Goal: Task Accomplishment & Management: Use online tool/utility

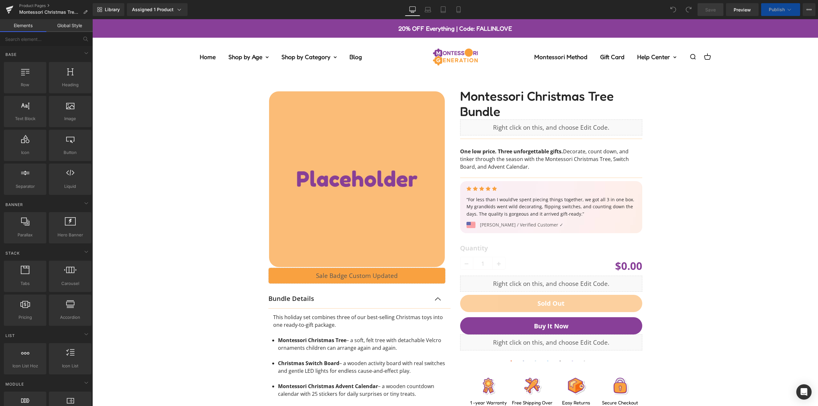
click at [685, 191] on div "‹ › (P) Image List Liquid Row Bundle Details Text Block This holiday set combin…" at bounding box center [454, 280] width 719 height 408
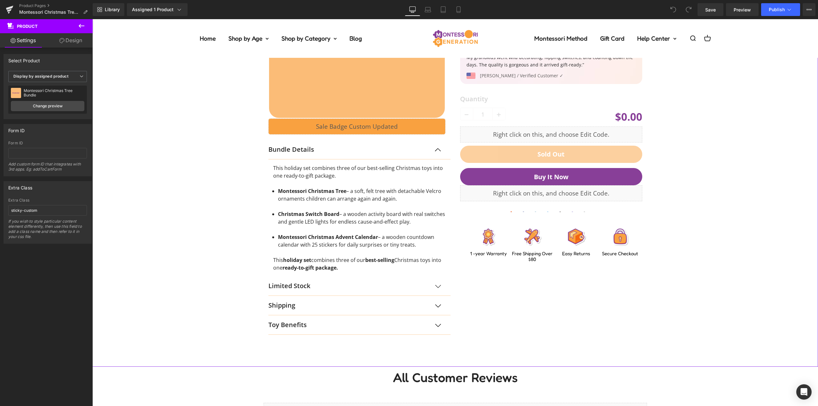
scroll to position [160, 0]
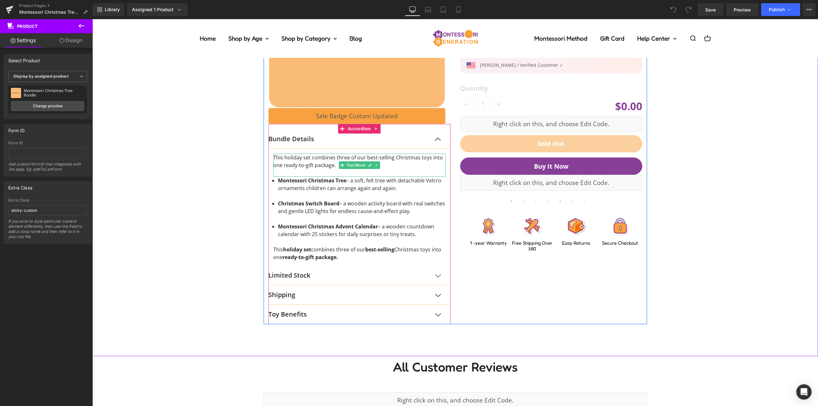
click at [175, 169] on div "‹ › (P) Image List Liquid Row Bundle Details Text Block This holiday set combin…" at bounding box center [454, 121] width 719 height 408
click at [438, 140] on button "button" at bounding box center [444, 138] width 13 height 19
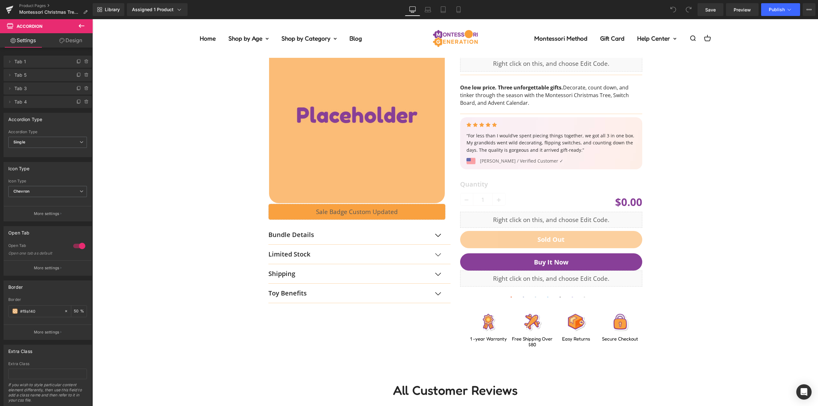
scroll to position [0, 0]
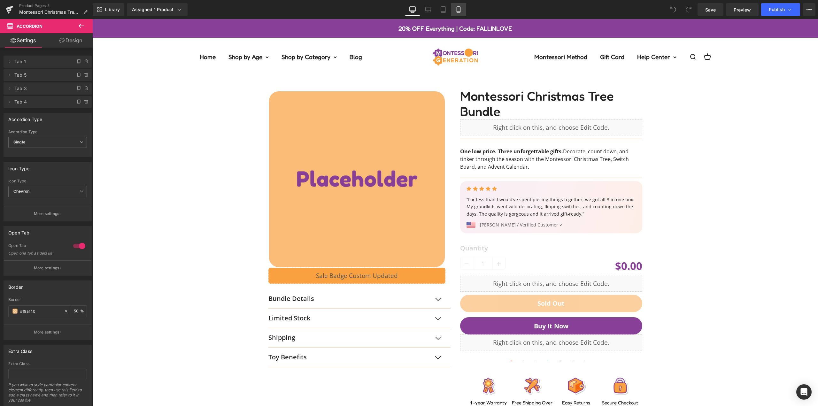
click at [460, 11] on icon at bounding box center [458, 9] width 6 height 6
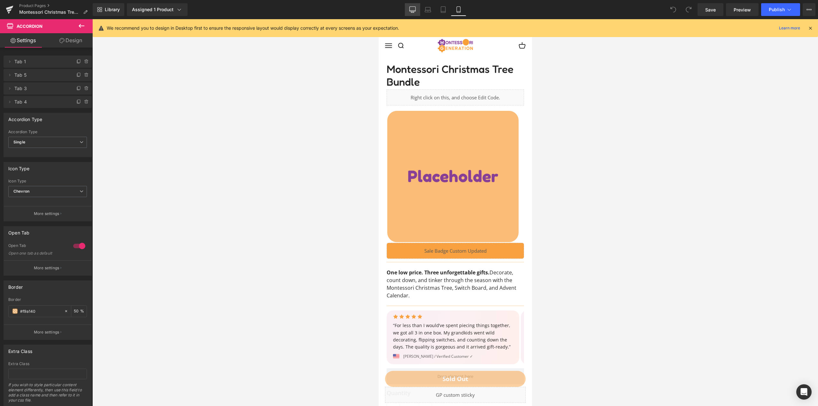
click at [412, 13] on link "Desktop" at bounding box center [412, 9] width 15 height 13
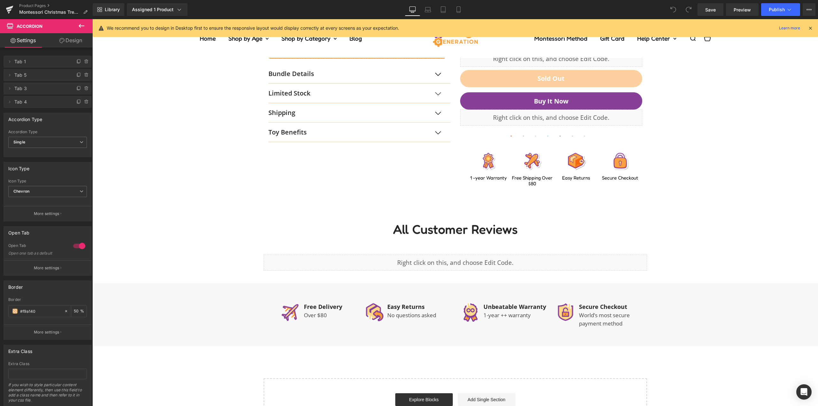
scroll to position [224, 0]
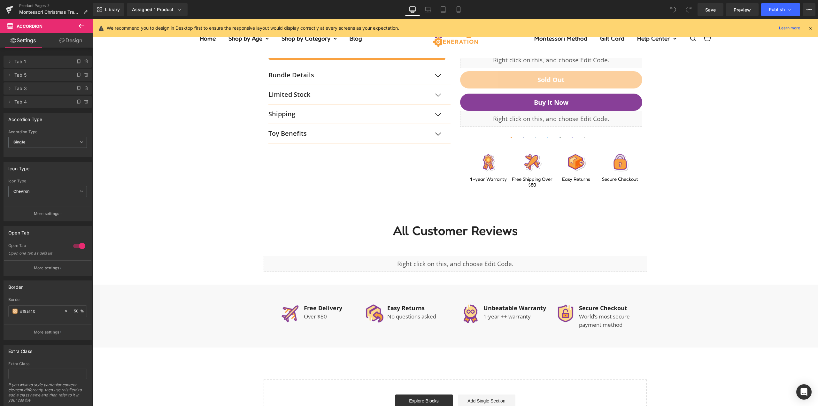
click at [81, 24] on icon at bounding box center [82, 26] width 8 height 8
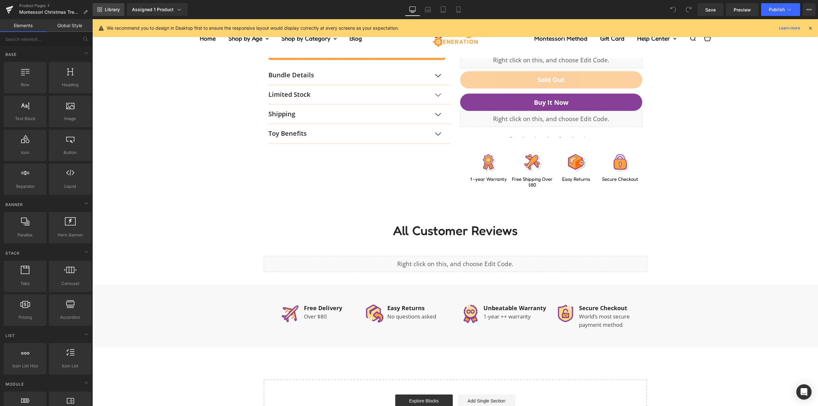
click at [112, 9] on span "Library" at bounding box center [112, 10] width 15 height 6
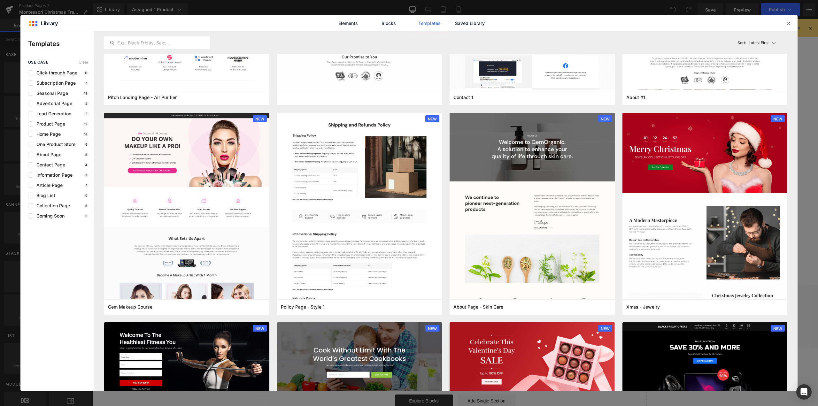
scroll to position [830, 0]
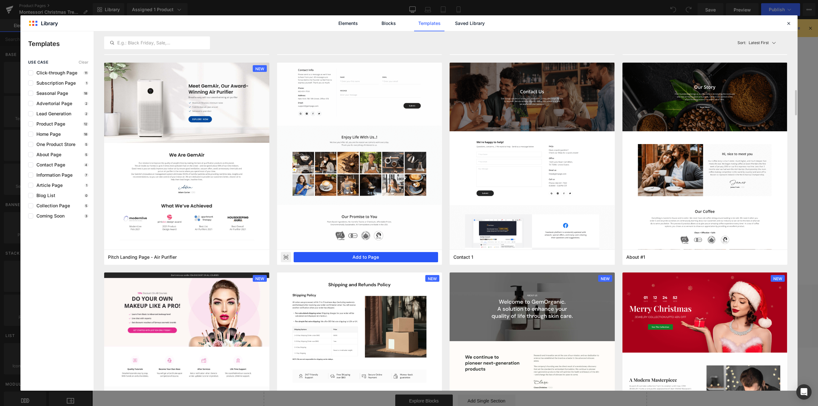
click at [372, 257] on button "Add to Page" at bounding box center [366, 257] width 145 height 10
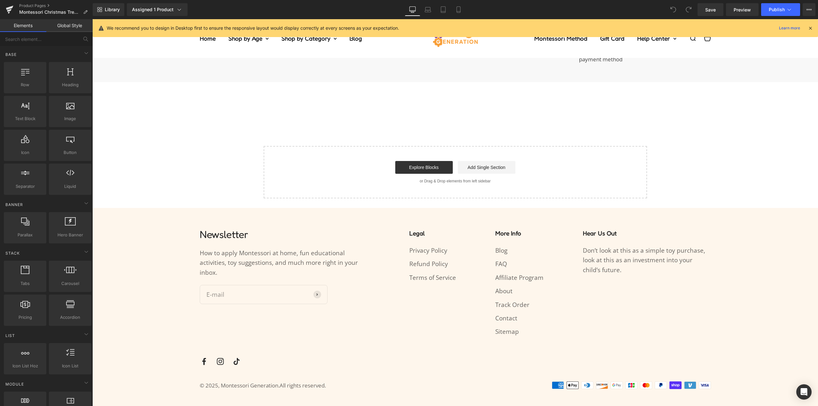
scroll to position [493, 0]
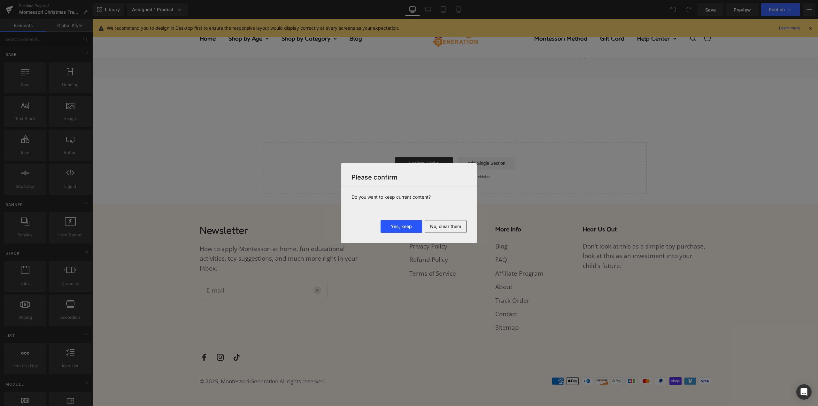
click at [407, 225] on button "Yes, keep" at bounding box center [401, 226] width 42 height 13
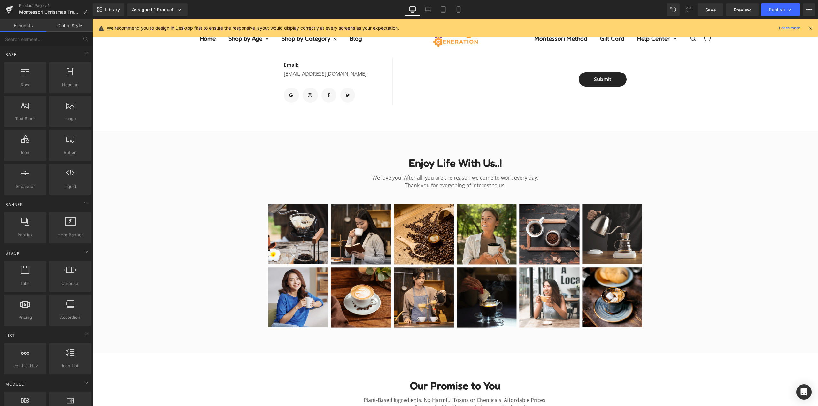
scroll to position [781, 0]
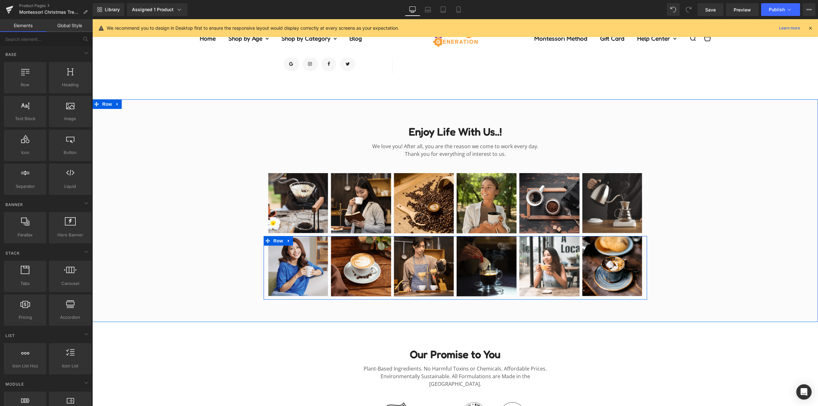
click at [289, 241] on link at bounding box center [289, 241] width 8 height 10
click at [301, 241] on link at bounding box center [305, 241] width 8 height 10
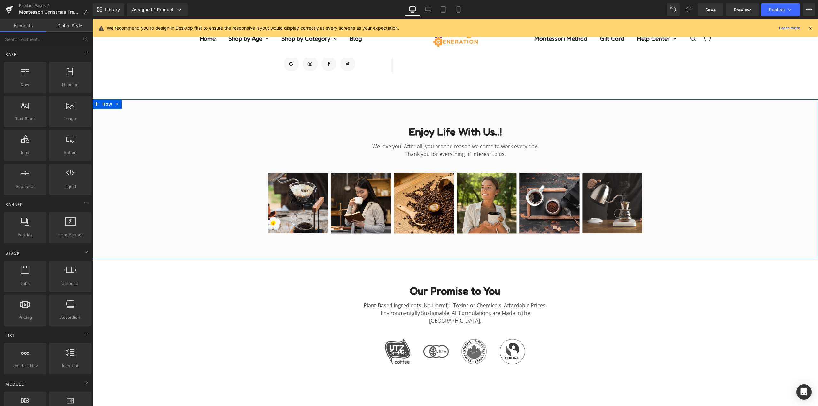
click at [243, 184] on div "Enjoy Life With Us..! Heading We love you! After all, you are the reason we com…" at bounding box center [454, 175] width 725 height 121
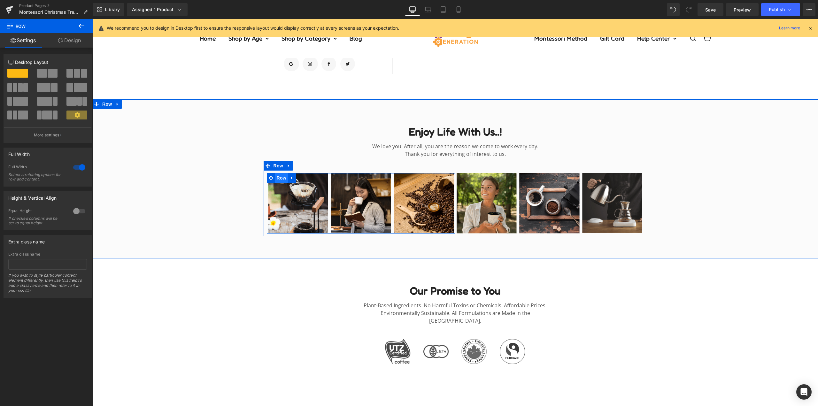
click at [280, 179] on span "Row" at bounding box center [281, 178] width 13 height 10
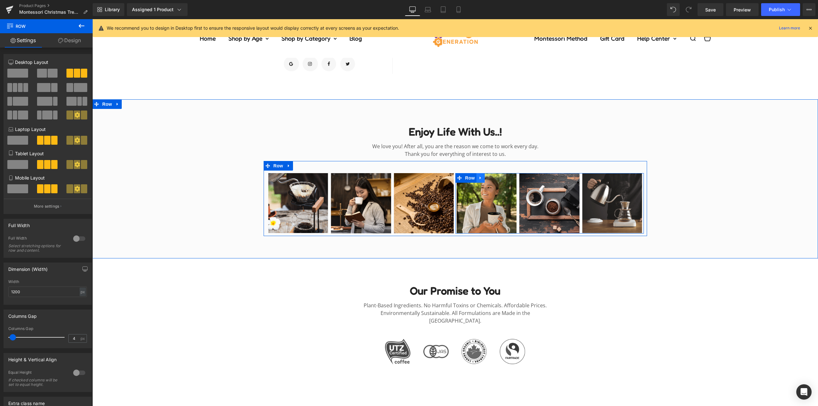
click at [479, 180] on icon at bounding box center [480, 178] width 4 height 5
click at [495, 179] on icon at bounding box center [497, 178] width 4 height 4
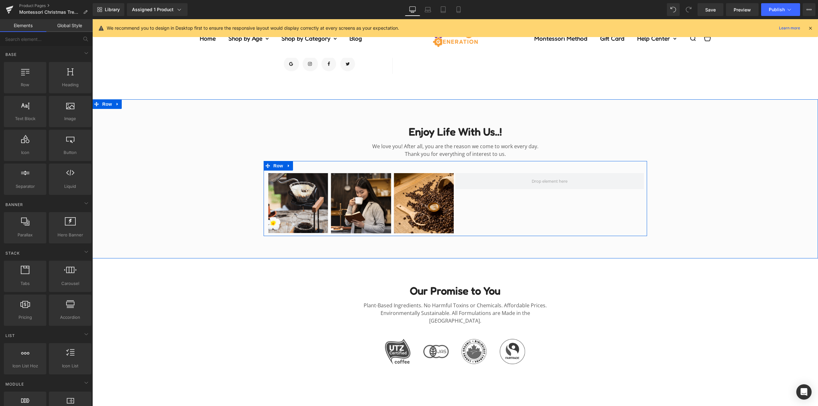
click at [459, 202] on div "Image Image Image Row Row" at bounding box center [454, 198] width 383 height 75
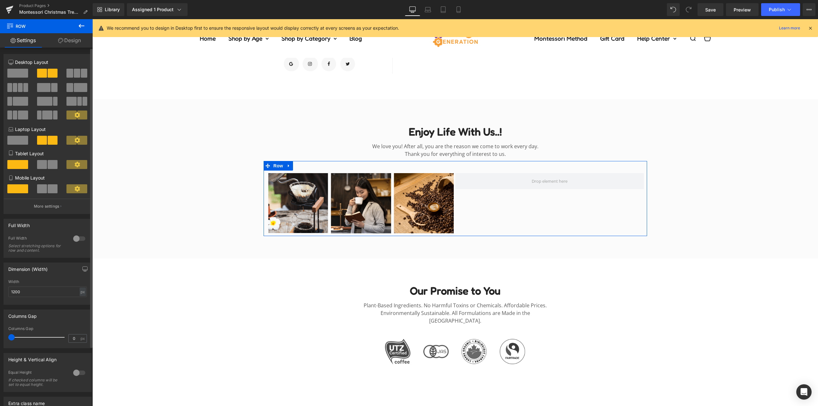
click at [20, 75] on span at bounding box center [17, 73] width 21 height 9
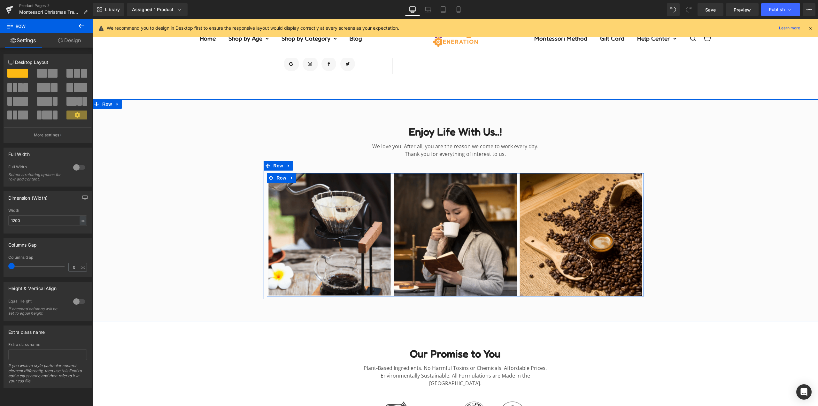
click at [389, 203] on div "Image" at bounding box center [330, 234] width 126 height 123
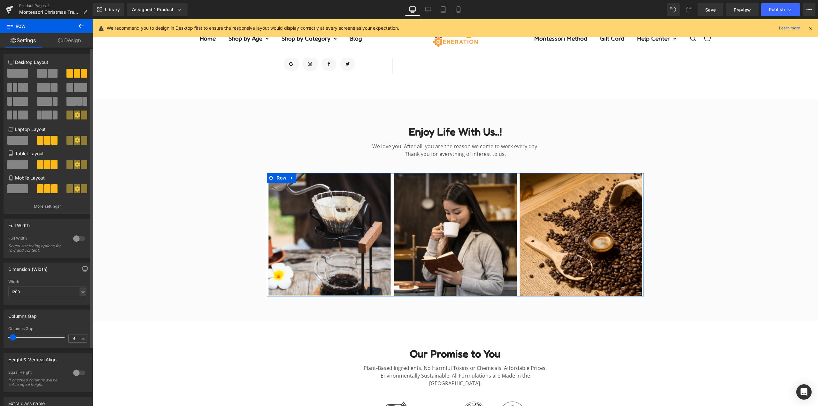
click at [19, 88] on span at bounding box center [20, 87] width 5 height 9
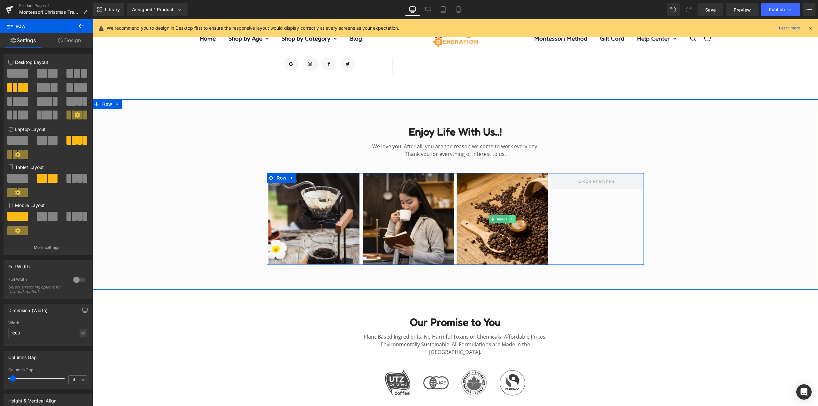
click at [510, 218] on icon at bounding box center [512, 219] width 4 height 4
click at [508, 219] on icon at bounding box center [509, 219] width 4 height 4
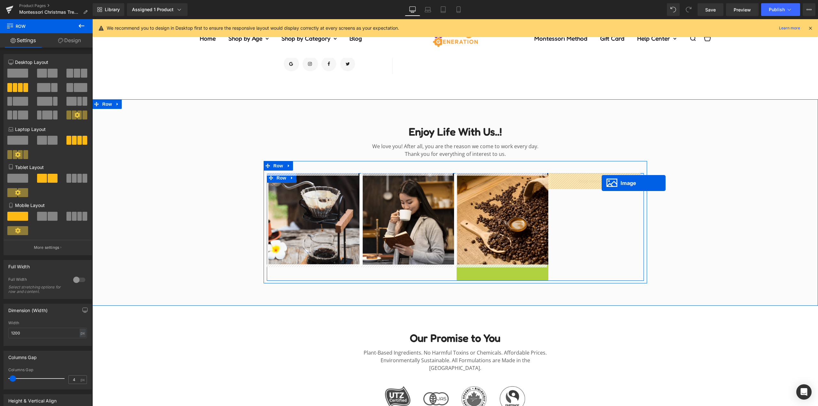
drag, startPoint x: 596, startPoint y: 224, endPoint x: 601, endPoint y: 183, distance: 41.6
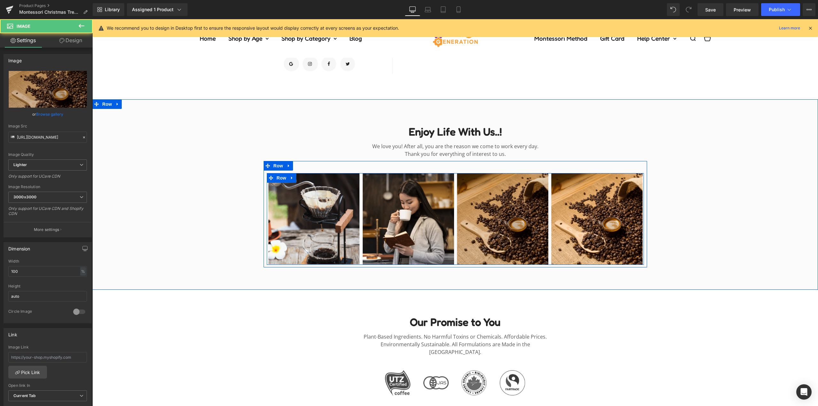
click at [728, 188] on div "Enjoy Life With Us..! Heading We love you! After all, you are the reason we com…" at bounding box center [454, 191] width 725 height 152
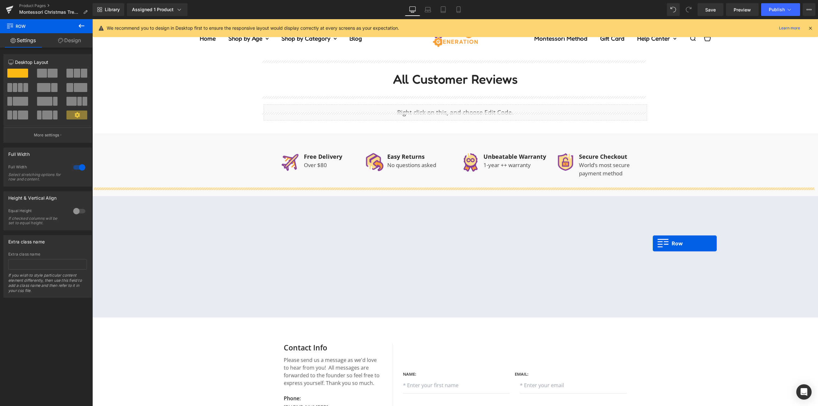
scroll to position [383, 0]
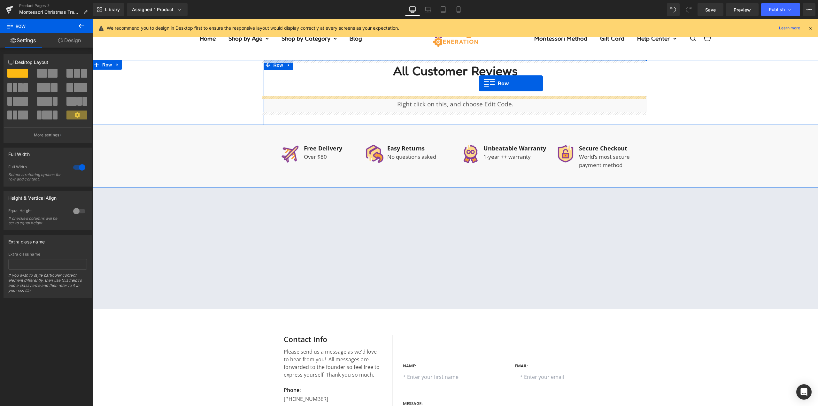
drag, startPoint x: 276, startPoint y: 177, endPoint x: 479, endPoint y: 83, distance: 223.2
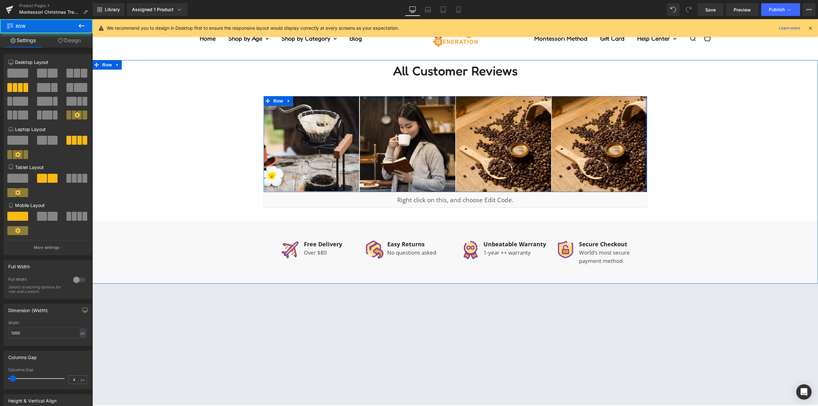
click at [693, 118] on div "All Customer Reviews Heading Image Image Image Image Row Liquid Row" at bounding box center [454, 140] width 725 height 160
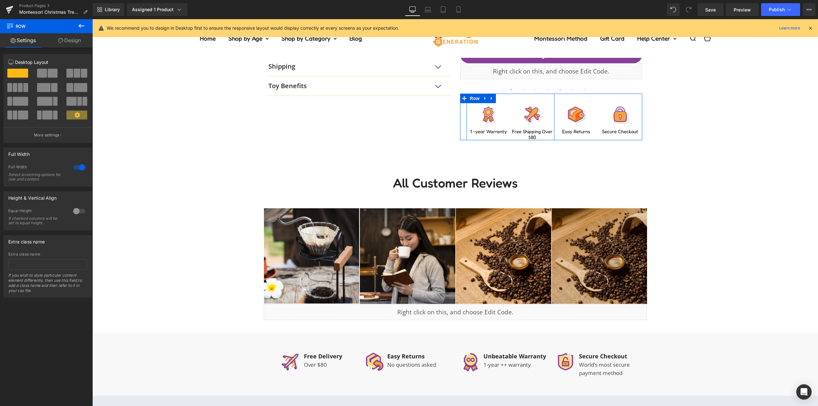
scroll to position [351, 0]
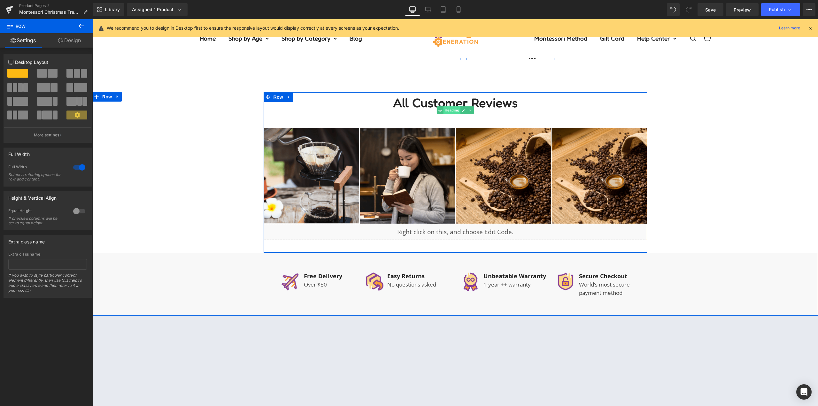
click at [448, 112] on span "Heading" at bounding box center [451, 110] width 17 height 8
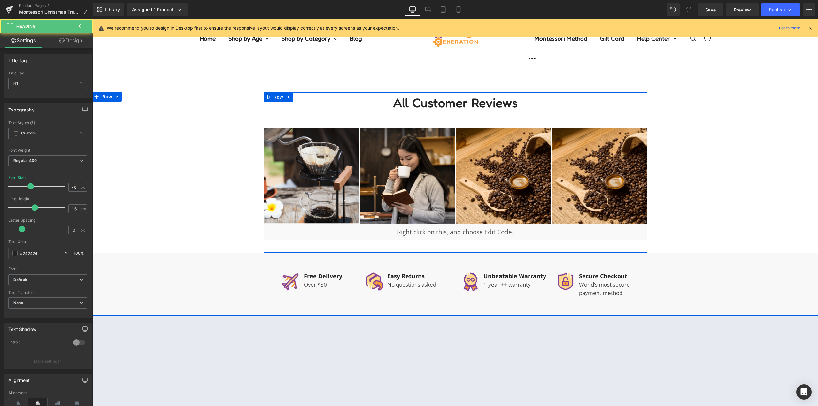
scroll to position [256, 0]
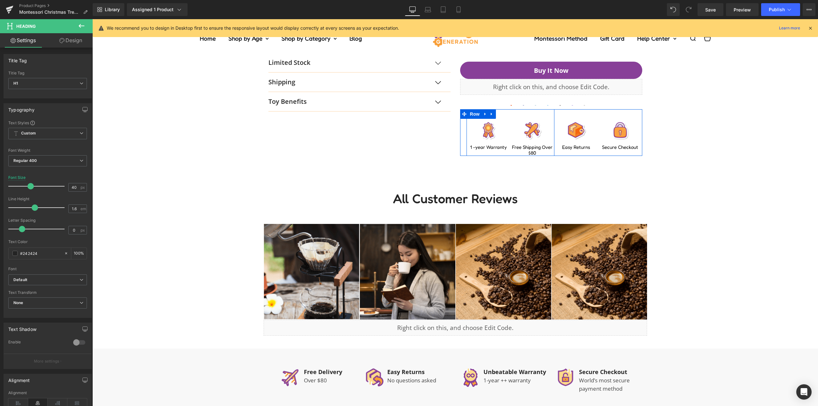
click at [74, 46] on link "Design" at bounding box center [71, 40] width 46 height 14
click at [0, 0] on div "Spacing" at bounding box center [0, 0] width 0 height 0
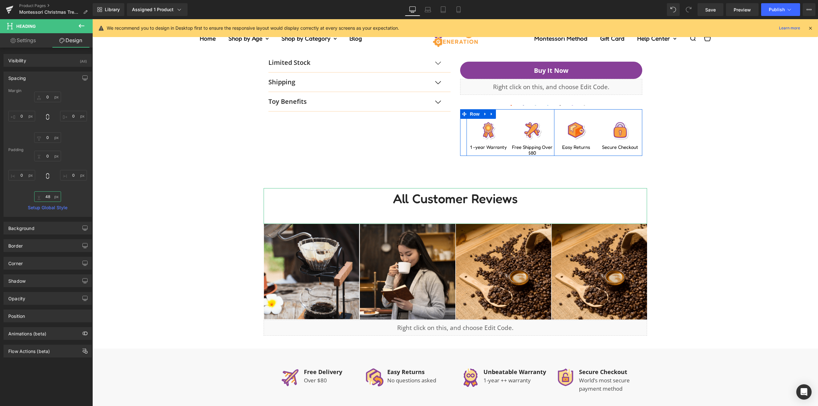
click at [46, 199] on input "text" at bounding box center [47, 196] width 27 height 11
type input "34"
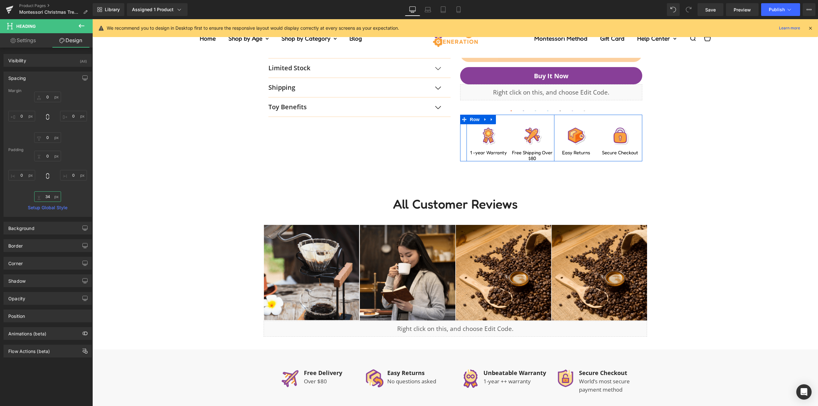
scroll to position [319, 0]
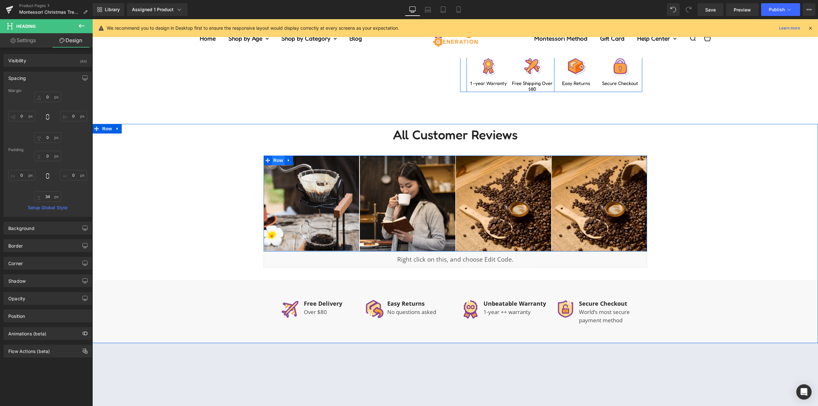
click at [274, 161] on span "Row" at bounding box center [278, 161] width 13 height 10
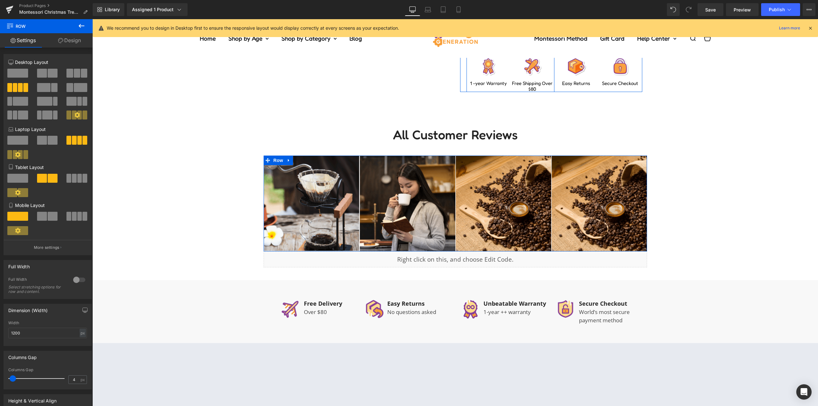
click at [59, 40] on icon at bounding box center [60, 40] width 5 height 5
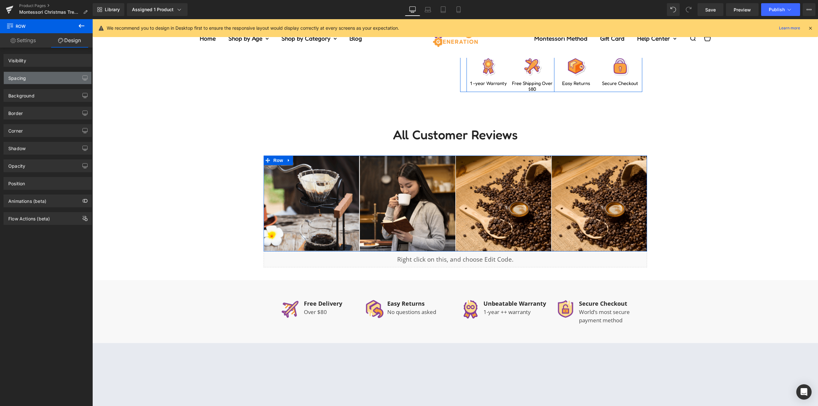
click at [38, 78] on div "Spacing" at bounding box center [48, 78] width 88 height 12
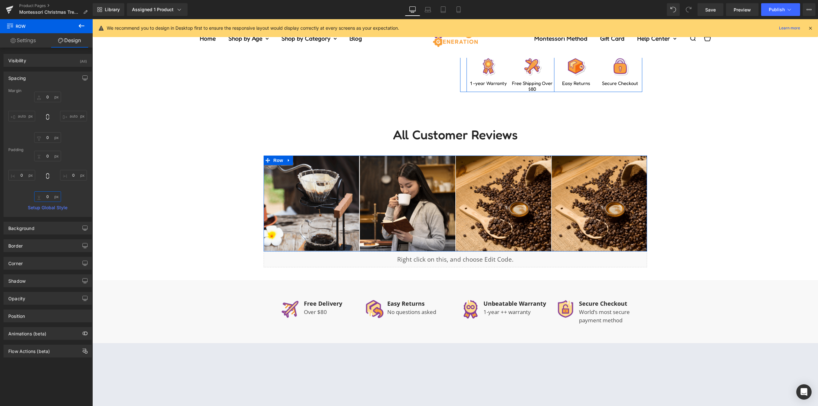
click at [46, 200] on input "text" at bounding box center [47, 196] width 27 height 11
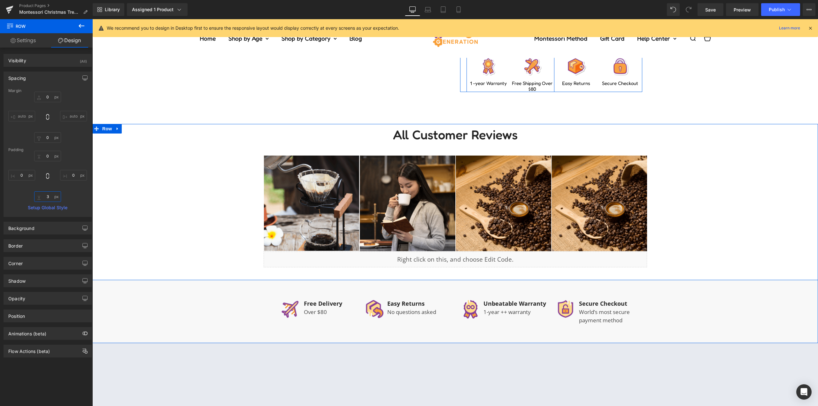
type input "34"
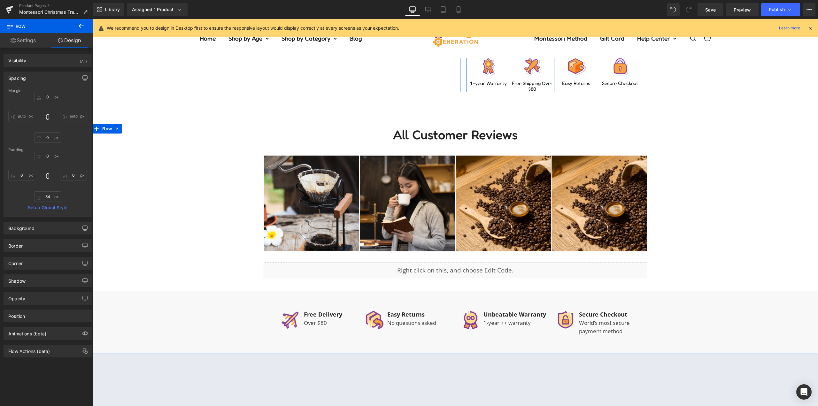
click at [718, 213] on div "All Customer Reviews Heading 34px Image Image Image Image Row 34px Liquid Row" at bounding box center [454, 207] width 725 height 167
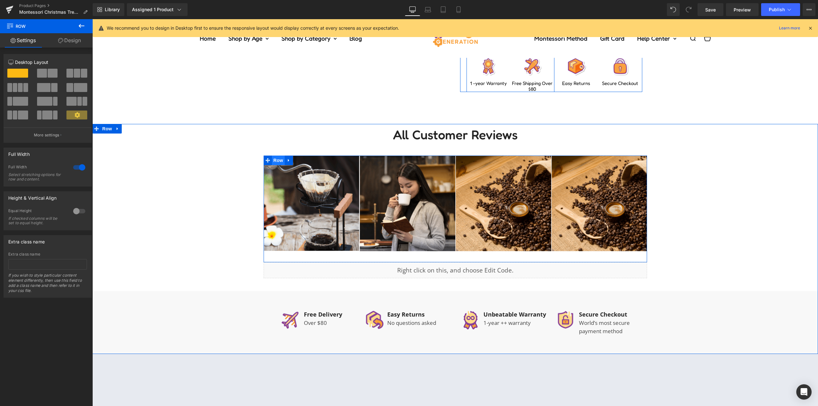
click at [277, 160] on span "Row" at bounding box center [278, 161] width 13 height 10
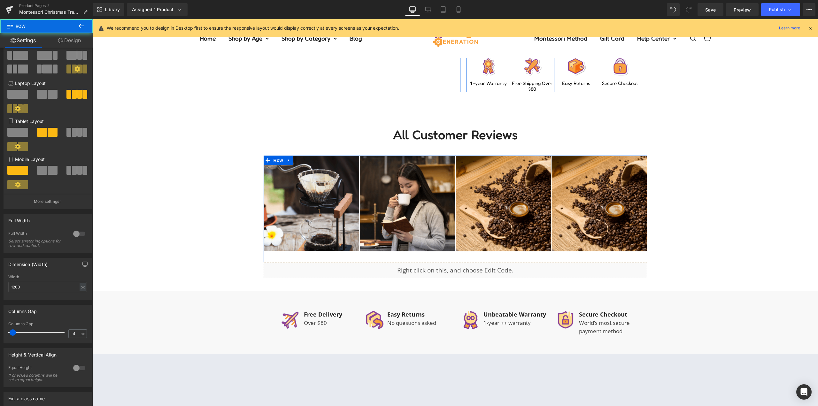
scroll to position [112, 0]
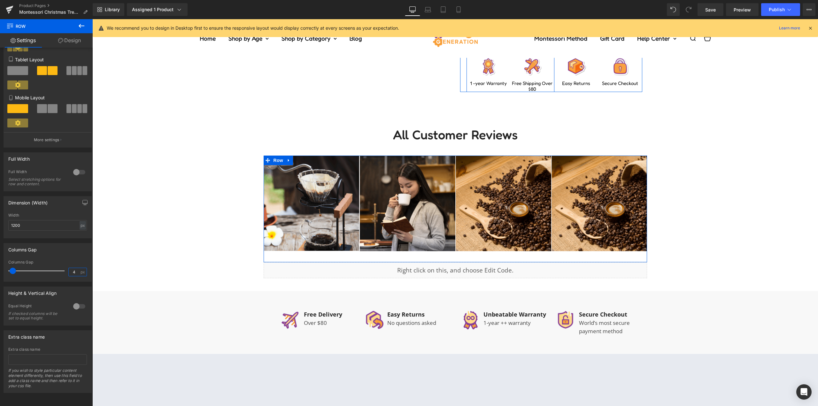
click at [70, 268] on input "4" at bounding box center [74, 272] width 11 height 8
click at [69, 268] on input "4" at bounding box center [74, 272] width 11 height 8
click at [69, 248] on div "Columns Gap" at bounding box center [48, 249] width 88 height 12
click at [70, 268] on input "15" at bounding box center [74, 272] width 11 height 8
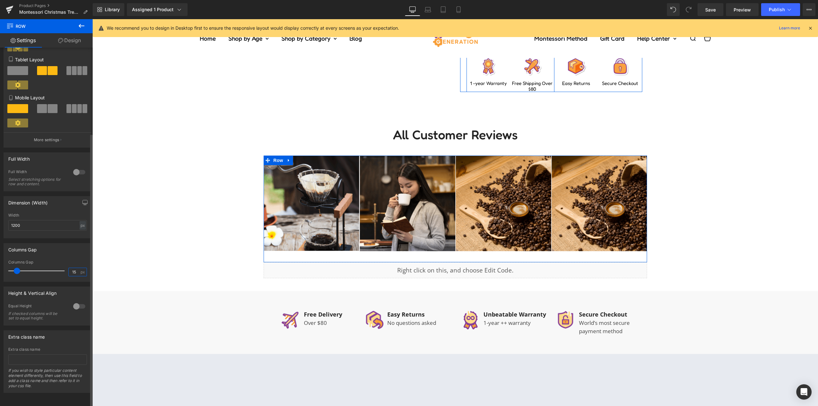
click at [70, 268] on input "15" at bounding box center [74, 272] width 11 height 8
type input "20"
click at [66, 250] on div "Columns Gap" at bounding box center [48, 249] width 88 height 12
drag, startPoint x: 19, startPoint y: 265, endPoint x: 57, endPoint y: 265, distance: 37.7
click at [57, 268] on span at bounding box center [58, 271] width 6 height 6
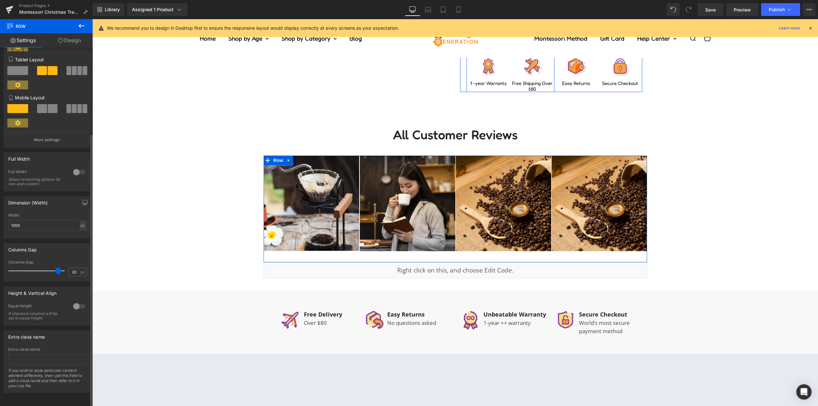
click at [53, 243] on div "Columns Gap" at bounding box center [48, 249] width 88 height 12
drag, startPoint x: 56, startPoint y: 266, endPoint x: 6, endPoint y: 266, distance: 49.8
click at [2, 266] on div "Columns Gap 4px Columns Gap 20 px" at bounding box center [47, 259] width 95 height 43
click at [58, 260] on div "Columns Gap" at bounding box center [47, 262] width 79 height 4
click at [19, 265] on div at bounding box center [37, 270] width 53 height 13
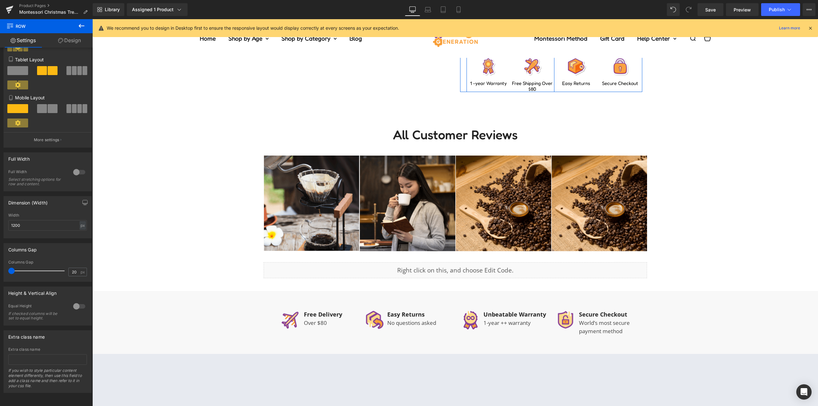
drag, startPoint x: 18, startPoint y: 266, endPoint x: -21, endPoint y: 266, distance: 39.3
click at [0, 266] on html "Row You are previewing how the will restyle your page. You can not edit Element…" at bounding box center [409, 203] width 818 height 406
click at [41, 246] on div "Columns Gap" at bounding box center [48, 249] width 88 height 12
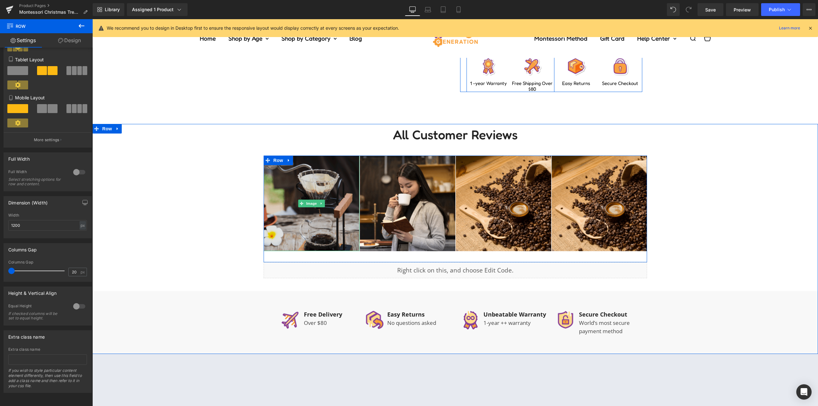
click at [311, 197] on img at bounding box center [311, 203] width 96 height 95
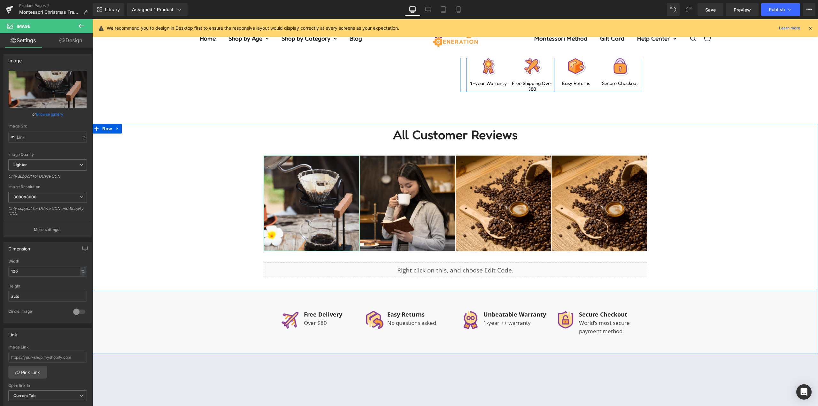
click at [73, 37] on link "Design" at bounding box center [71, 40] width 46 height 14
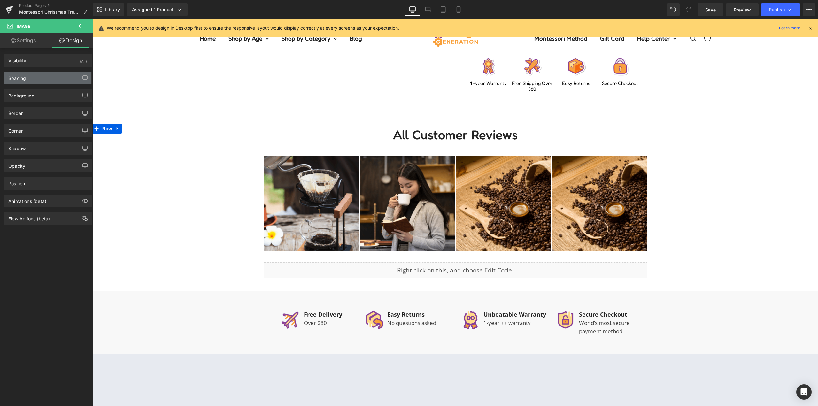
click at [28, 77] on div "Spacing" at bounding box center [48, 78] width 88 height 12
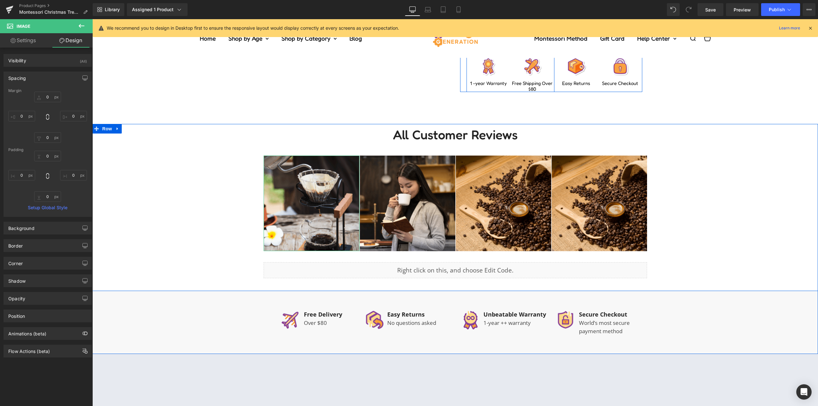
click at [186, 211] on div "All Customer Reviews Heading 34px Image Image Image Image Row 34px Liquid Row" at bounding box center [454, 207] width 725 height 167
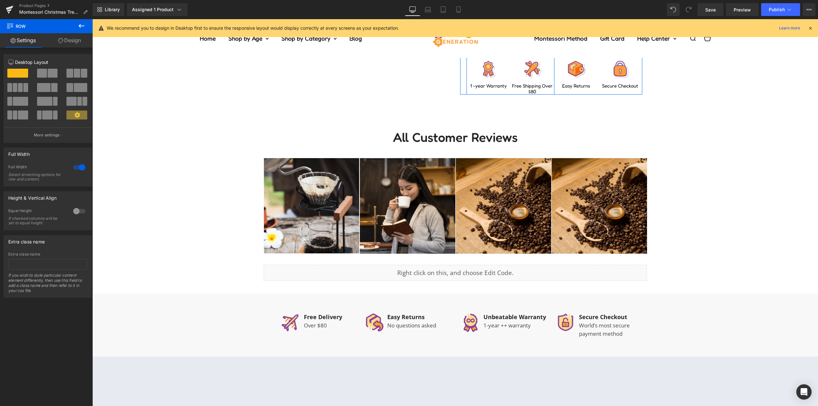
scroll to position [319, 0]
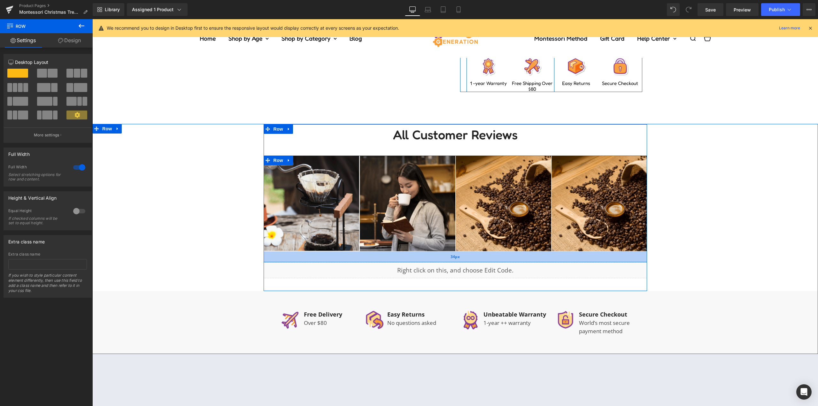
click at [282, 254] on div "34px" at bounding box center [454, 256] width 383 height 11
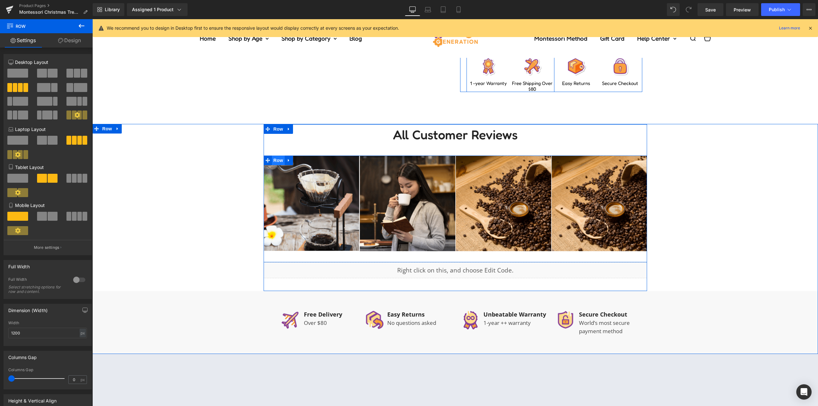
click at [281, 160] on span "Row" at bounding box center [278, 161] width 13 height 10
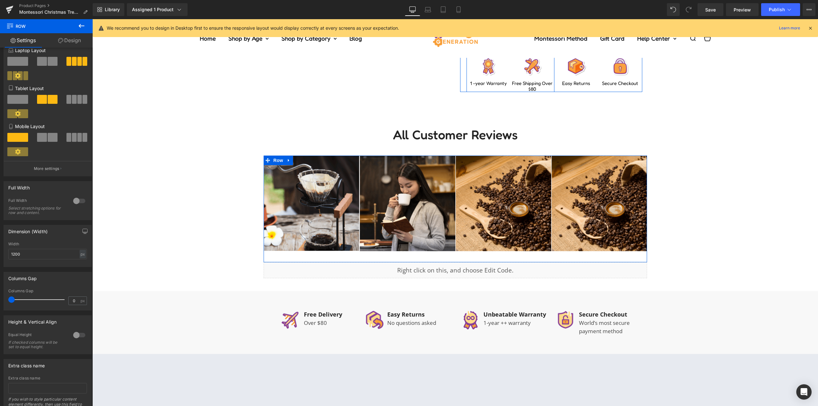
scroll to position [96, 0]
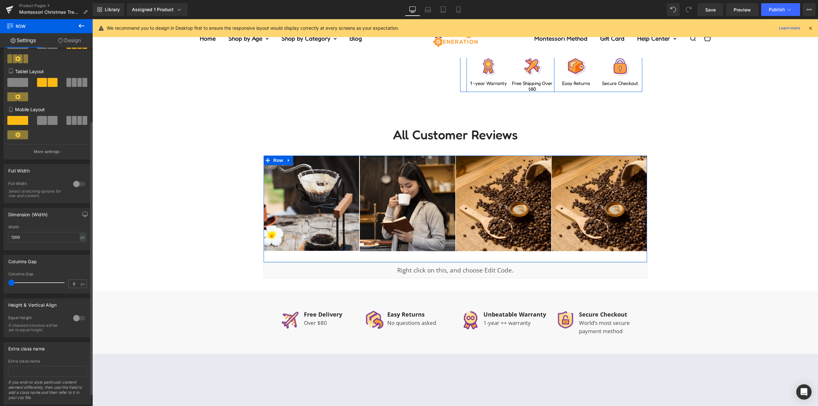
click at [76, 184] on div at bounding box center [79, 184] width 15 height 10
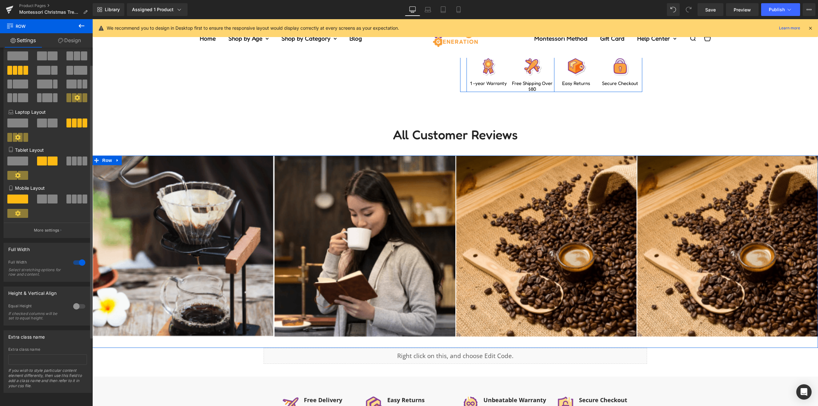
scroll to position [22, 0]
click at [76, 185] on p "Mobile Layout" at bounding box center [47, 188] width 79 height 7
click at [80, 257] on div at bounding box center [79, 262] width 15 height 10
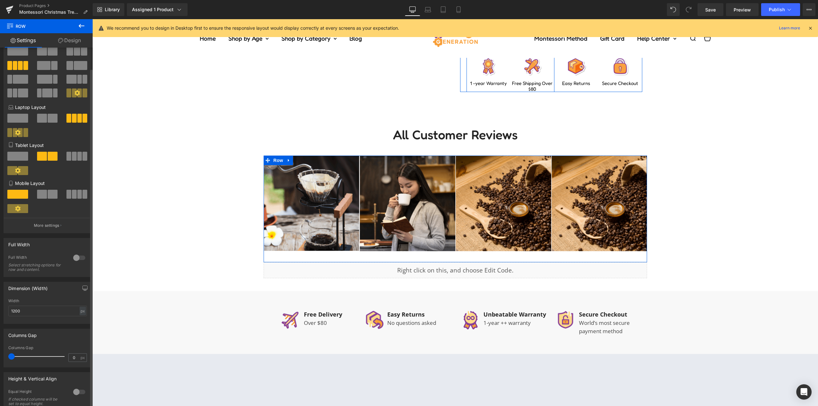
scroll to position [96, 0]
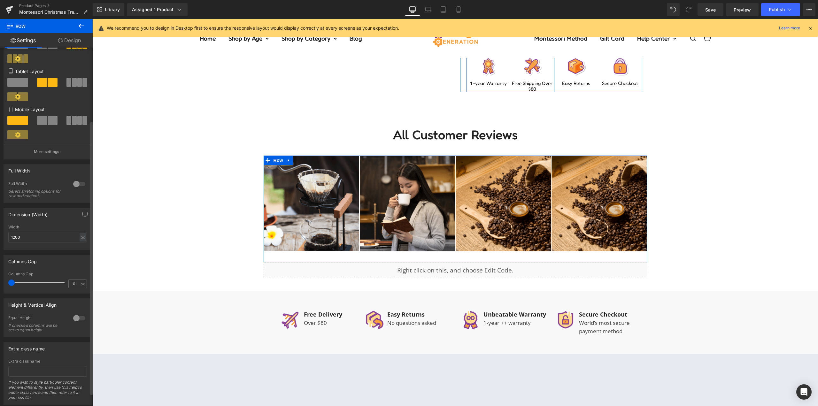
click at [73, 316] on div at bounding box center [79, 318] width 15 height 10
click at [44, 351] on span "Top" at bounding box center [47, 349] width 79 height 11
click at [36, 371] on li "Middle" at bounding box center [46, 371] width 76 height 10
click at [70, 282] on input "0" at bounding box center [74, 284] width 11 height 8
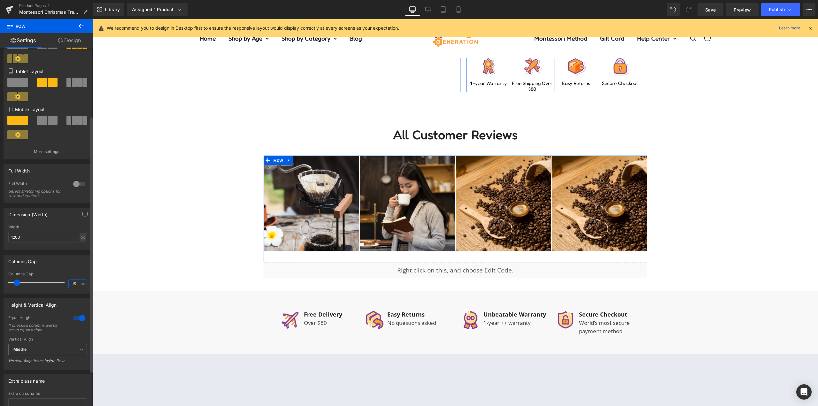
type input "15"
click at [60, 266] on div "Columns Gap" at bounding box center [48, 261] width 88 height 12
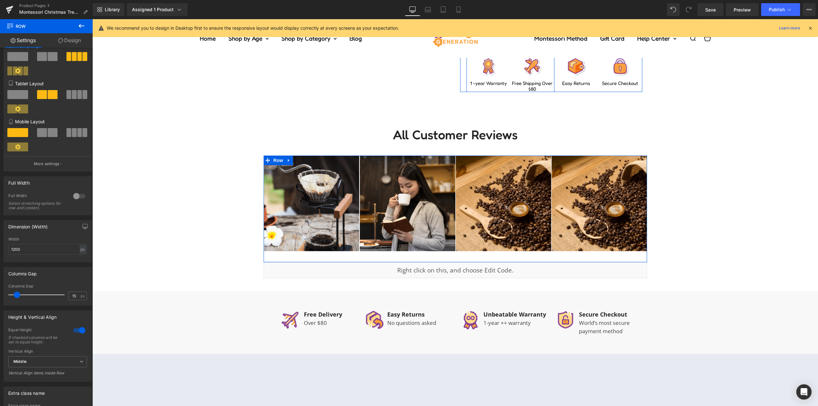
scroll to position [81, 0]
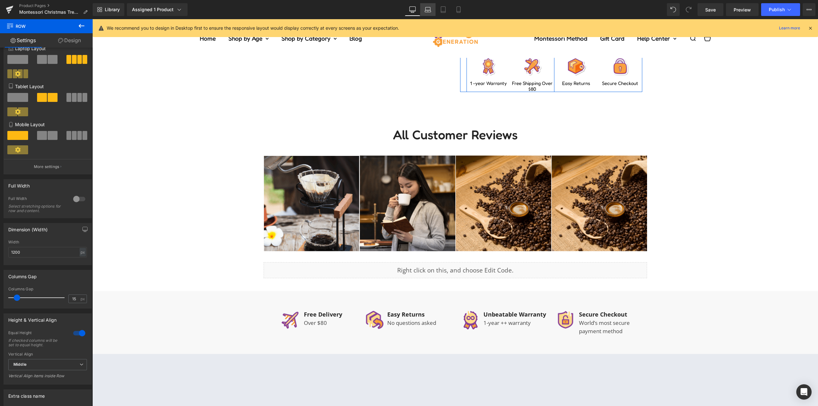
click at [427, 7] on icon at bounding box center [427, 8] width 5 height 3
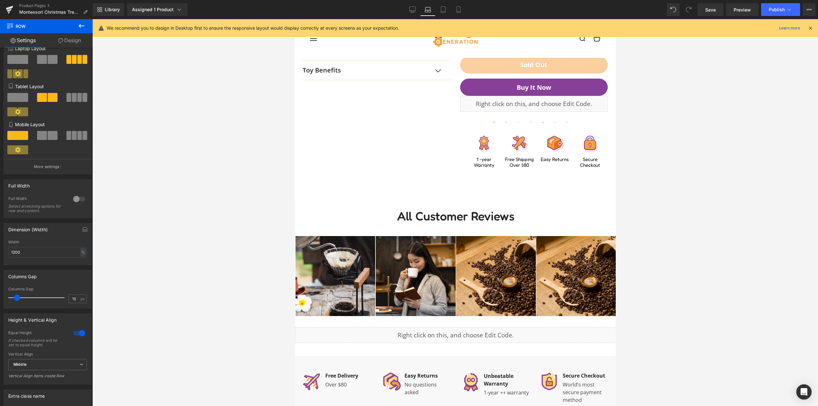
scroll to position [266, 0]
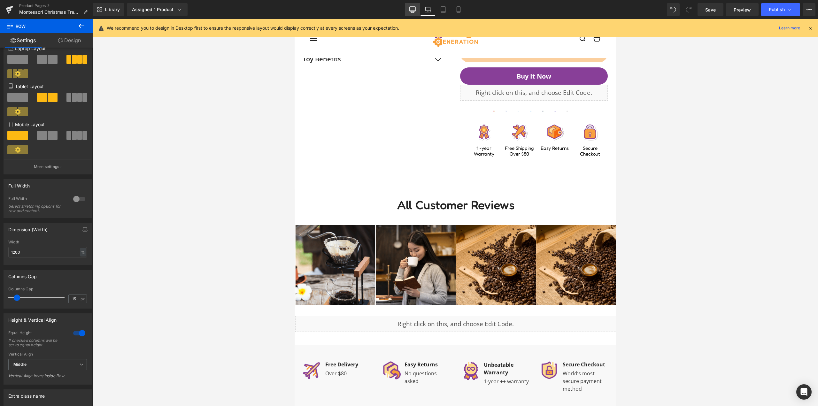
click at [408, 12] on link "Desktop" at bounding box center [412, 9] width 15 height 13
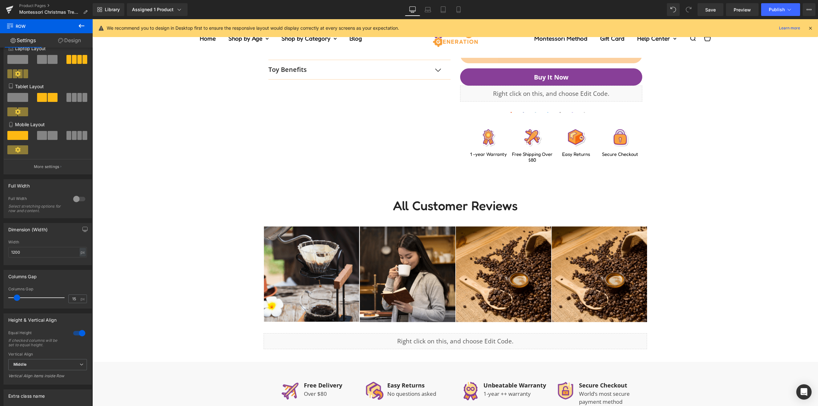
scroll to position [287, 0]
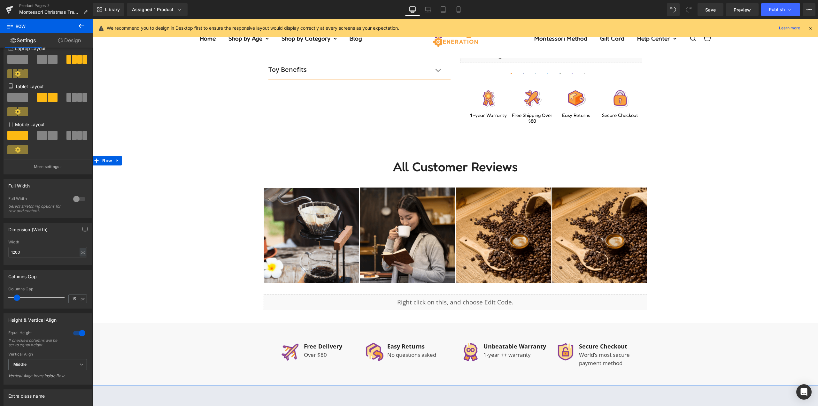
click at [202, 206] on div "All Customer Reviews Heading 34px Image Image Image Image Row 34px Liquid Row" at bounding box center [454, 239] width 725 height 167
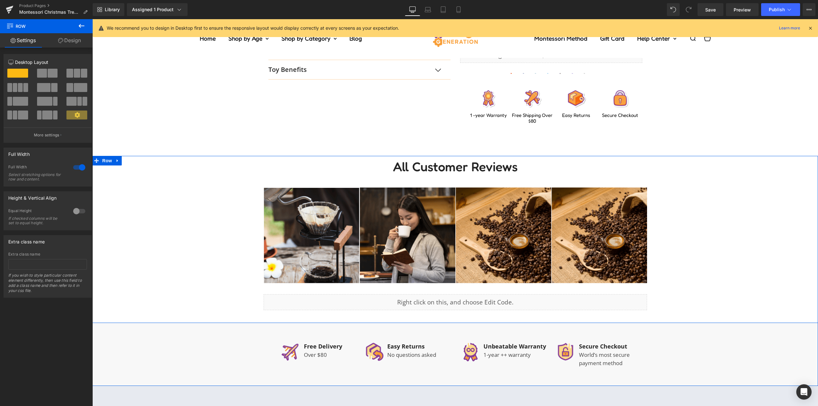
click at [159, 174] on div "All Customer Reviews Heading Image Image Image Image Row 34px Liquid Row" at bounding box center [454, 239] width 725 height 167
click at [106, 161] on span "Row" at bounding box center [107, 161] width 13 height 10
click at [62, 42] on icon at bounding box center [60, 40] width 5 height 5
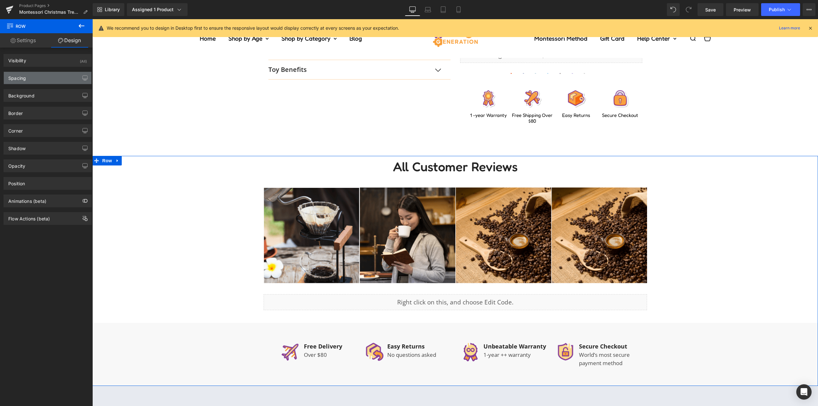
click at [41, 79] on div "Spacing" at bounding box center [48, 78] width 88 height 12
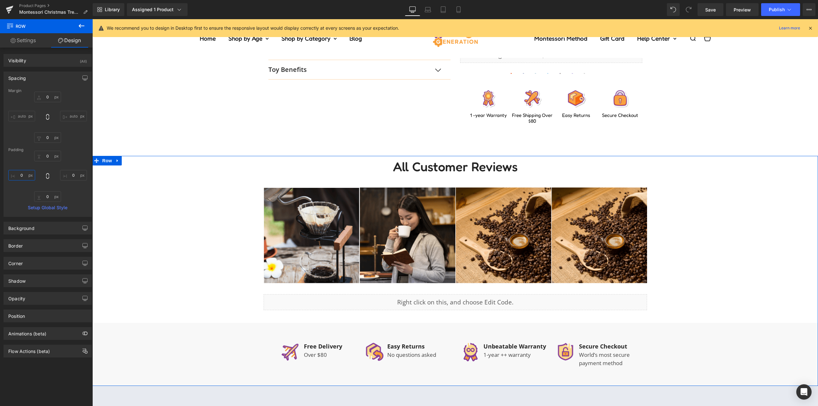
click at [26, 172] on input "text" at bounding box center [21, 175] width 27 height 11
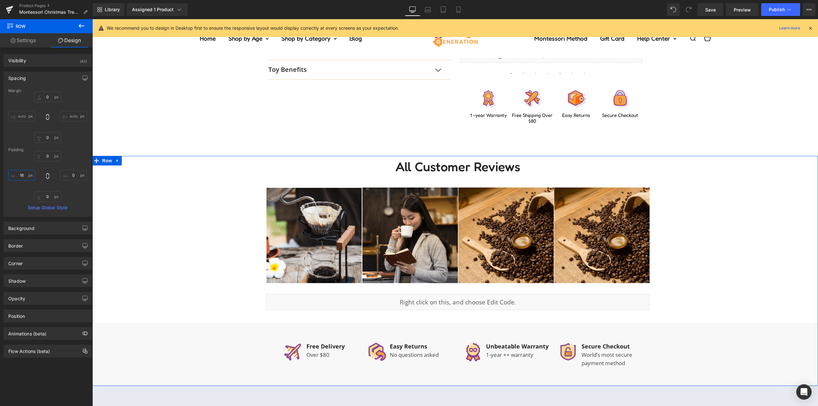
type input "16"
click at [73, 173] on input "text" at bounding box center [73, 175] width 27 height 11
type input "16"
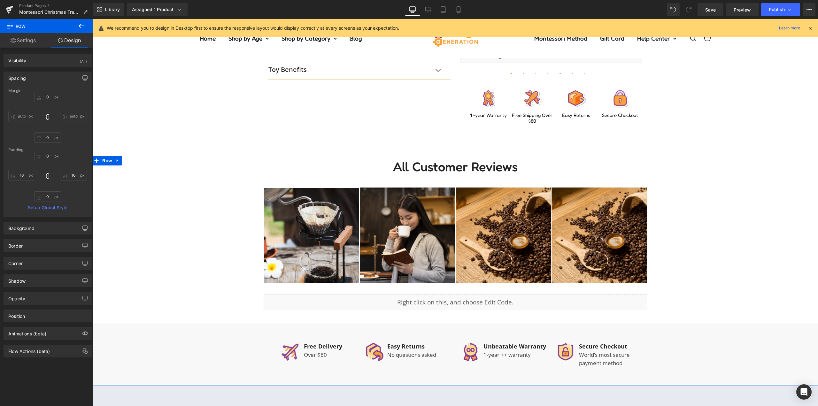
click at [68, 155] on div "16 16" at bounding box center [47, 176] width 79 height 51
click at [83, 80] on button "button" at bounding box center [85, 78] width 10 height 12
click at [42, 93] on button "Laptop" at bounding box center [36, 91] width 20 height 11
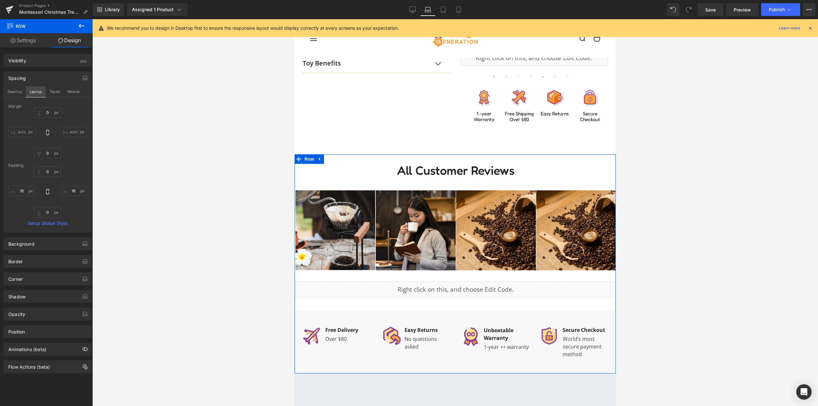
scroll to position [262, 0]
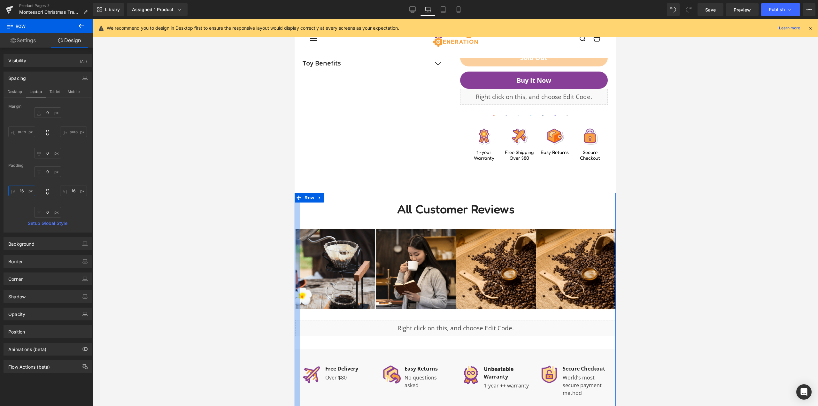
click at [21, 192] on input "16" at bounding box center [21, 191] width 27 height 11
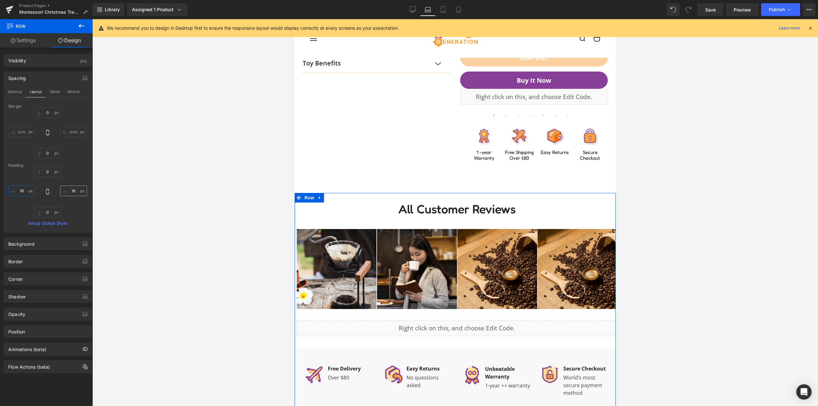
type input "16"
click at [71, 191] on input "16" at bounding box center [73, 191] width 27 height 11
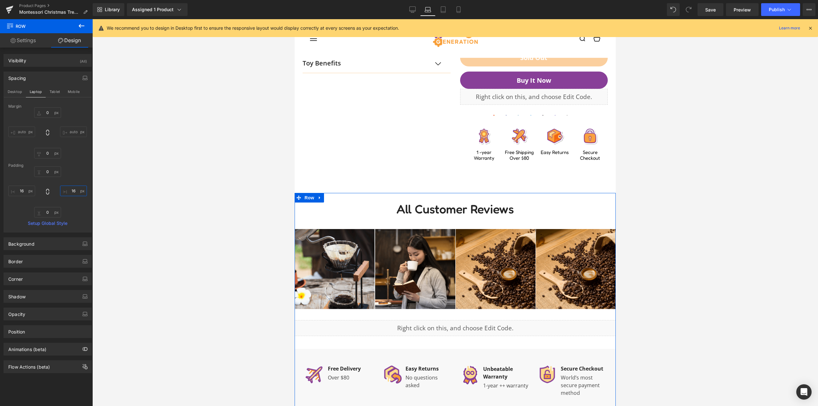
type input "16"
click at [69, 173] on div "16 16" at bounding box center [47, 191] width 79 height 51
click at [22, 190] on input "16" at bounding box center [21, 191] width 27 height 11
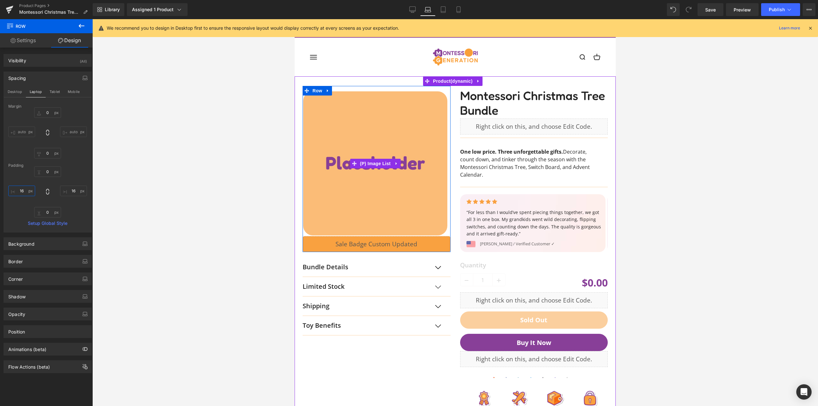
scroll to position [192, 0]
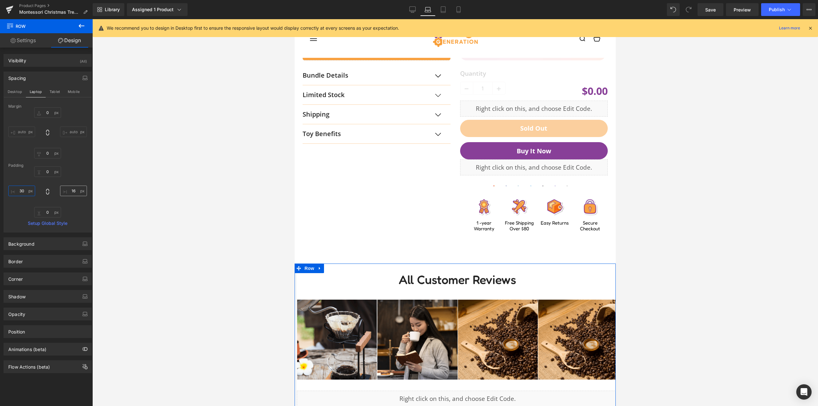
type input "30"
click at [67, 192] on input "16" at bounding box center [73, 191] width 27 height 11
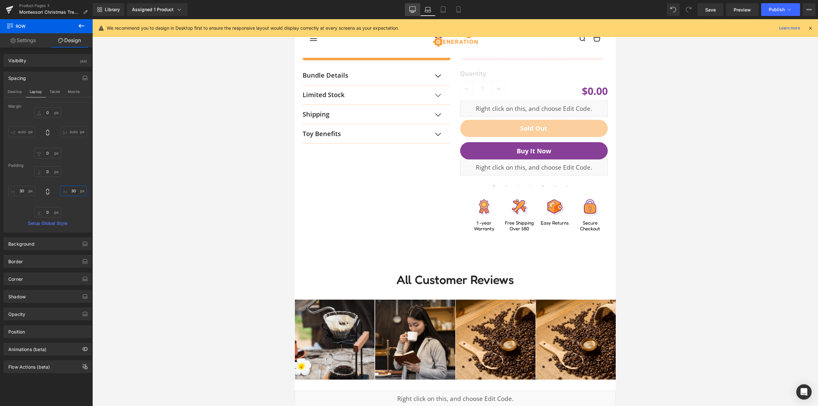
type input "30"
click at [416, 13] on link "Desktop" at bounding box center [412, 9] width 15 height 13
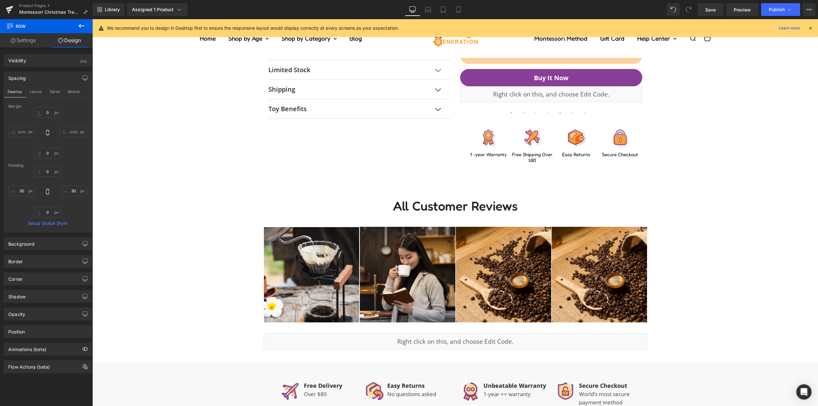
scroll to position [345, 0]
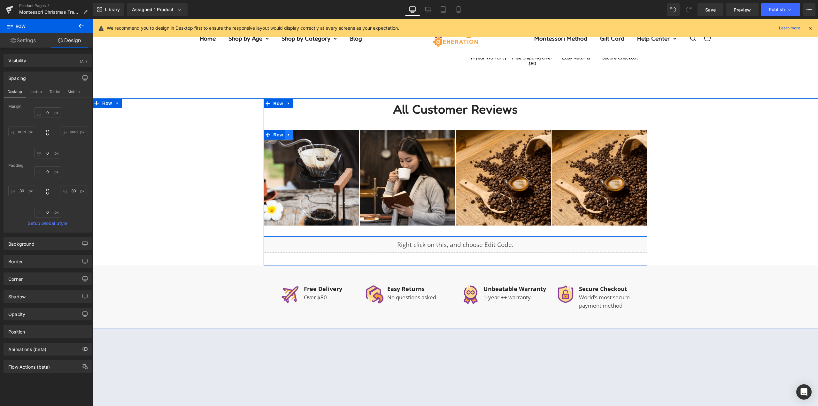
click at [287, 135] on icon at bounding box center [288, 135] width 4 height 5
click at [303, 135] on icon at bounding box center [305, 135] width 4 height 5
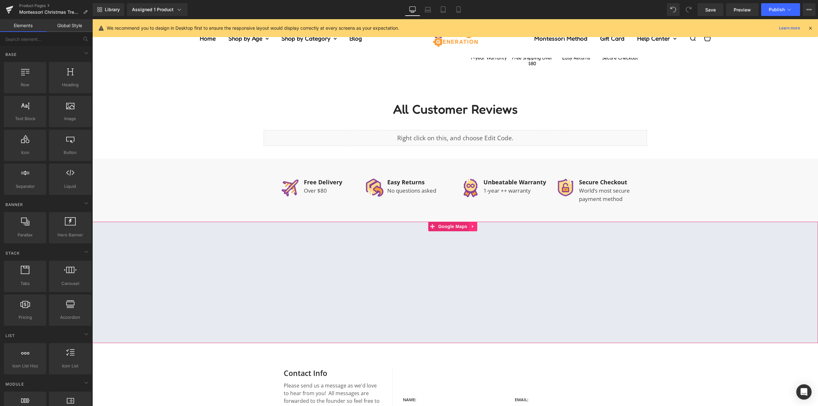
click at [474, 231] on link at bounding box center [473, 227] width 8 height 10
click at [476, 227] on icon at bounding box center [477, 226] width 4 height 4
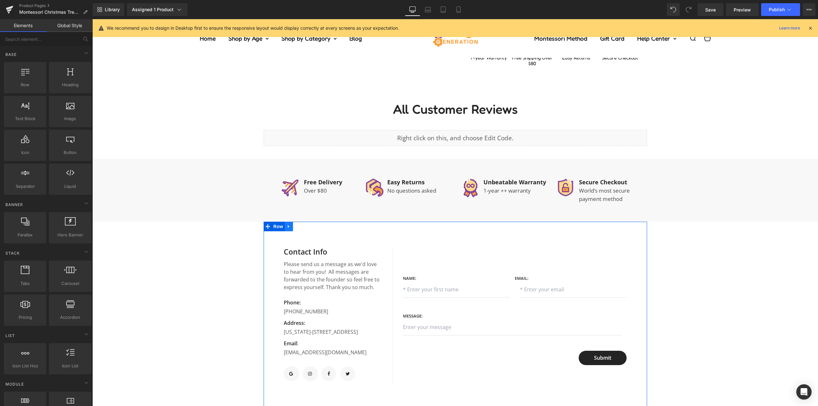
click at [288, 226] on icon at bounding box center [288, 226] width 4 height 5
click at [305, 227] on icon at bounding box center [305, 226] width 4 height 4
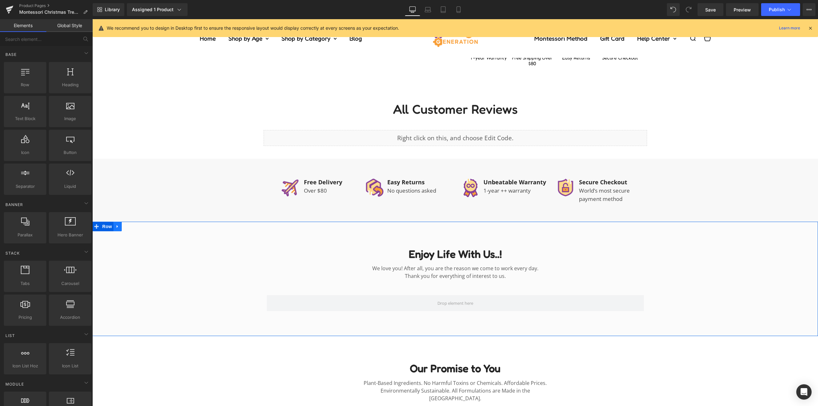
click at [116, 225] on icon at bounding box center [117, 226] width 4 height 5
click at [132, 225] on icon at bounding box center [134, 226] width 4 height 4
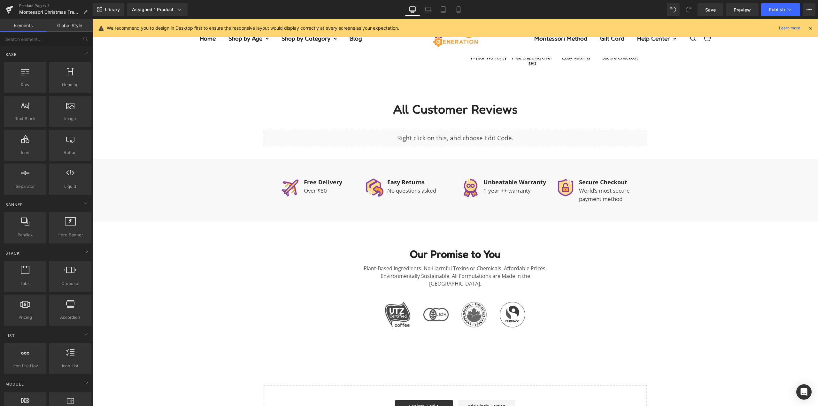
click at [164, 251] on div "‹ › (P) Image List Liquid Row Bundle Details Text Block Text Block Montessori C…" at bounding box center [454, 88] width 725 height 715
click at [289, 228] on link at bounding box center [289, 227] width 8 height 10
click at [303, 225] on icon at bounding box center [305, 226] width 4 height 4
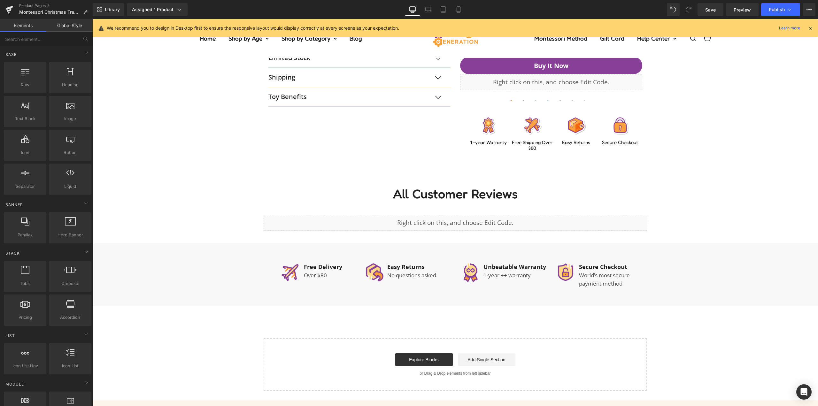
scroll to position [185, 0]
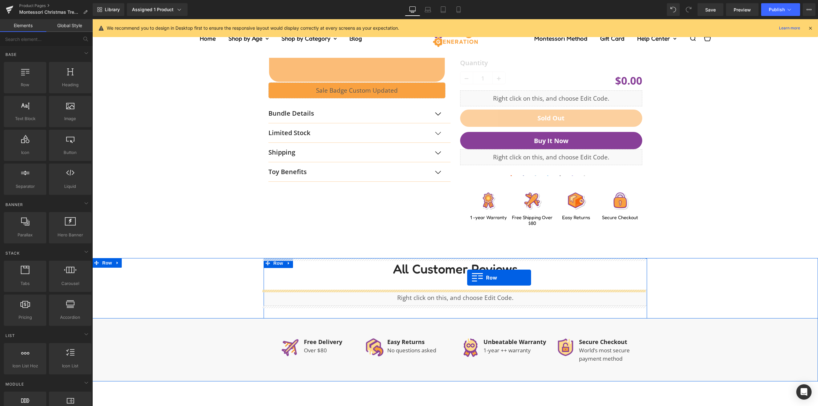
drag, startPoint x: 378, startPoint y: 205, endPoint x: 467, endPoint y: 277, distance: 114.0
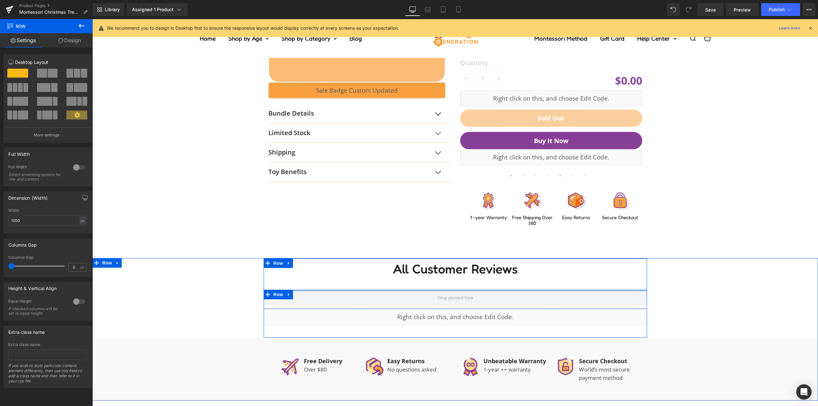
drag, startPoint x: 361, startPoint y: 295, endPoint x: 367, endPoint y: 274, distance: 22.4
click at [367, 274] on div "All Customer Reviews Heading Row Liquid" at bounding box center [454, 291] width 383 height 66
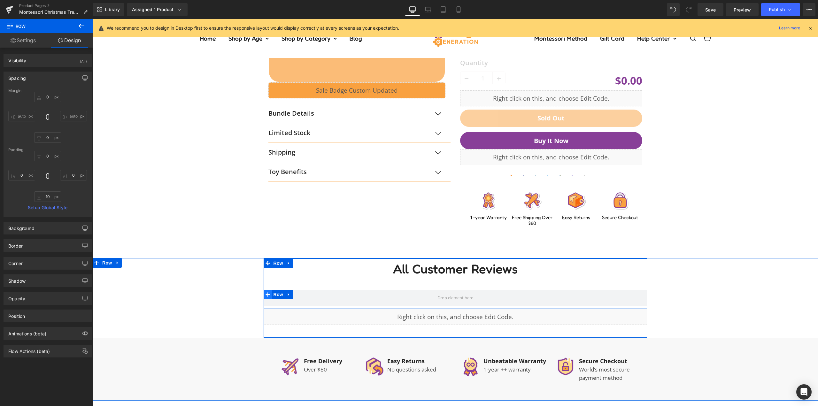
click at [275, 295] on span "Row" at bounding box center [278, 295] width 13 height 10
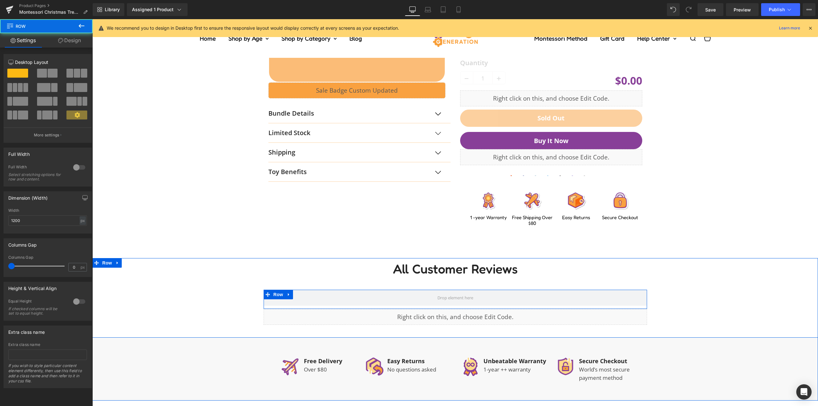
click at [59, 42] on icon at bounding box center [60, 40] width 5 height 5
click at [0, 0] on div "Spacing" at bounding box center [0, 0] width 0 height 0
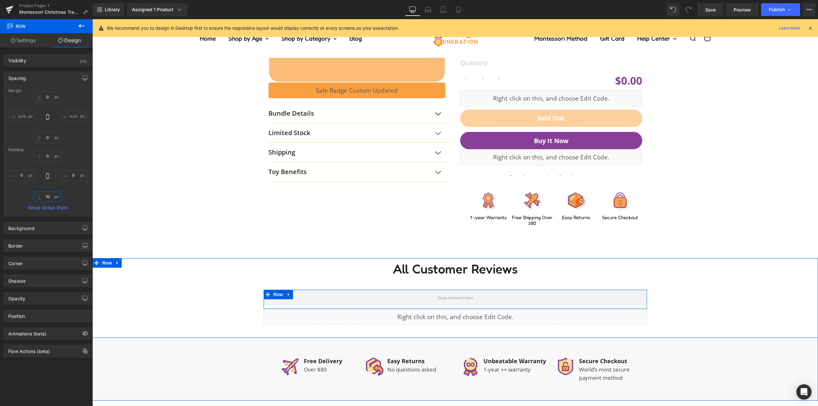
click at [45, 197] on input "text" at bounding box center [47, 196] width 27 height 11
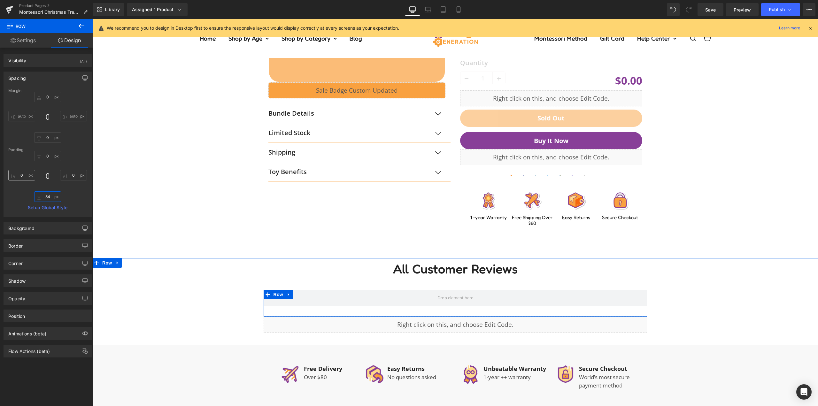
type input "34"
click at [22, 174] on input "text" at bounding box center [21, 175] width 27 height 11
type input "1"
click at [423, 13] on link "Laptop" at bounding box center [427, 9] width 15 height 13
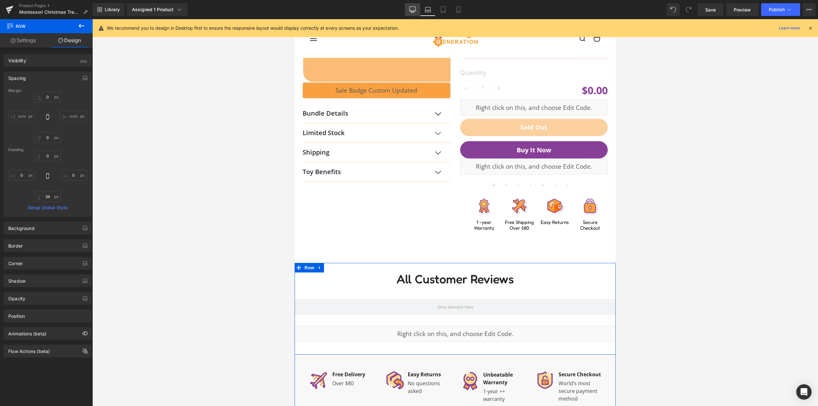
scroll to position [196, 0]
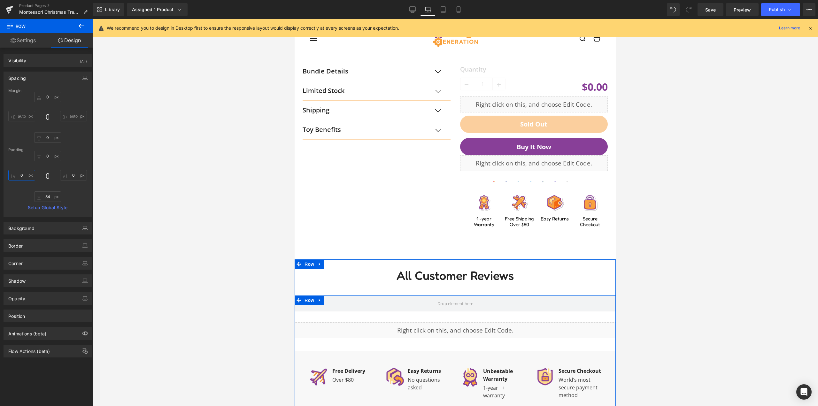
click at [22, 177] on input "text" at bounding box center [21, 175] width 27 height 11
type input "16"
click at [75, 176] on input "text" at bounding box center [73, 175] width 27 height 11
type input "16"
click at [79, 159] on div "16 34 16" at bounding box center [47, 176] width 79 height 51
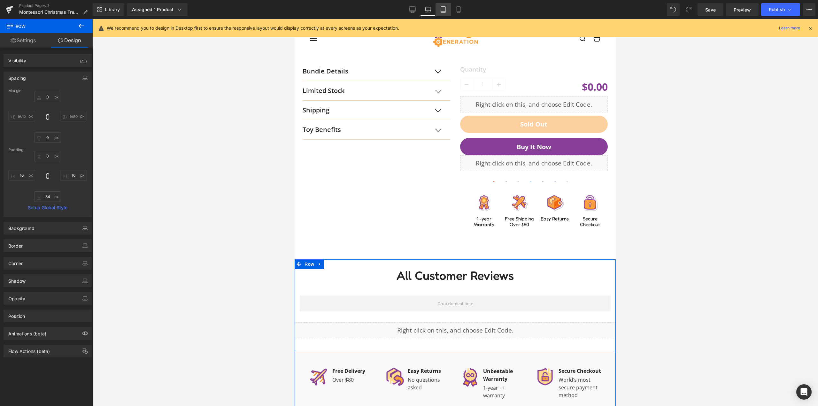
click at [440, 11] on icon at bounding box center [443, 9] width 6 height 6
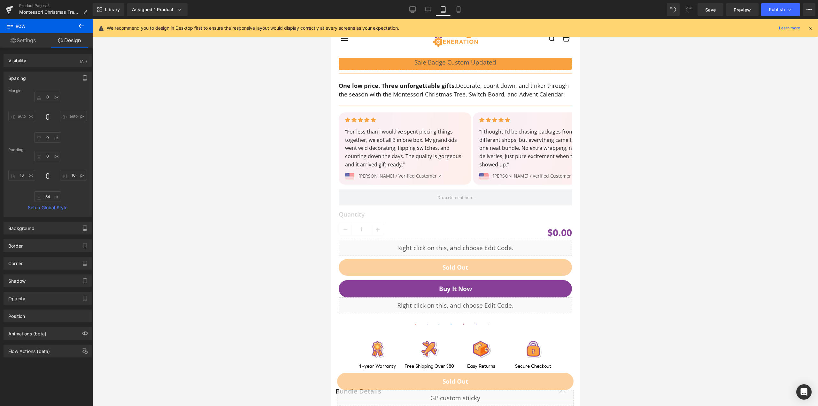
scroll to position [619, 0]
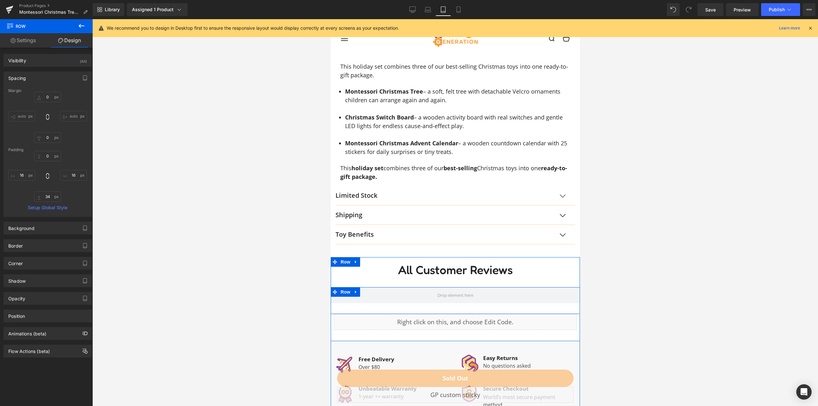
click at [26, 181] on div "16 34 16" at bounding box center [47, 176] width 79 height 51
click at [26, 172] on input "16" at bounding box center [21, 175] width 27 height 11
type input "16"
click at [72, 174] on input "16" at bounding box center [73, 175] width 27 height 11
type input "16"
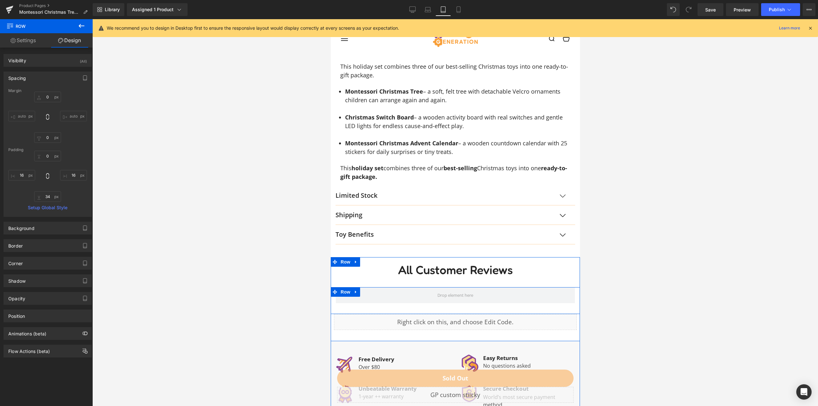
click at [78, 160] on div "16 34 16" at bounding box center [47, 176] width 79 height 51
click at [460, 11] on icon at bounding box center [458, 9] width 6 height 6
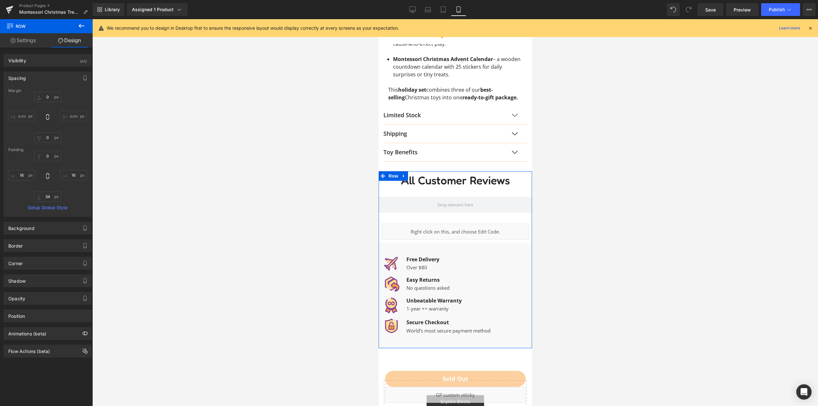
scroll to position [587, 0]
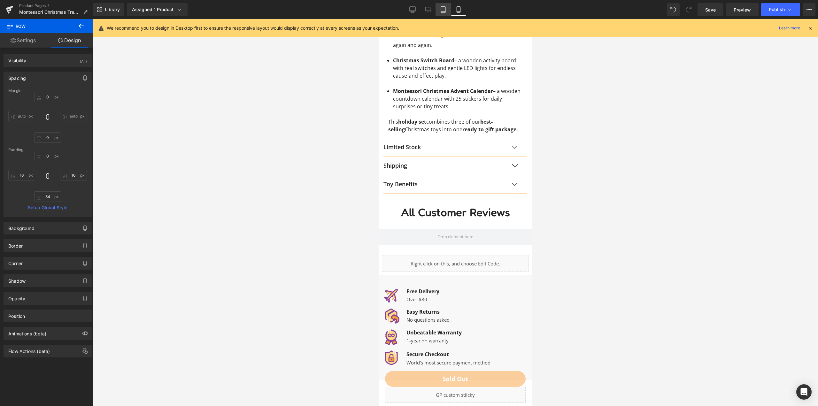
click at [446, 11] on icon at bounding box center [443, 9] width 6 height 6
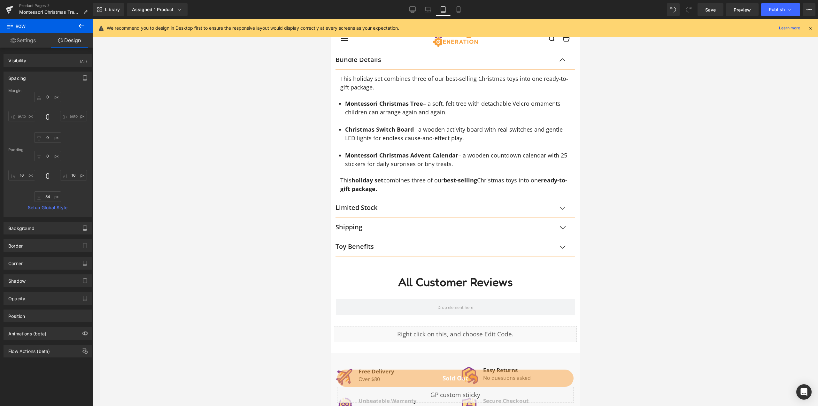
scroll to position [686, 0]
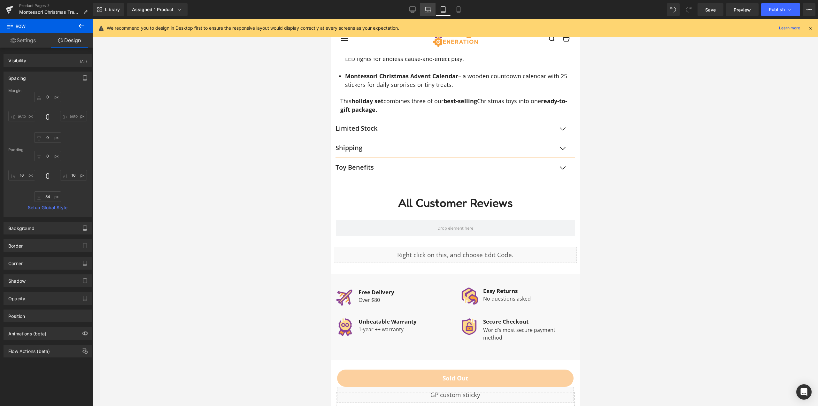
click at [420, 9] on link "Laptop" at bounding box center [427, 9] width 15 height 13
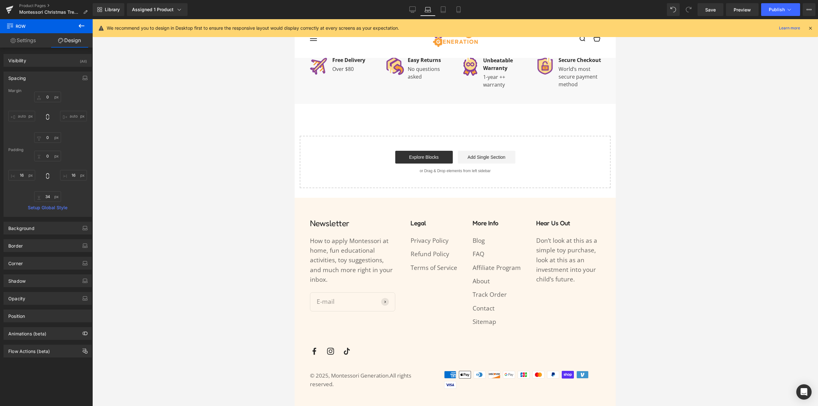
scroll to position [263, 0]
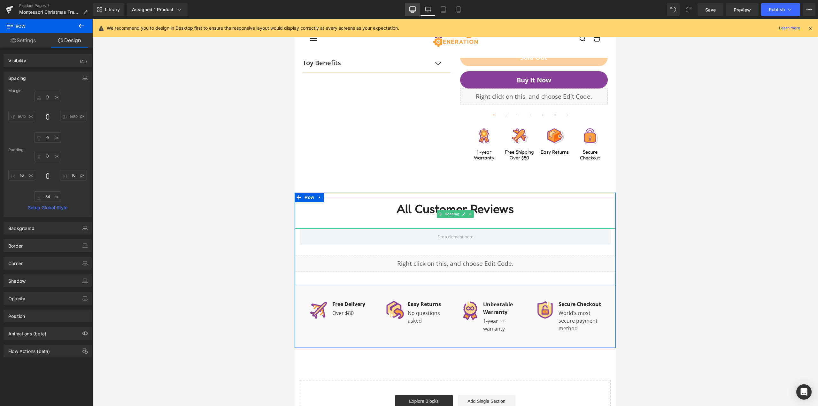
click at [413, 10] on icon at bounding box center [412, 9] width 6 height 6
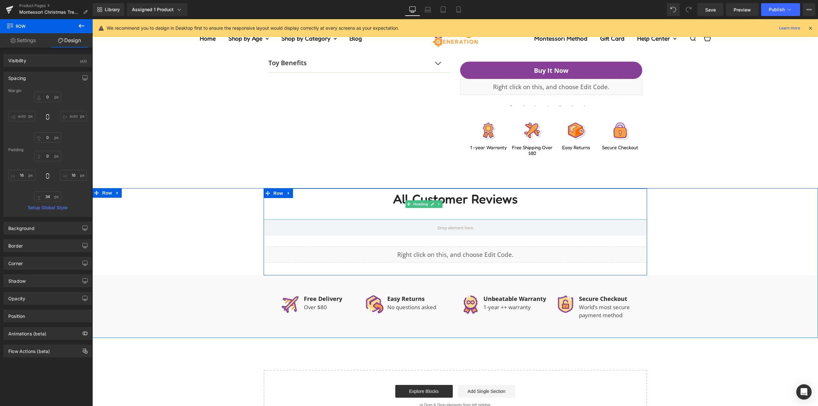
scroll to position [284, 0]
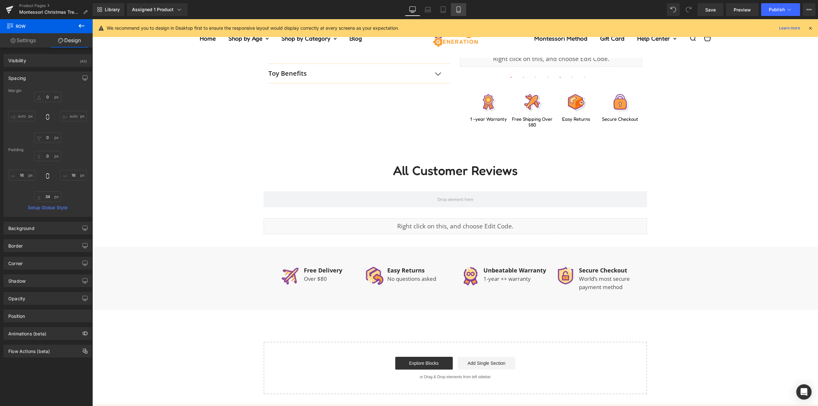
click at [460, 13] on link "Mobile" at bounding box center [458, 9] width 15 height 13
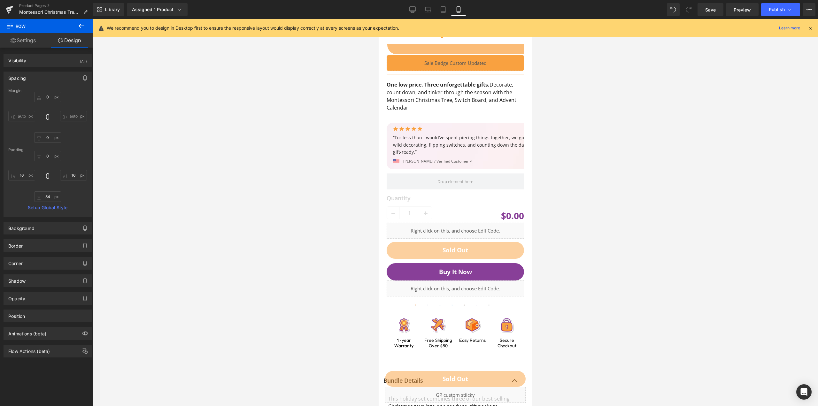
scroll to position [624, 0]
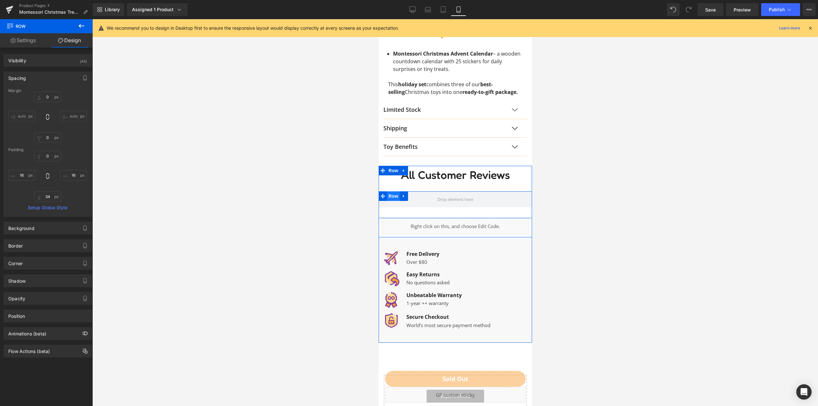
click at [391, 198] on span "Row" at bounding box center [392, 196] width 13 height 10
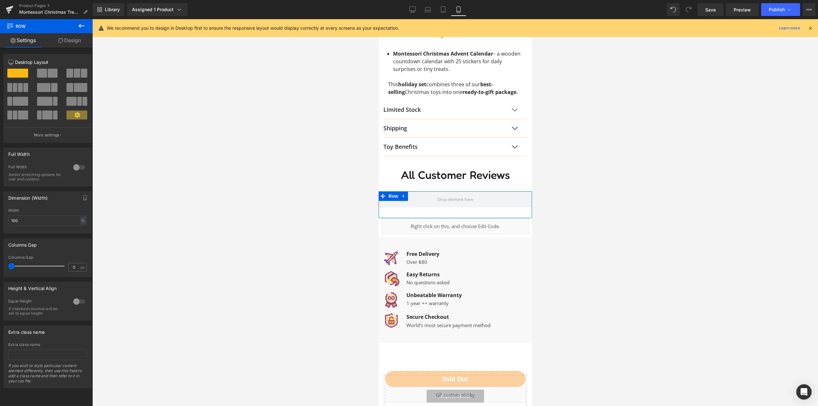
click at [73, 38] on link "Design" at bounding box center [69, 40] width 46 height 14
click at [0, 0] on div "Spacing" at bounding box center [0, 0] width 0 height 0
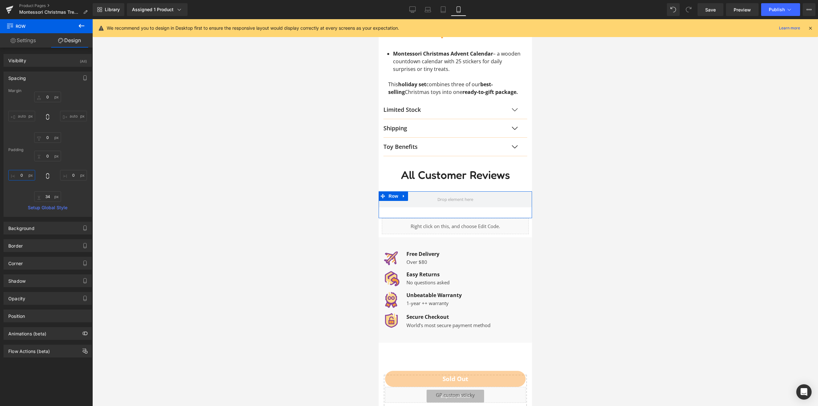
click at [25, 177] on input "text" at bounding box center [21, 175] width 27 height 11
type input "16"
click at [79, 176] on input "text" at bounding box center [73, 175] width 27 height 11
type input "16"
click at [78, 159] on div "16 16" at bounding box center [47, 176] width 79 height 51
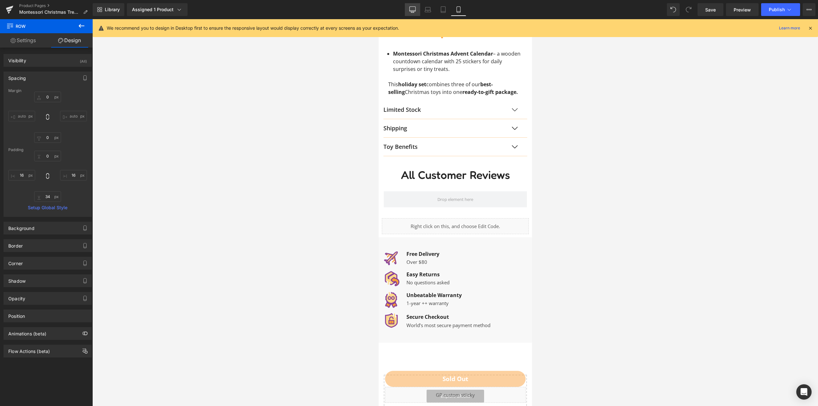
click at [415, 4] on link "Desktop" at bounding box center [412, 9] width 15 height 13
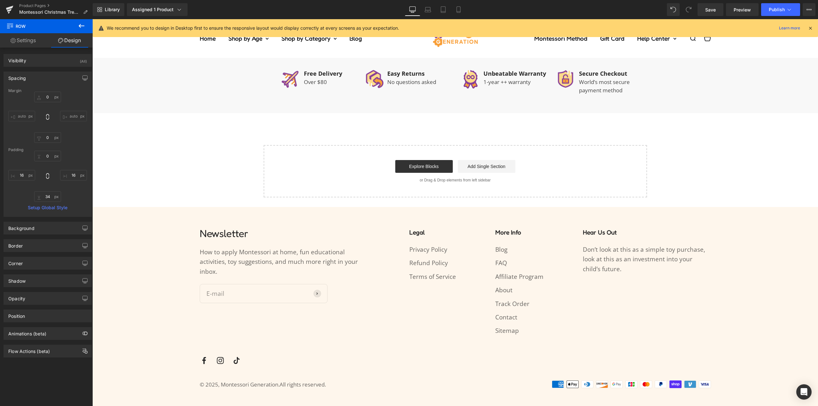
scroll to position [284, 0]
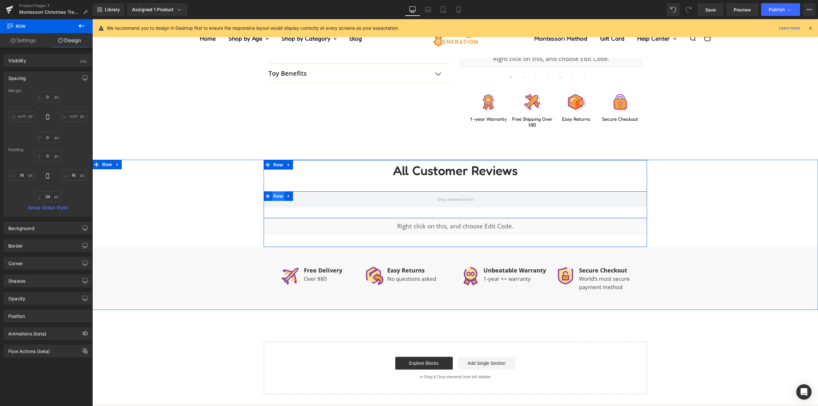
click at [276, 198] on span "Row" at bounding box center [278, 196] width 13 height 10
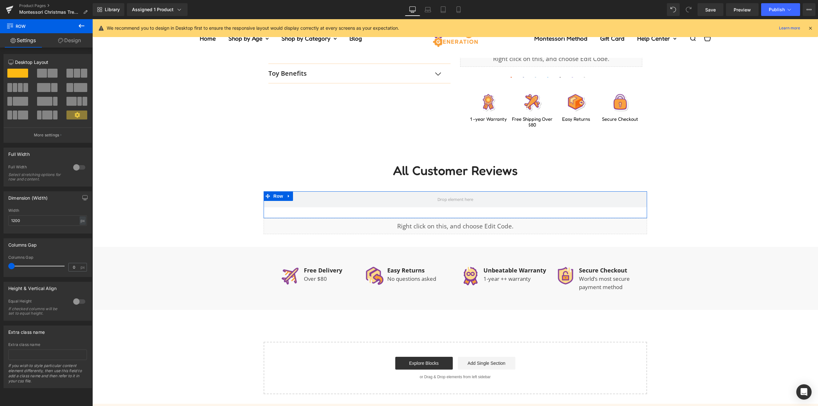
click at [22, 87] on span at bounding box center [20, 87] width 5 height 9
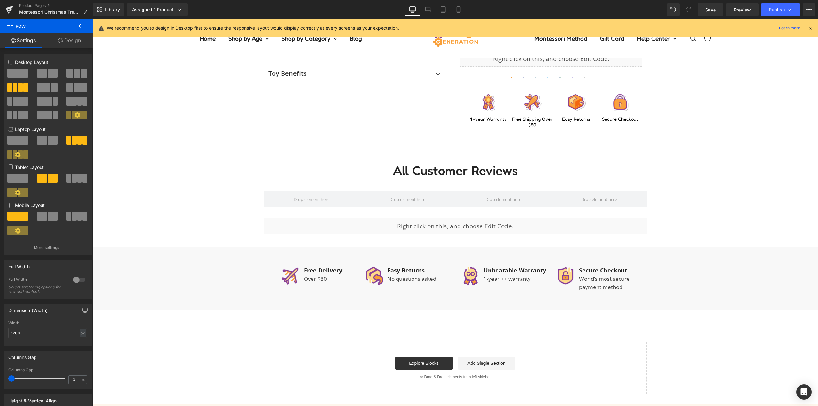
click at [244, 12] on div "Library Assigned 1 Product Product Preview Montessori Christmas Tree Bundle Man…" at bounding box center [455, 9] width 725 height 13
click at [66, 128] on p "Laptop Layout" at bounding box center [47, 129] width 79 height 7
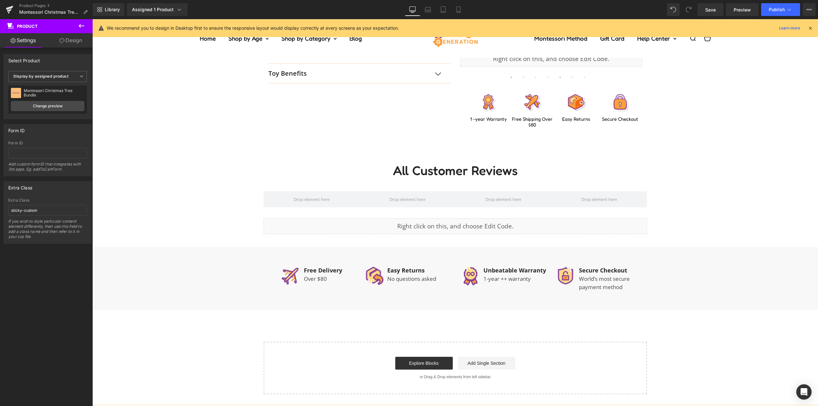
click at [225, 6] on div "Library Assigned 1 Product Product Preview Montessori Christmas Tree Bundle Man…" at bounding box center [455, 9] width 725 height 13
click at [77, 26] on button at bounding box center [81, 26] width 22 height 14
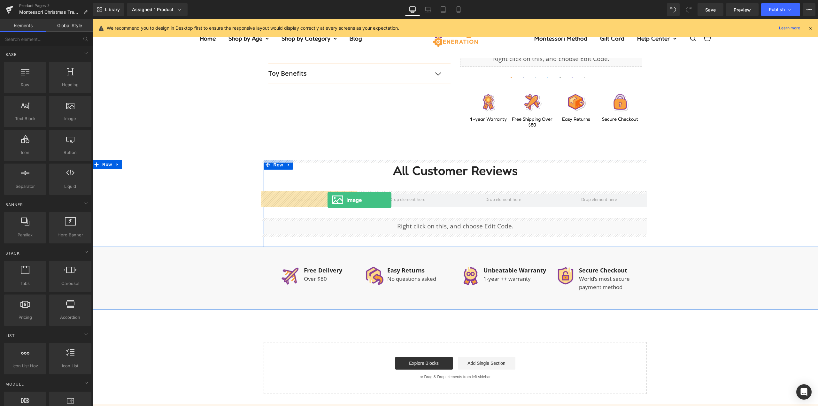
drag, startPoint x: 242, startPoint y: 151, endPoint x: 327, endPoint y: 200, distance: 97.8
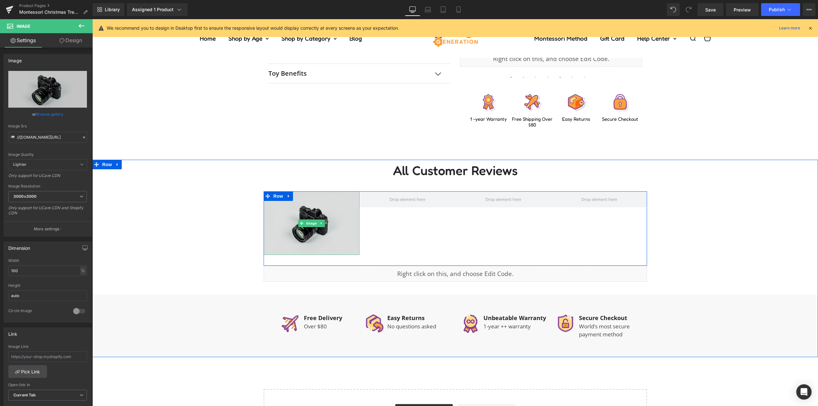
click at [333, 228] on img at bounding box center [311, 223] width 96 height 64
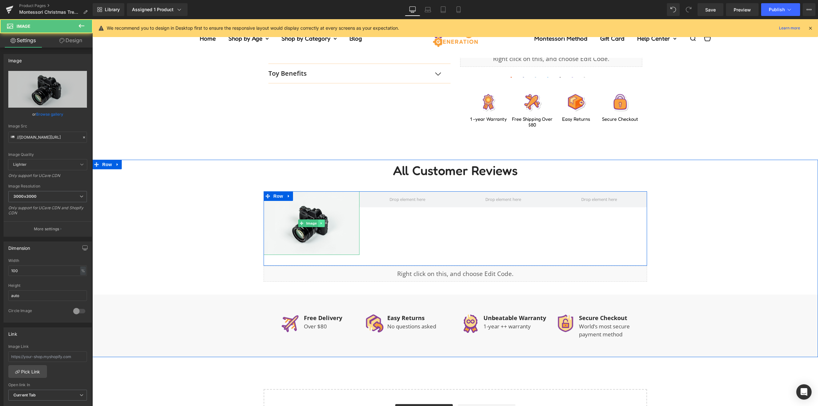
click at [318, 225] on link at bounding box center [321, 223] width 7 height 8
click at [213, 224] on div "All Customer Reviews Heading Image Row 34px Liquid Row" at bounding box center [454, 227] width 725 height 134
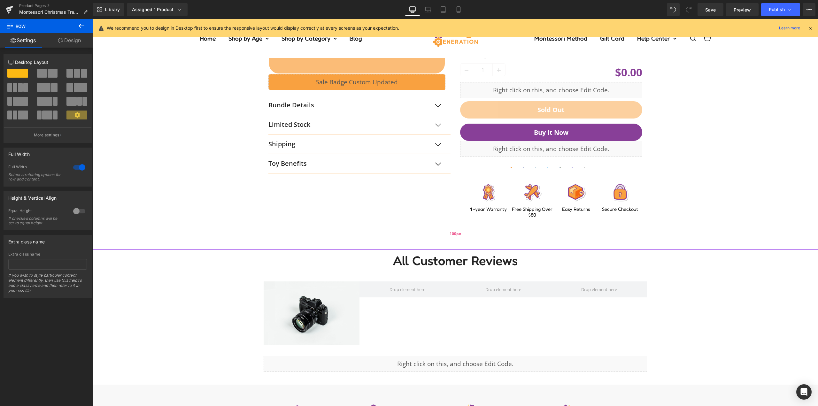
scroll to position [383, 0]
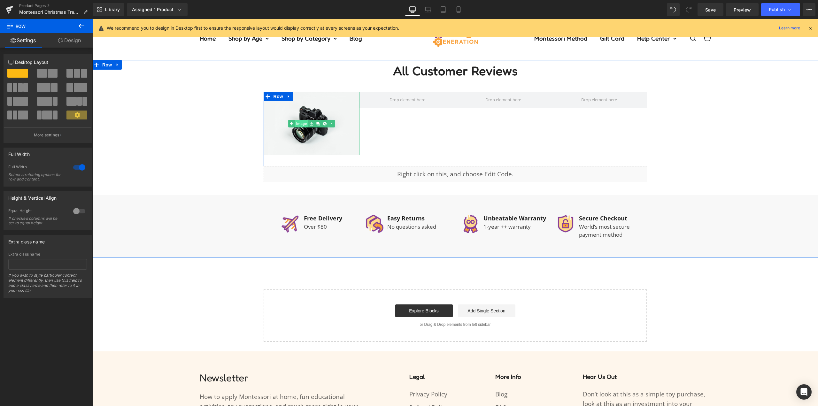
click at [304, 125] on span "Image" at bounding box center [301, 124] width 13 height 8
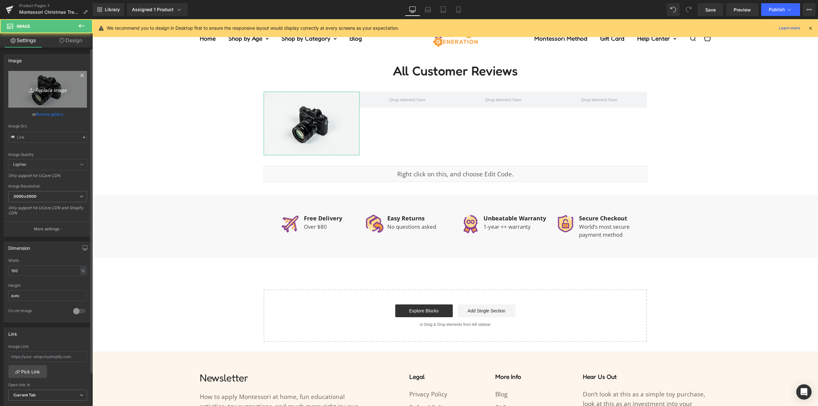
click at [53, 93] on icon "Replace Image" at bounding box center [47, 89] width 51 height 8
type input "C:\fakepath\montessori-christmas-tree-274107 (1).jpg"
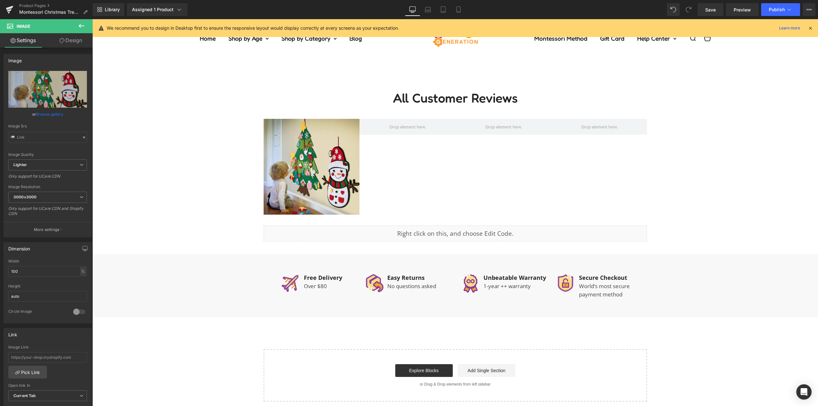
scroll to position [319, 0]
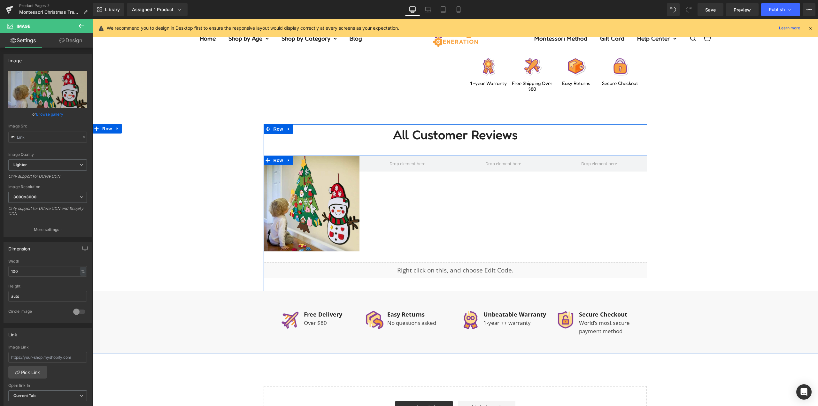
click at [385, 194] on div "Image Row 34px" at bounding box center [454, 209] width 383 height 107
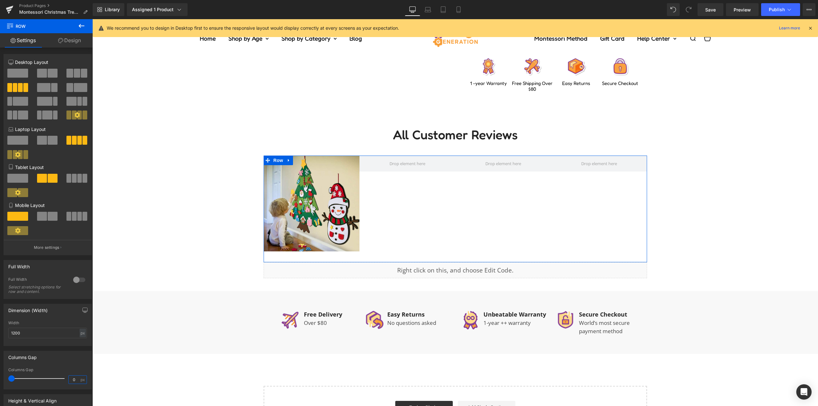
click at [69, 381] on input "0" at bounding box center [74, 380] width 11 height 8
type input "15"
click at [72, 353] on div "Columns Gap" at bounding box center [48, 357] width 88 height 12
click at [41, 330] on input "1200" at bounding box center [47, 333] width 79 height 11
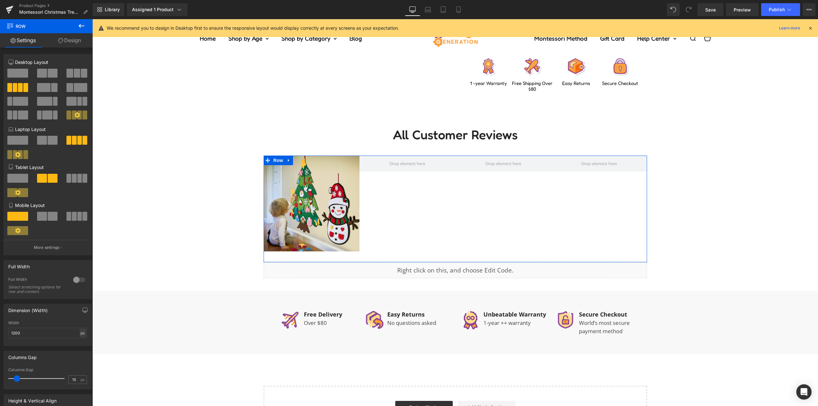
click at [80, 331] on div "px" at bounding box center [83, 333] width 6 height 9
click at [44, 337] on input "1200" at bounding box center [47, 333] width 79 height 11
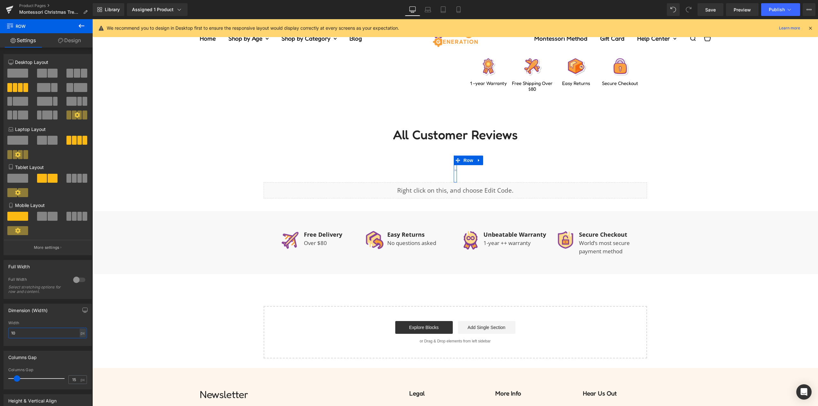
type input "1"
type input "4"
type input "1200"
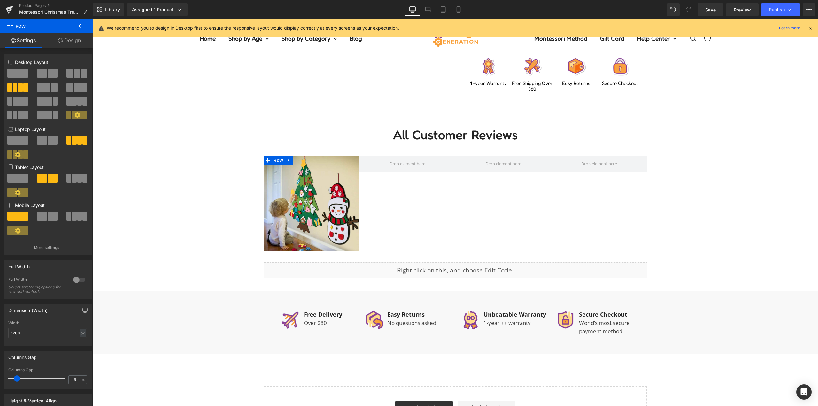
click at [60, 319] on div "Dimension (Width) 1200px Width 1200 px % px" at bounding box center [48, 325] width 88 height 42
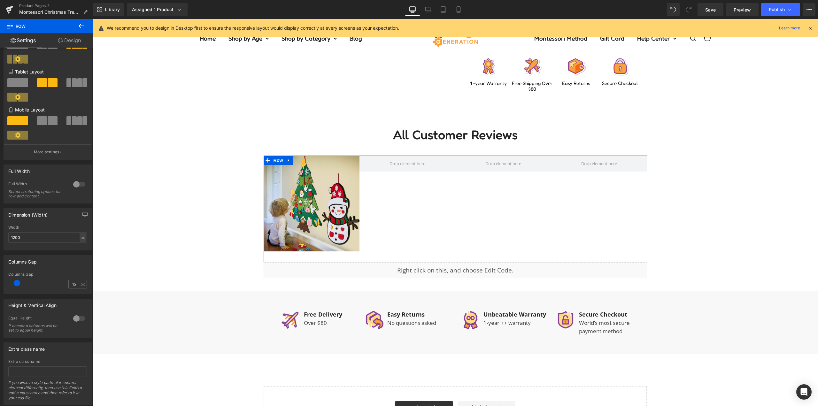
scroll to position [96, 0]
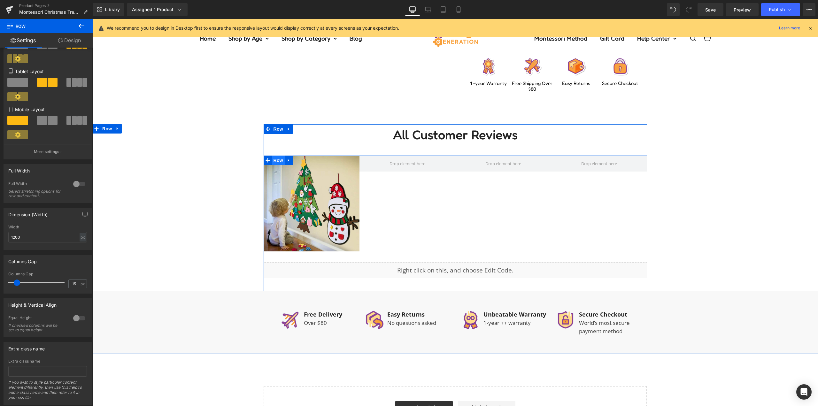
click at [278, 160] on span "Row" at bounding box center [278, 161] width 13 height 10
click at [717, 185] on div "All Customer Reviews Heading Image Row 34px Liquid Row" at bounding box center [454, 207] width 725 height 167
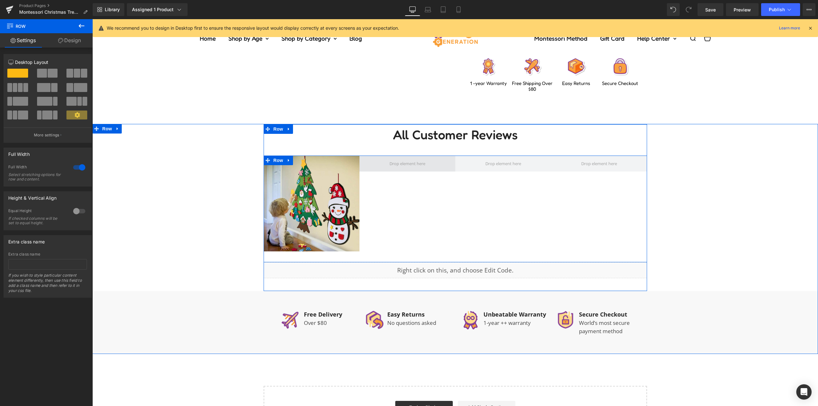
click at [398, 166] on span at bounding box center [407, 164] width 40 height 10
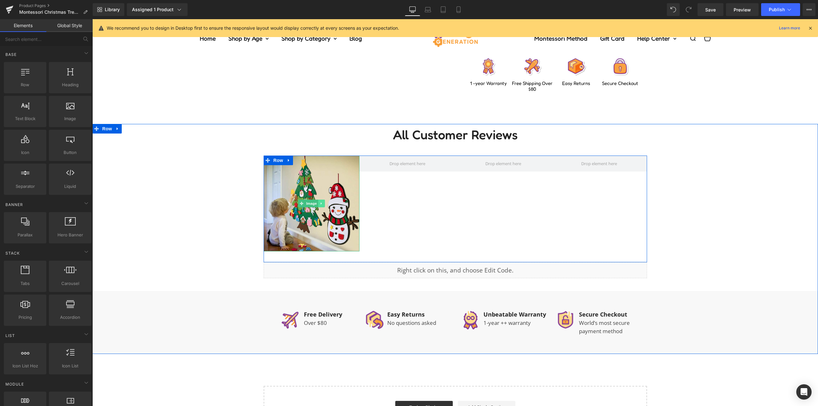
click at [319, 202] on icon at bounding box center [321, 204] width 4 height 4
click at [295, 203] on div "Image" at bounding box center [311, 204] width 96 height 96
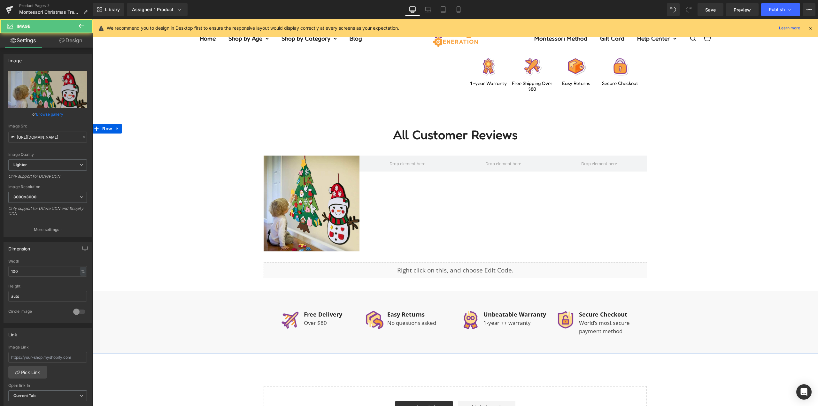
click at [215, 203] on div "All Customer Reviews Heading Image Row 34px Liquid Row" at bounding box center [454, 207] width 725 height 167
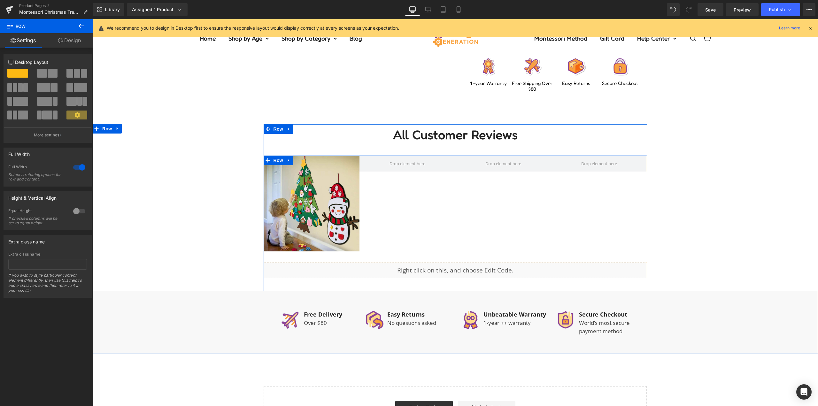
click at [374, 201] on div "Image Row 34px" at bounding box center [454, 209] width 383 height 107
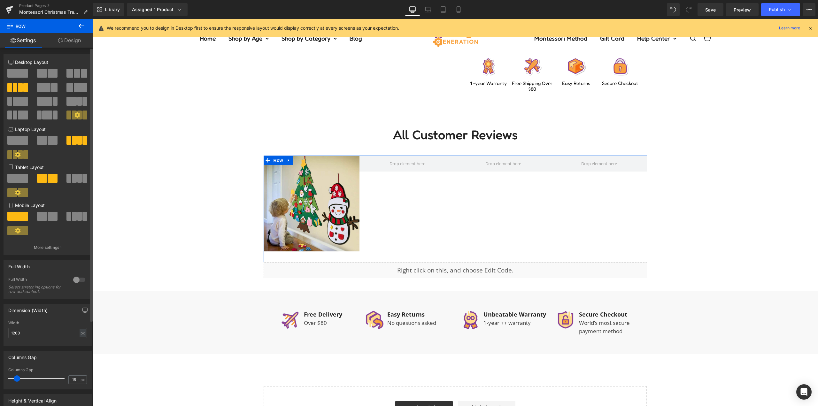
click at [74, 114] on icon at bounding box center [76, 114] width 5 height 5
click at [50, 246] on p "More settings" at bounding box center [47, 248] width 26 height 6
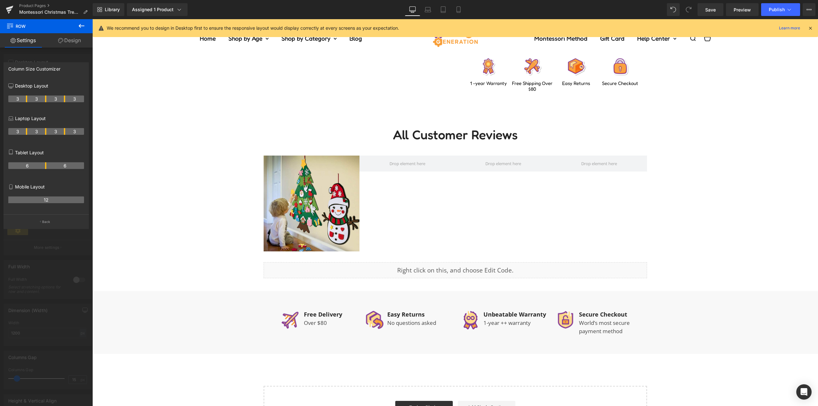
click at [159, 189] on div at bounding box center [454, 212] width 725 height 387
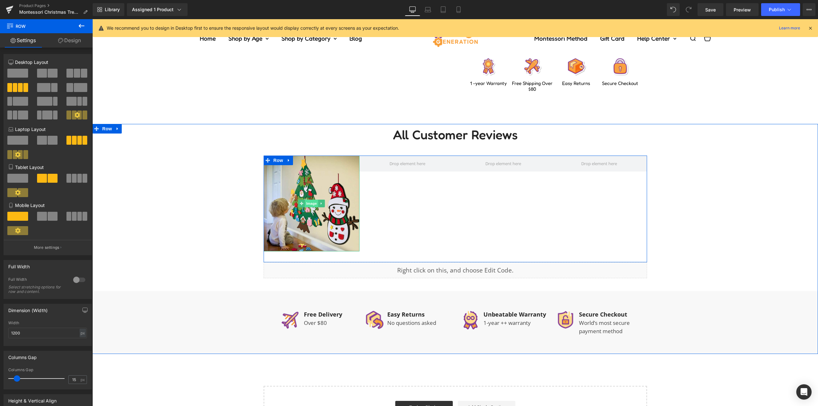
click at [301, 201] on span at bounding box center [301, 204] width 7 height 8
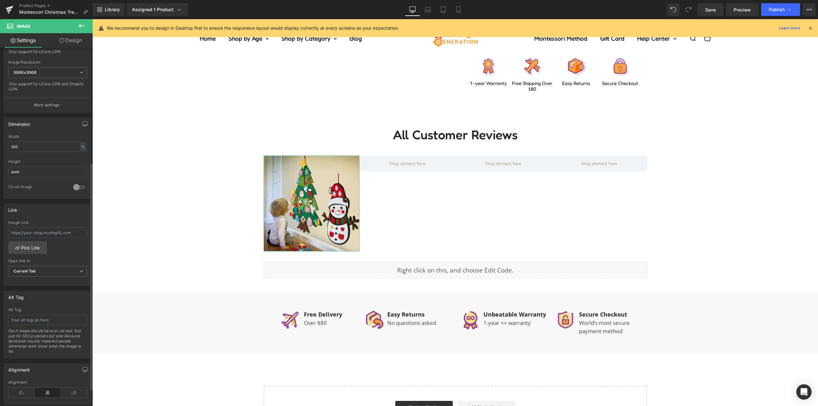
scroll to position [113, 0]
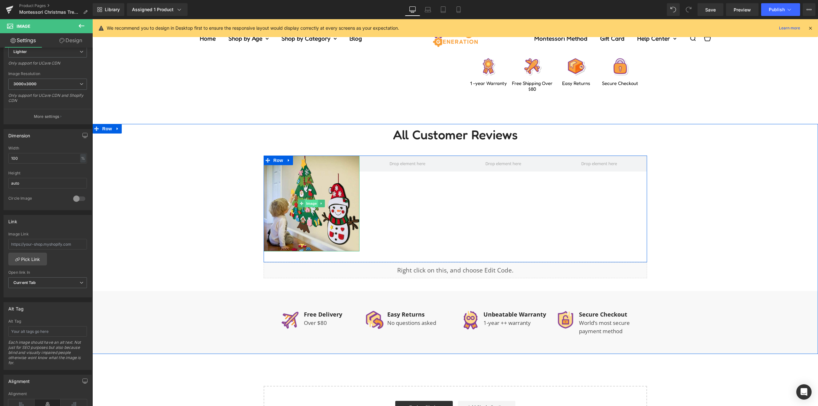
click at [307, 204] on span "Image" at bounding box center [311, 204] width 13 height 8
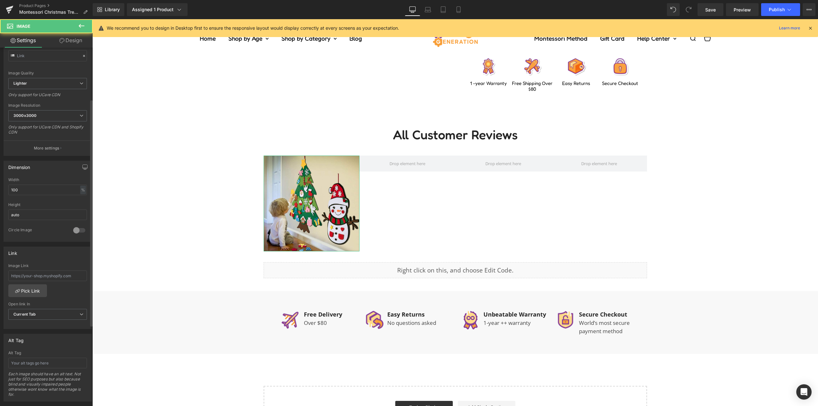
scroll to position [81, 0]
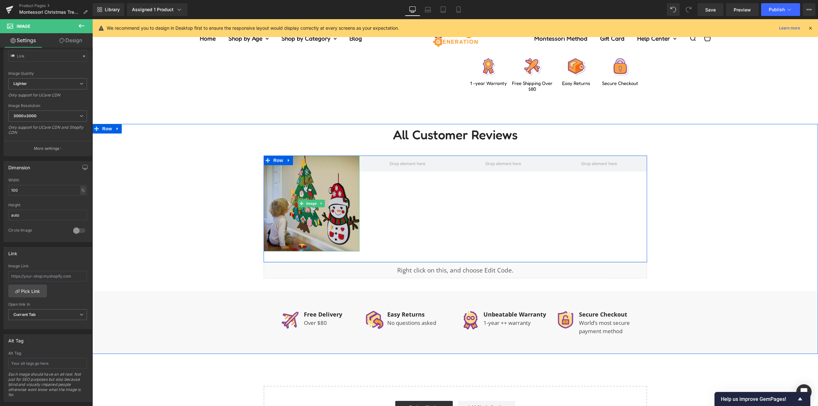
click at [289, 204] on img at bounding box center [311, 204] width 96 height 96
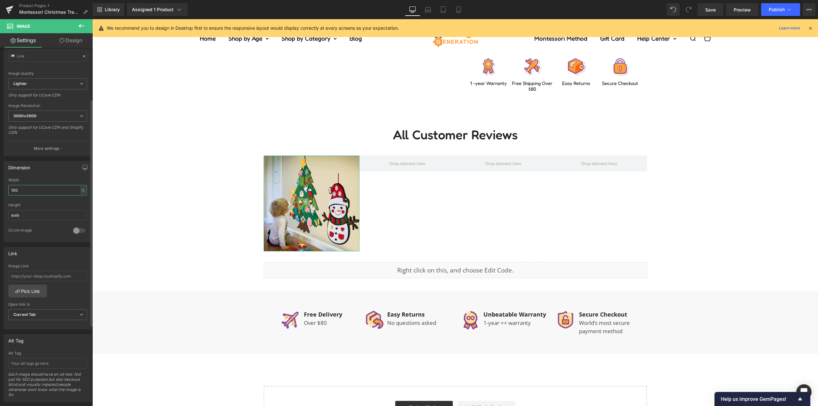
click at [52, 190] on input "100" at bounding box center [47, 190] width 79 height 11
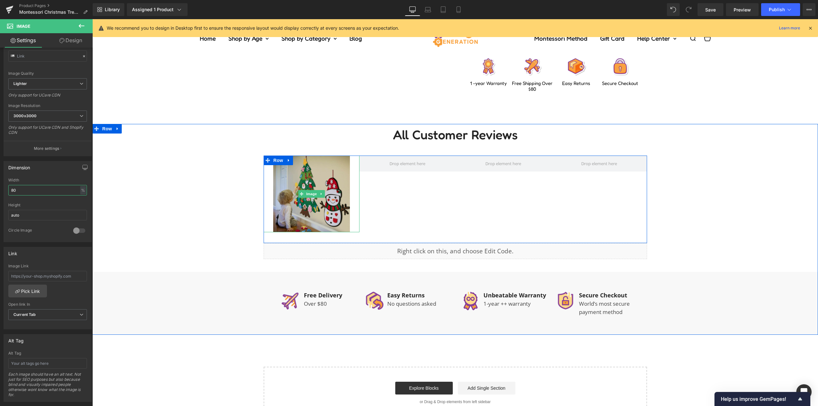
type input "8"
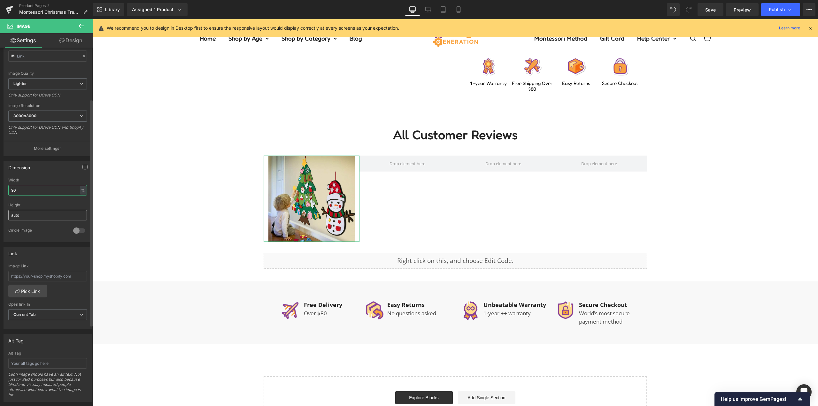
type input "90"
click at [42, 214] on input "auto" at bounding box center [47, 215] width 79 height 11
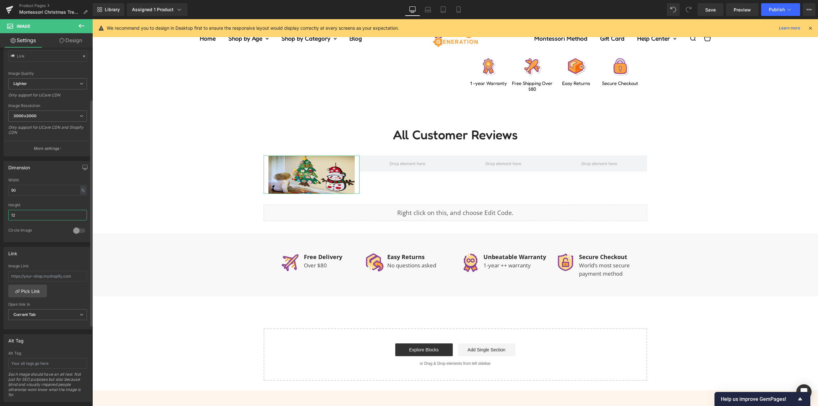
type input "1"
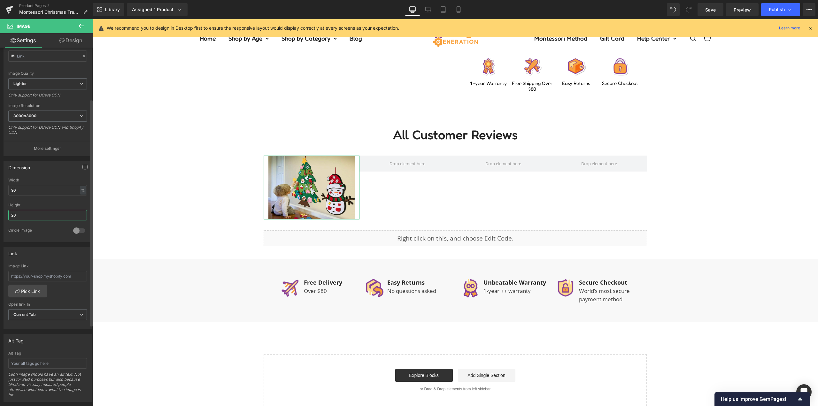
type input "2"
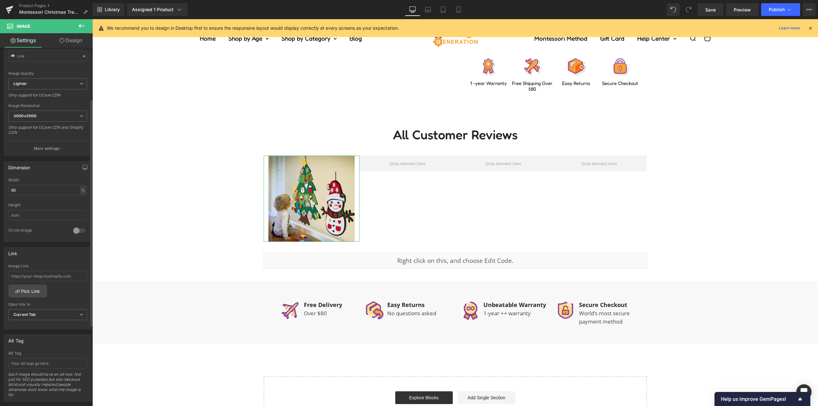
click at [65, 198] on div "Width 90 % % px" at bounding box center [47, 190] width 79 height 25
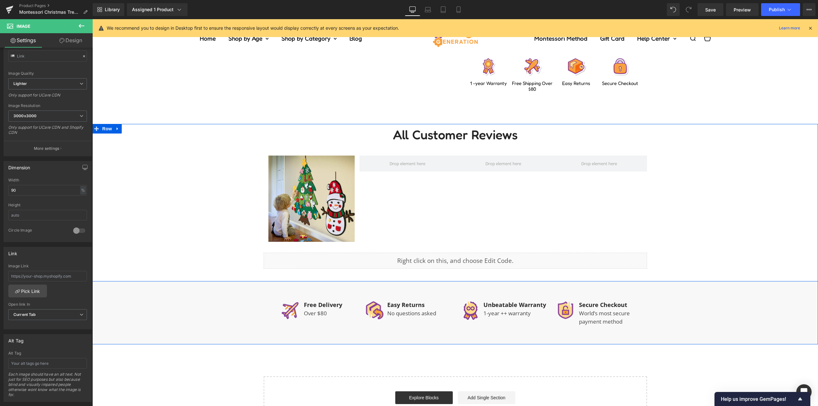
click at [721, 190] on div "All Customer Reviews Heading Image Row 34px Liquid Row" at bounding box center [454, 202] width 725 height 157
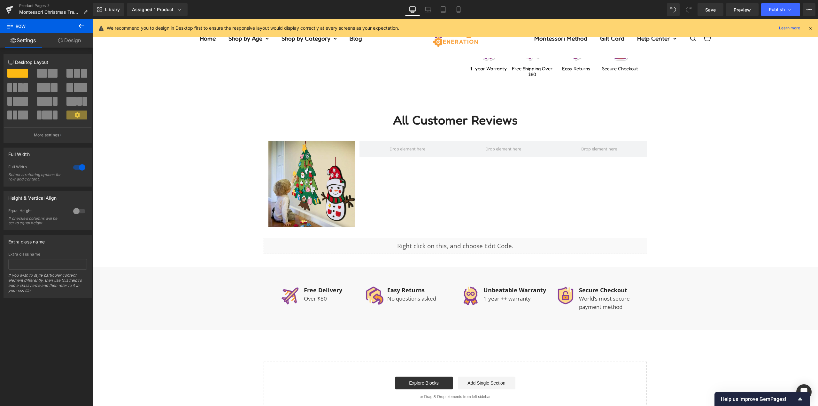
scroll to position [351, 0]
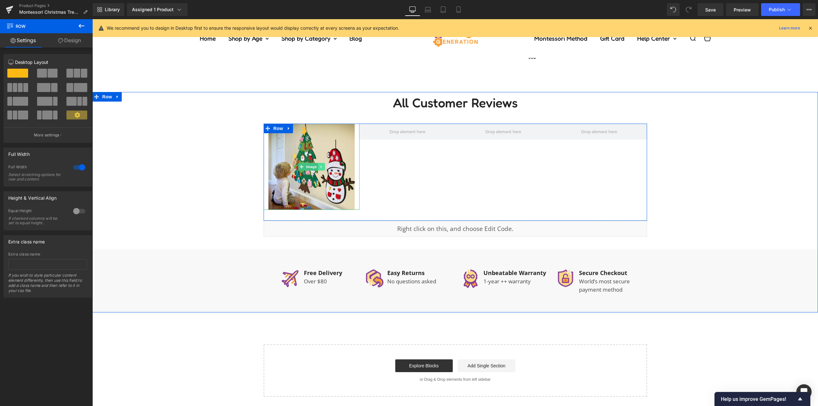
click at [320, 167] on icon at bounding box center [321, 167] width 4 height 4
click at [315, 166] on link at bounding box center [318, 167] width 7 height 8
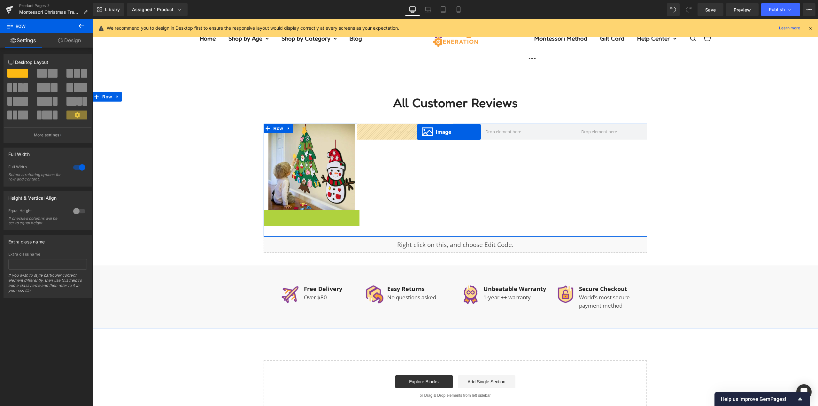
drag, startPoint x: 414, startPoint y: 161, endPoint x: 416, endPoint y: 133, distance: 27.5
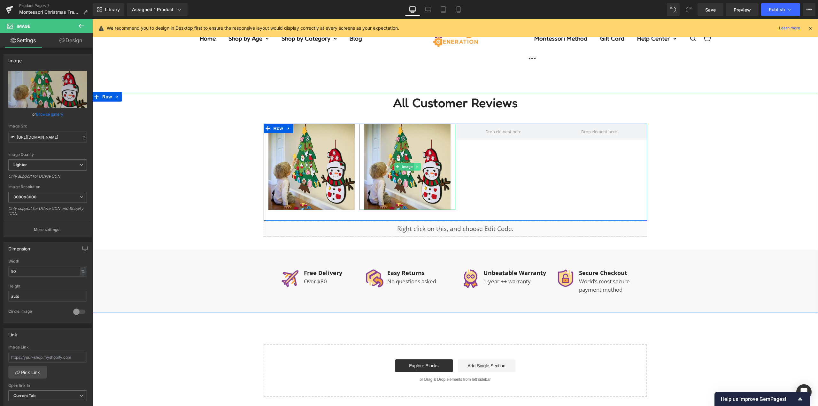
click at [415, 165] on icon at bounding box center [417, 167] width 4 height 4
click at [412, 166] on icon at bounding box center [414, 167] width 4 height 4
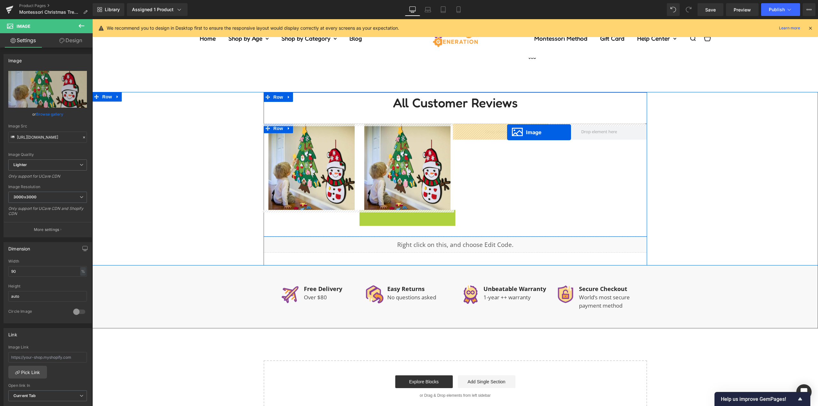
drag, startPoint x: 498, startPoint y: 160, endPoint x: 507, endPoint y: 132, distance: 29.2
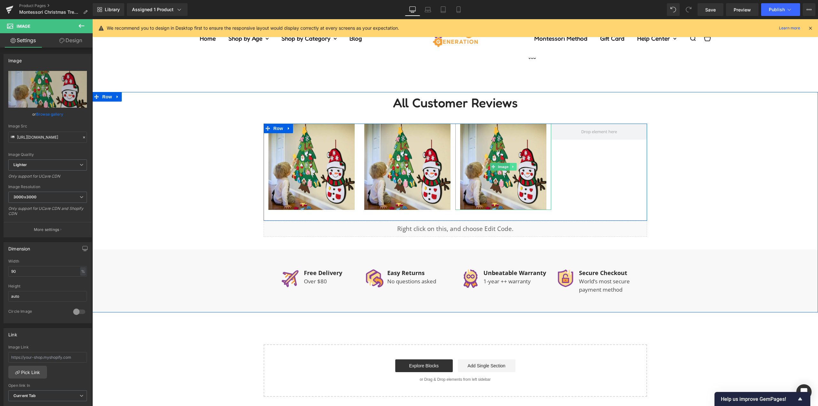
click at [511, 166] on icon at bounding box center [513, 167] width 4 height 4
click at [508, 167] on icon at bounding box center [510, 167] width 4 height 4
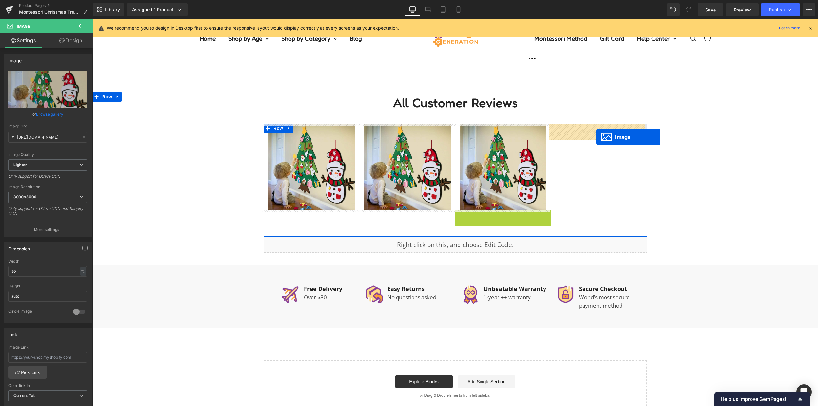
drag, startPoint x: 595, startPoint y: 160, endPoint x: 596, endPoint y: 137, distance: 23.0
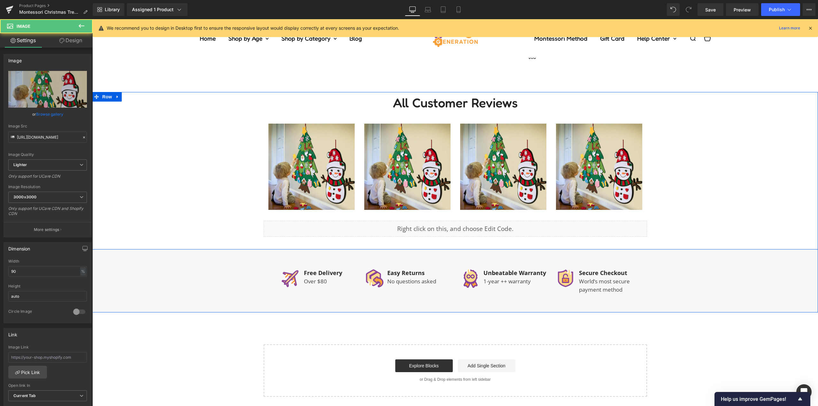
click at [723, 167] on div "All Customer Reviews Heading Image Image Image Image Row 34px Liquid Row" at bounding box center [454, 170] width 725 height 157
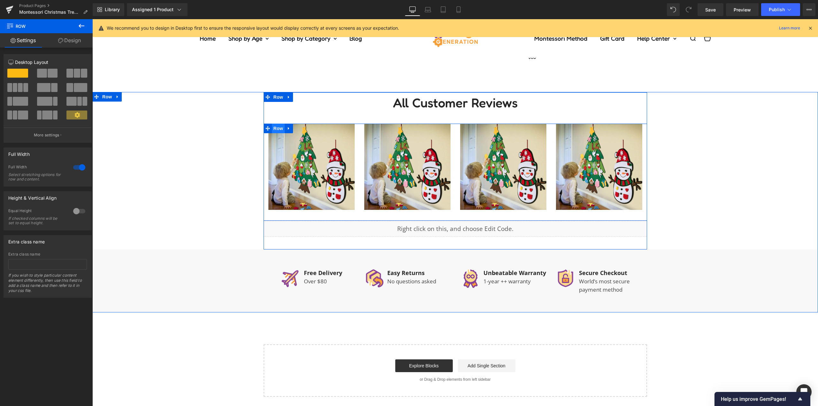
click at [274, 127] on span "Row" at bounding box center [278, 129] width 13 height 10
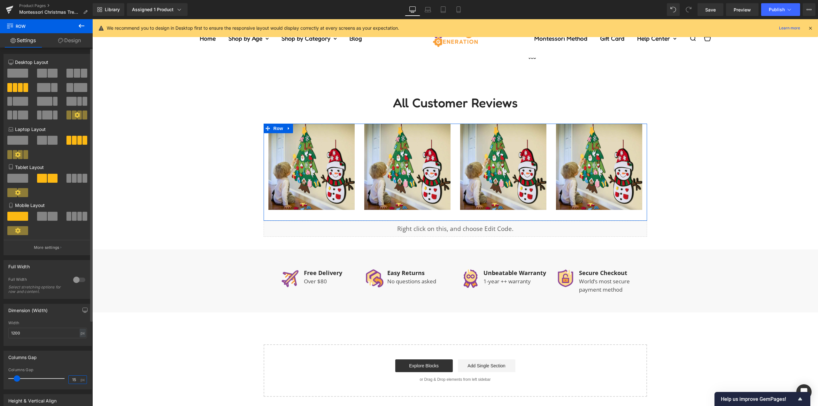
click at [71, 380] on input "15" at bounding box center [74, 380] width 11 height 8
click at [65, 356] on div "Columns Gap" at bounding box center [48, 357] width 88 height 12
click at [75, 377] on input "0" at bounding box center [74, 380] width 11 height 8
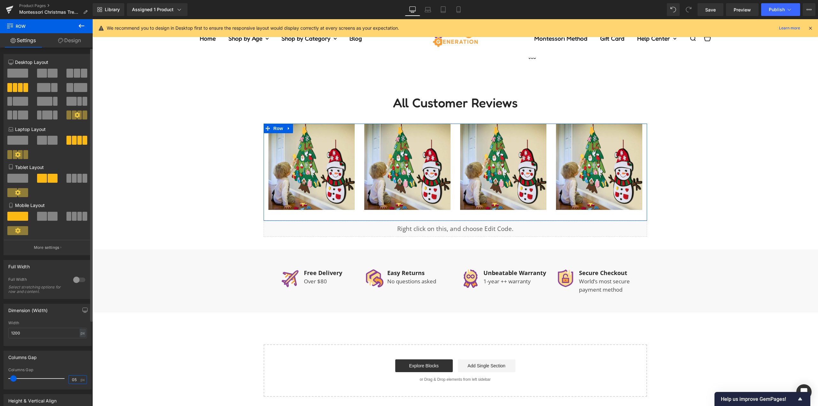
type input "5"
click at [72, 362] on div "Columns Gap" at bounding box center [48, 357] width 88 height 12
click at [72, 347] on div "Columns Gap 15px Columns Gap 5 px" at bounding box center [47, 367] width 95 height 43
click at [158, 314] on div "‹ › (P) Image List Liquid Row Bundle Details Text Block Text Block Montessori C…" at bounding box center [454, 65] width 725 height 681
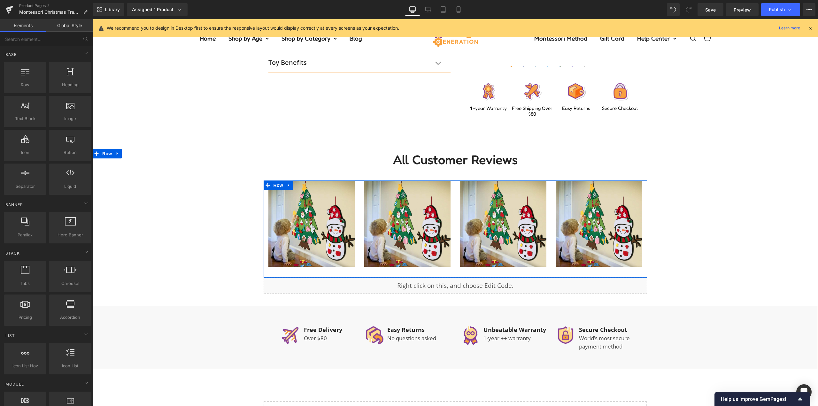
scroll to position [287, 0]
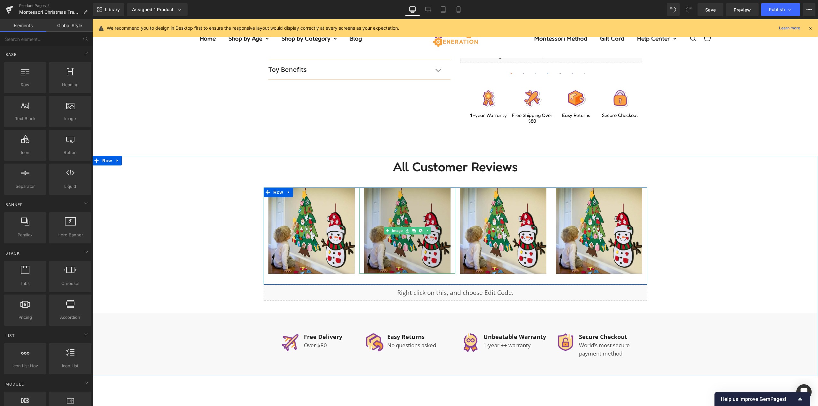
click at [395, 238] on img at bounding box center [407, 230] width 86 height 86
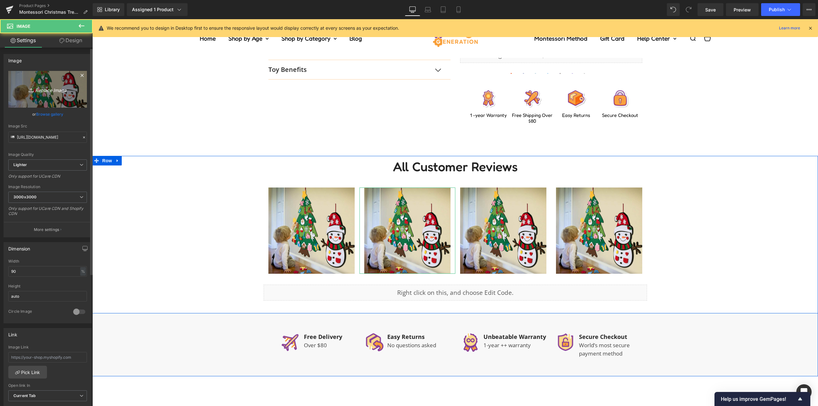
click at [42, 85] on icon "Replace Image" at bounding box center [47, 89] width 51 height 8
type input "C:\fakepath\3F3A5573_1 (1).jpg"
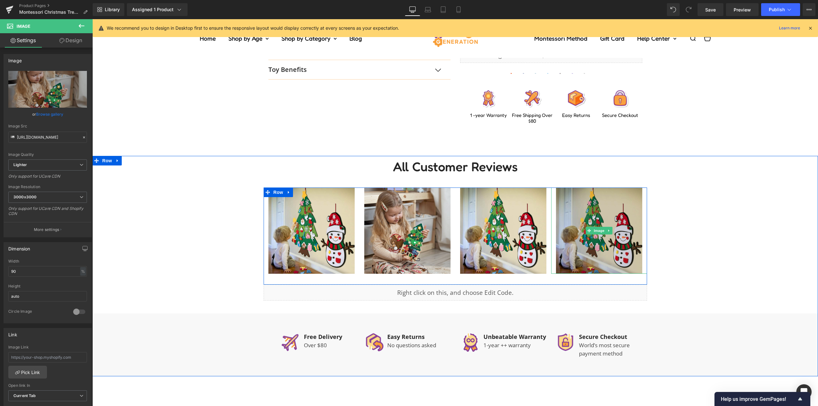
click at [612, 213] on img at bounding box center [599, 230] width 86 height 86
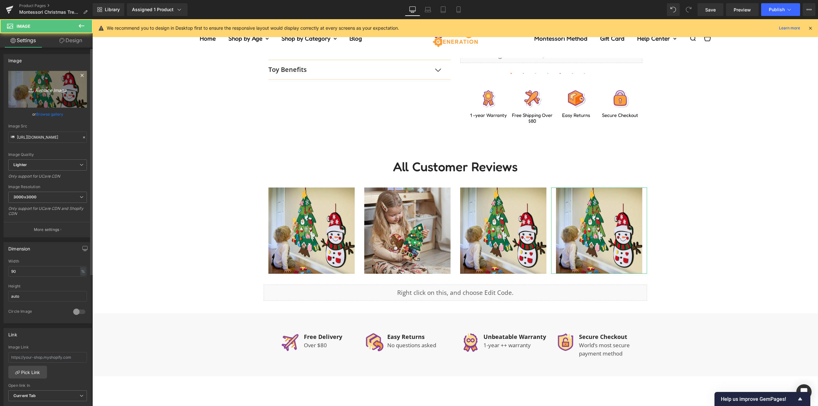
click at [39, 87] on icon "Replace Image" at bounding box center [47, 89] width 51 height 8
type input "C:\fakepath\christmas-switch-board-paisleyraexxIMG_5496 (1).jpg"
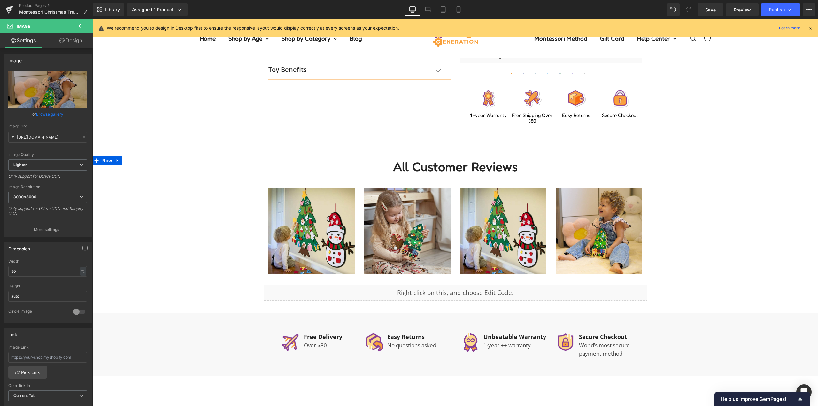
click at [703, 227] on div "All Customer Reviews Heading Image Image Image Image Row 34px Liquid Row" at bounding box center [454, 234] width 725 height 157
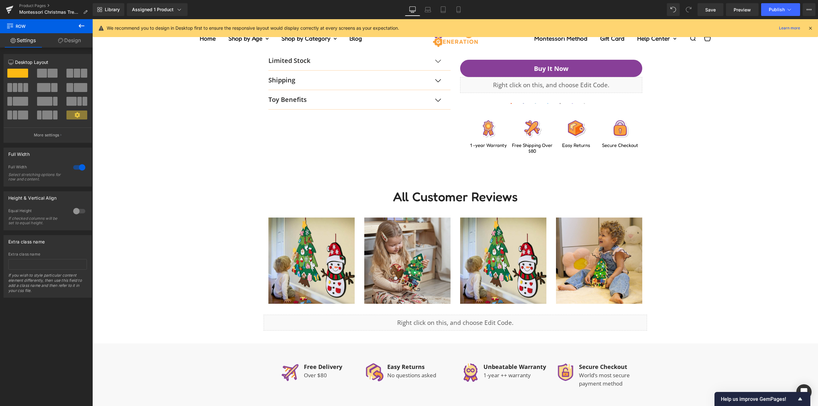
scroll to position [224, 0]
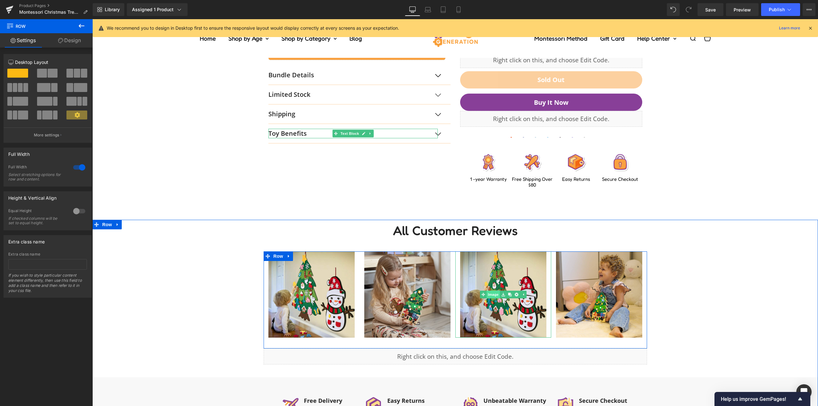
click at [492, 294] on link "Image" at bounding box center [490, 295] width 20 height 8
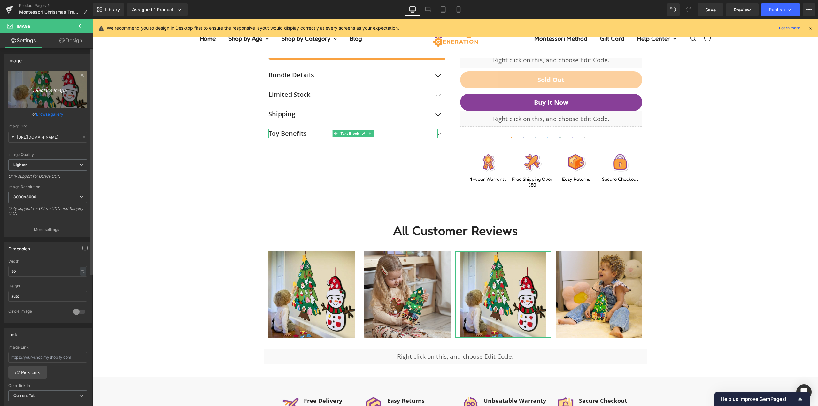
click at [46, 98] on link "Replace Image" at bounding box center [47, 89] width 79 height 37
type input "C:\fakepath\advent-calendar-DSC04990.jpg"
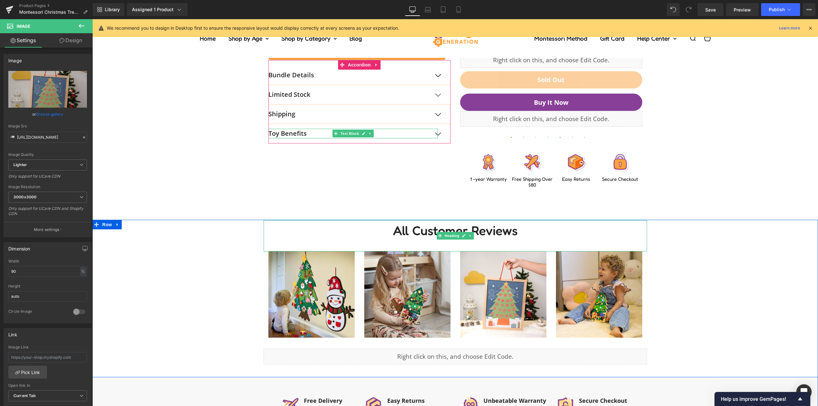
click at [732, 271] on div "All Customer Reviews Heading Image Image Image Image Row 34px Liquid Row" at bounding box center [454, 298] width 725 height 157
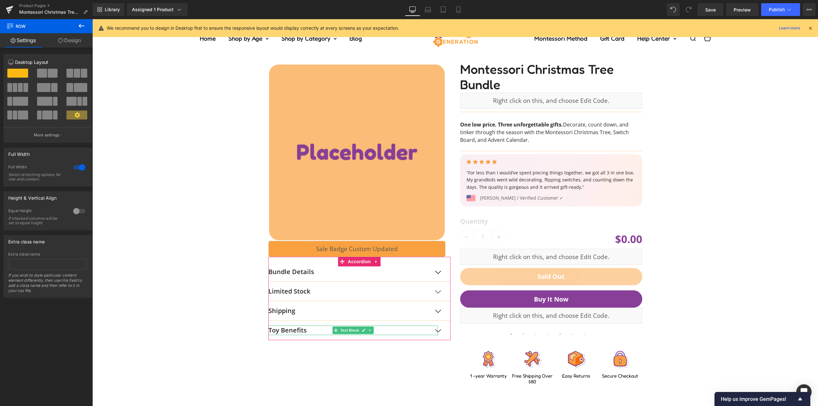
scroll to position [0, 0]
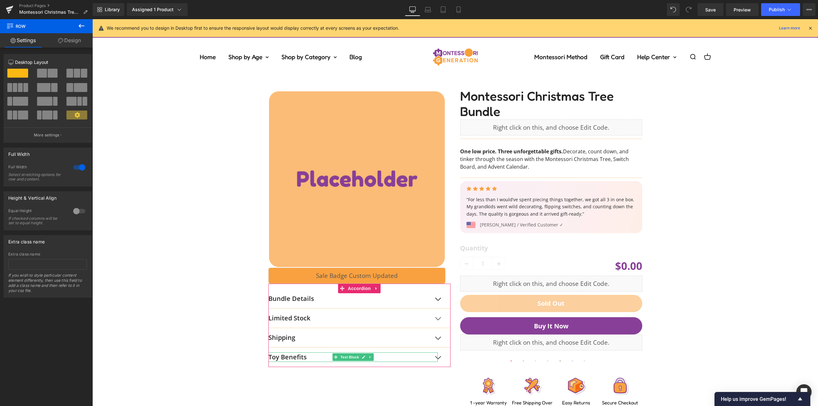
click at [721, 167] on div "‹ › (P) Image List Liquid Row Bundle Details Text Block This holiday set combin…" at bounding box center [454, 243] width 719 height 335
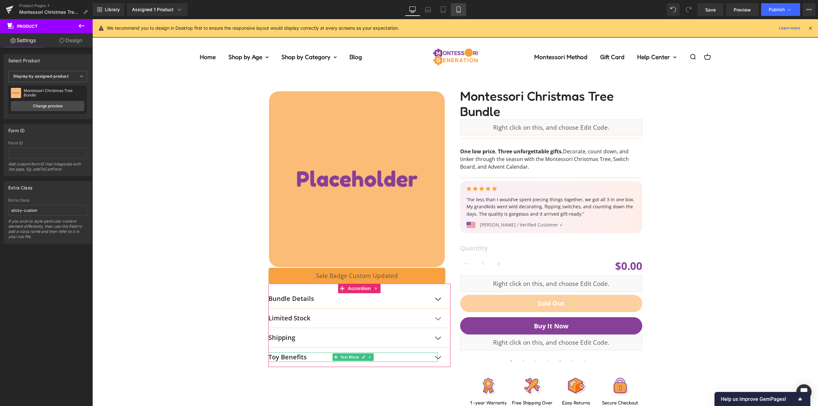
click at [462, 10] on link "Mobile" at bounding box center [458, 9] width 15 height 13
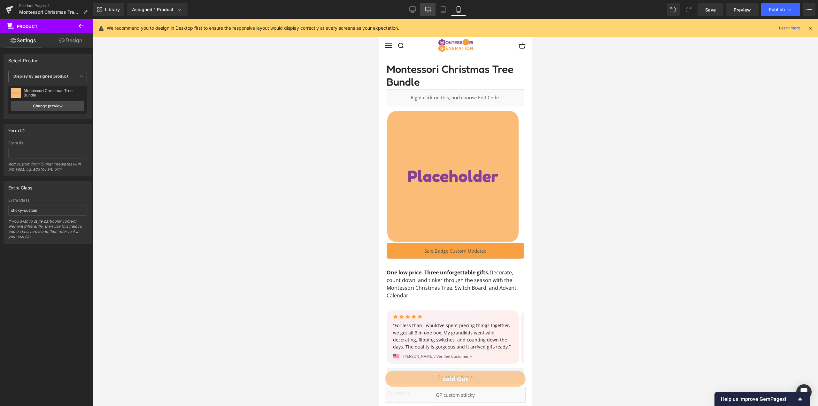
click at [425, 11] on icon at bounding box center [428, 11] width 6 height 2
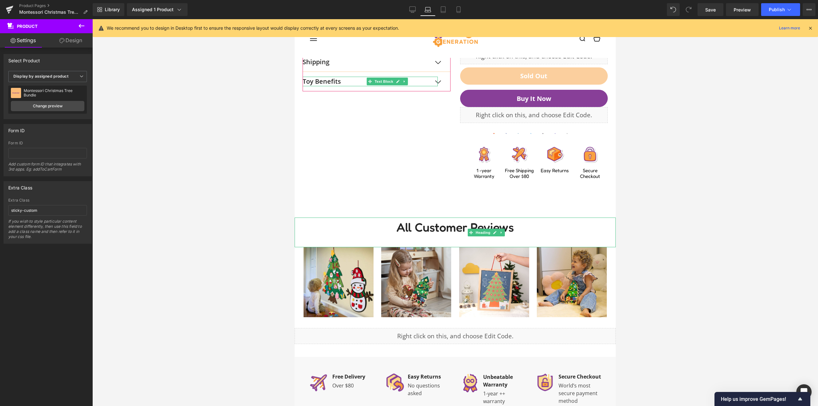
scroll to position [256, 0]
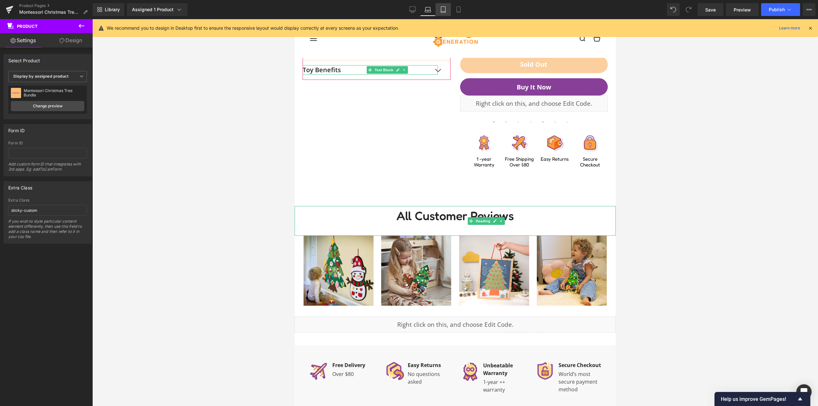
click at [446, 8] on icon at bounding box center [443, 9] width 6 height 6
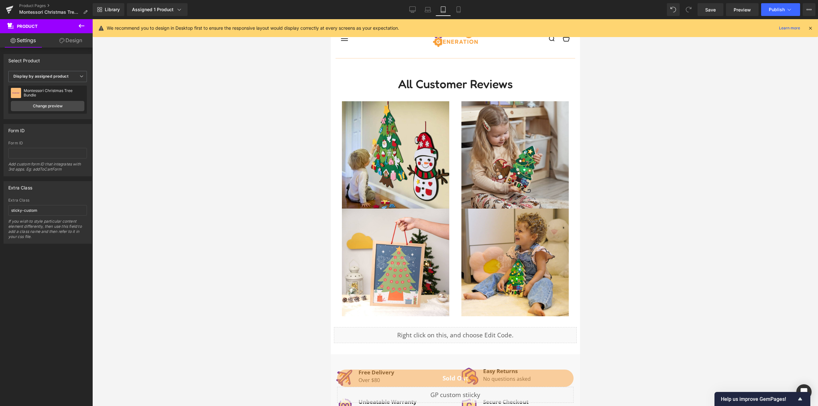
scroll to position [798, 0]
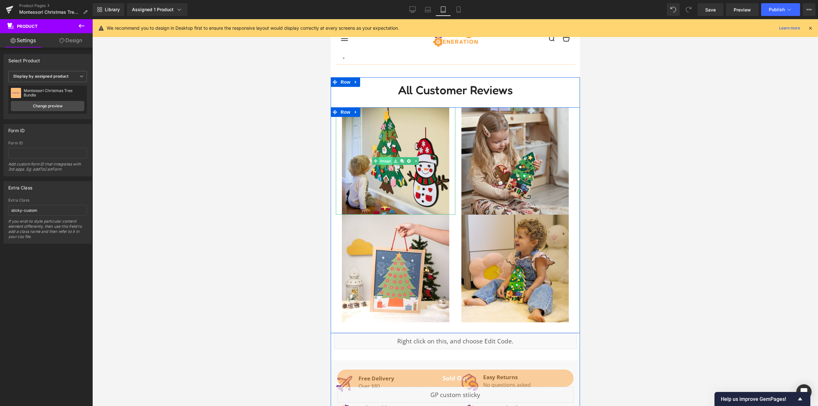
click at [380, 165] on link "Image" at bounding box center [382, 161] width 20 height 8
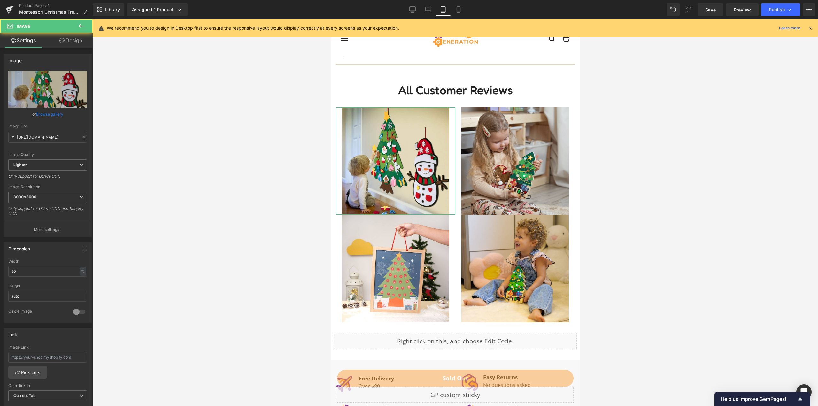
click at [74, 45] on link "Design" at bounding box center [71, 40] width 46 height 14
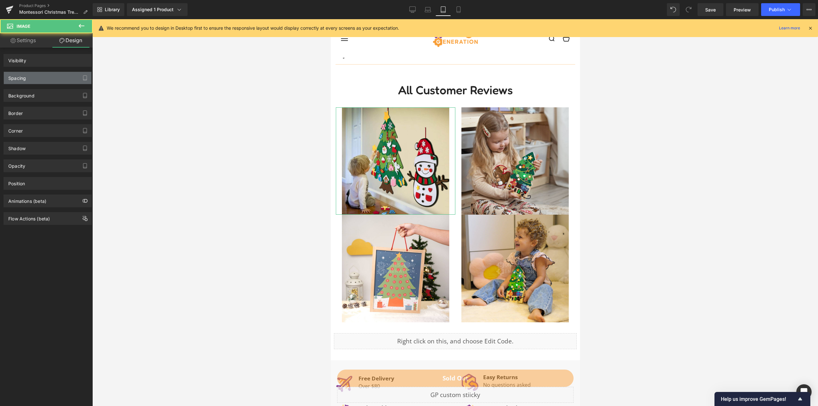
click at [39, 80] on div "Spacing" at bounding box center [48, 78] width 88 height 12
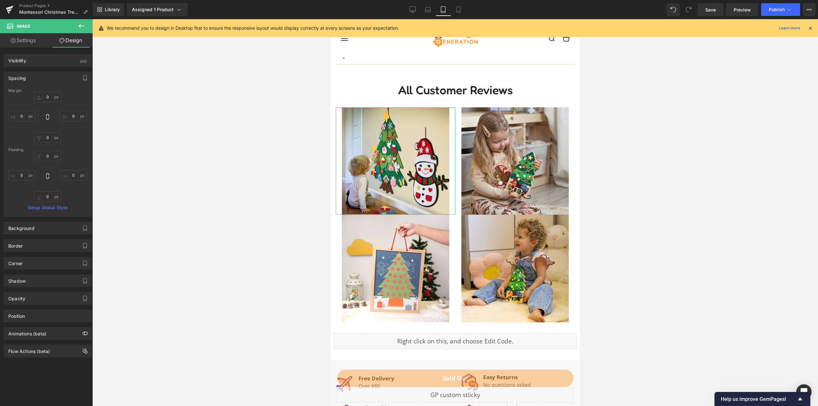
click at [48, 202] on div "Margin 0 0 0 0 Padding 0 0 0 0 Setup Global Style" at bounding box center [48, 152] width 88 height 128
click at [49, 198] on input "0" at bounding box center [47, 196] width 27 height 11
type input "16"
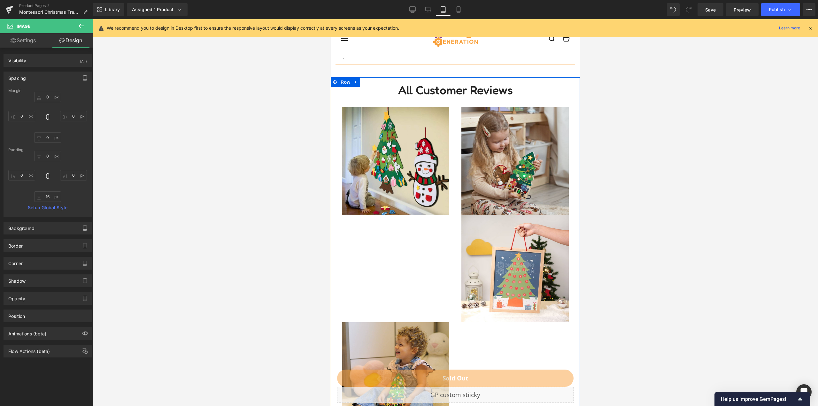
click at [509, 172] on div "Image" at bounding box center [514, 161] width 119 height 108
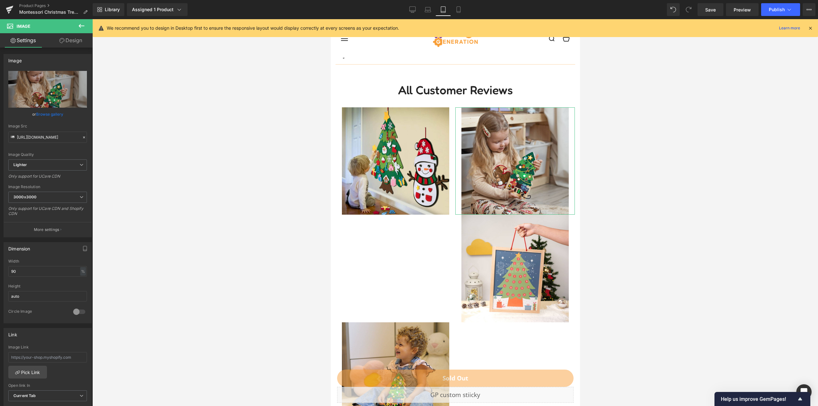
click at [72, 42] on link "Design" at bounding box center [71, 40] width 46 height 14
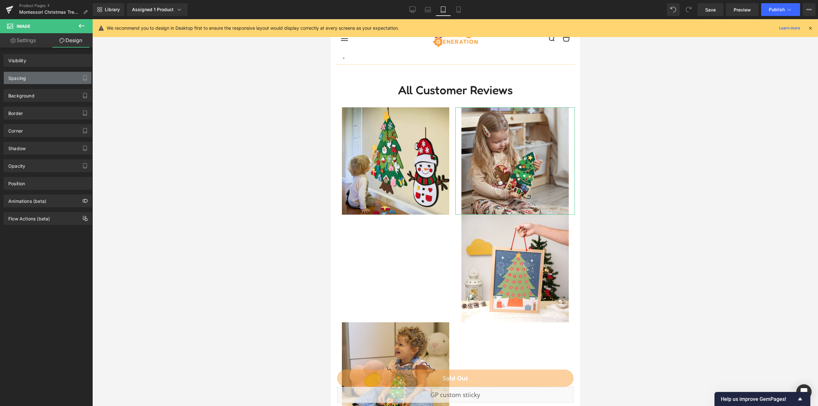
click at [32, 80] on div "Spacing" at bounding box center [48, 78] width 88 height 12
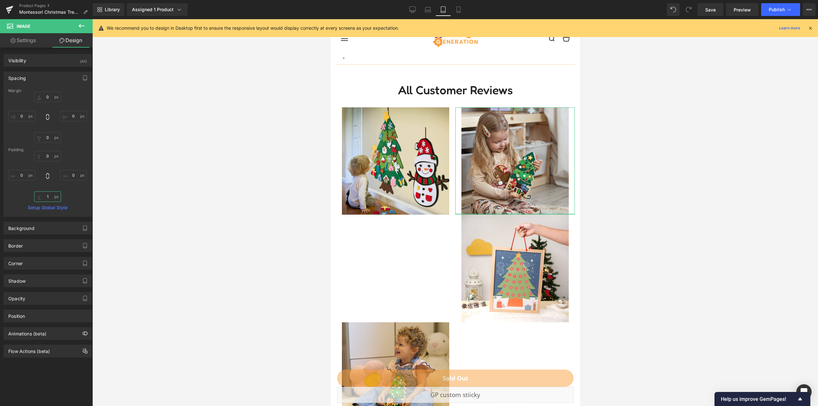
type input "16"
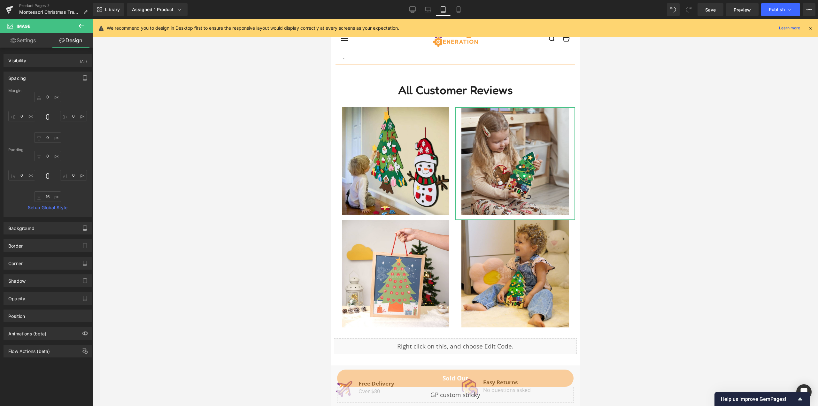
click at [455, 239] on div "Image" at bounding box center [514, 274] width 119 height 108
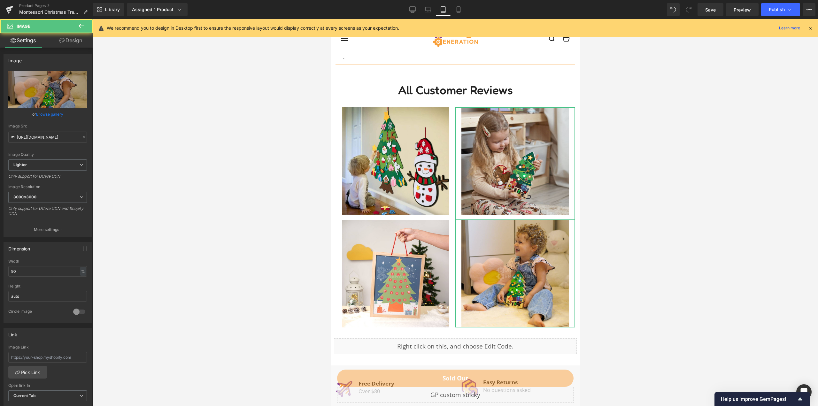
click at [296, 233] on div at bounding box center [454, 212] width 725 height 387
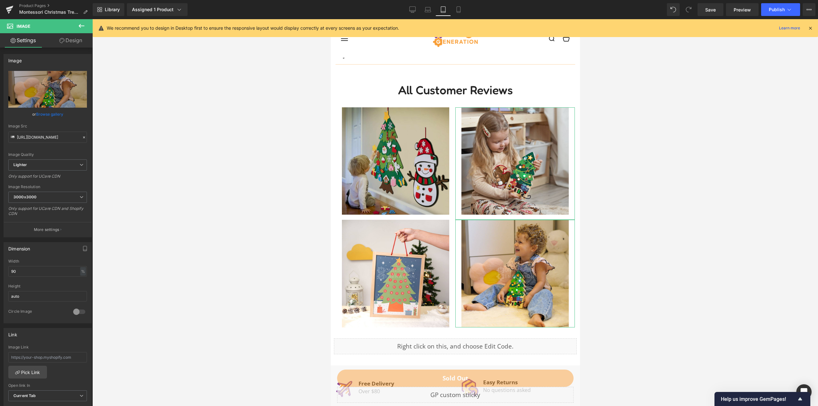
drag, startPoint x: 540, startPoint y: 104, endPoint x: 371, endPoint y: 149, distance: 175.0
click at [540, 99] on h1 "All Customer Reviews" at bounding box center [454, 89] width 249 height 19
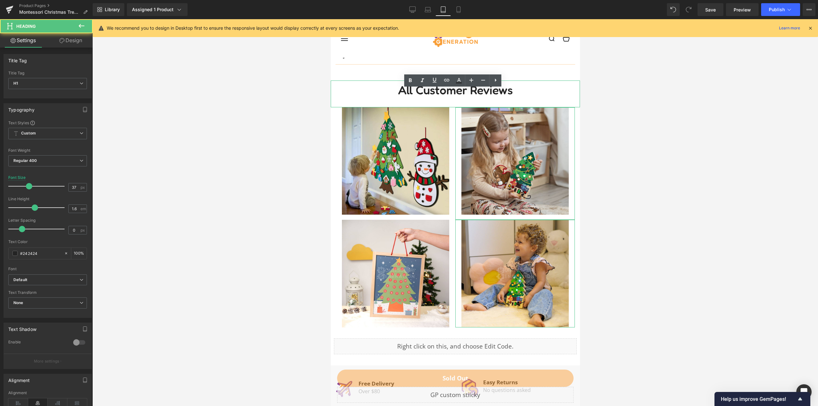
click at [218, 158] on div at bounding box center [454, 212] width 725 height 387
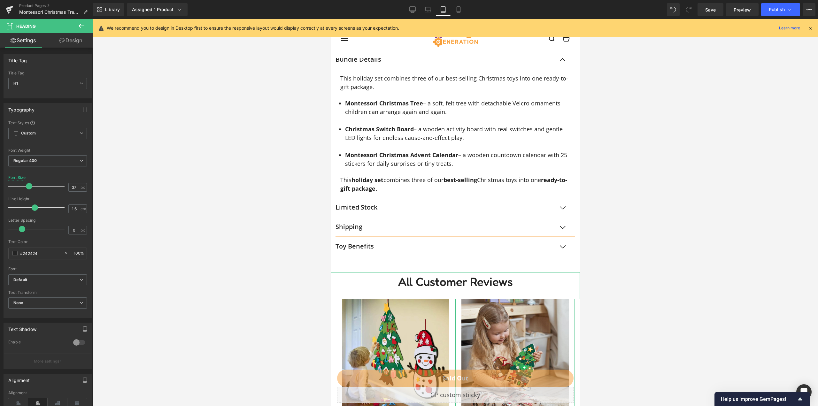
click at [471, 139] on li "Christmas Switch Board – a wooden activity board with real switches and gentle …" at bounding box center [457, 133] width 225 height 17
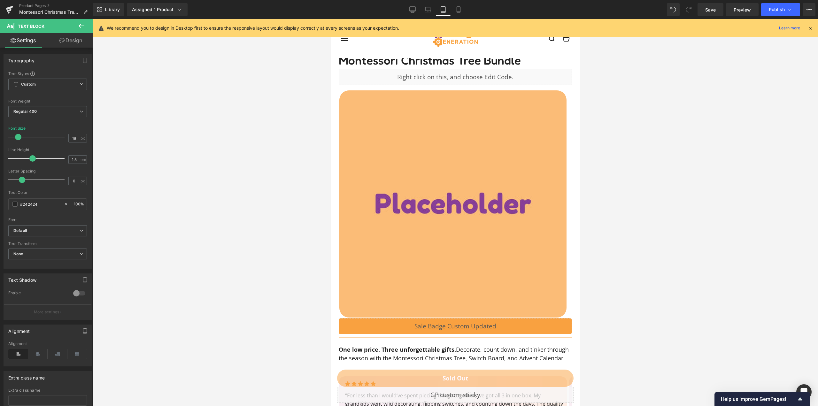
scroll to position [0, 0]
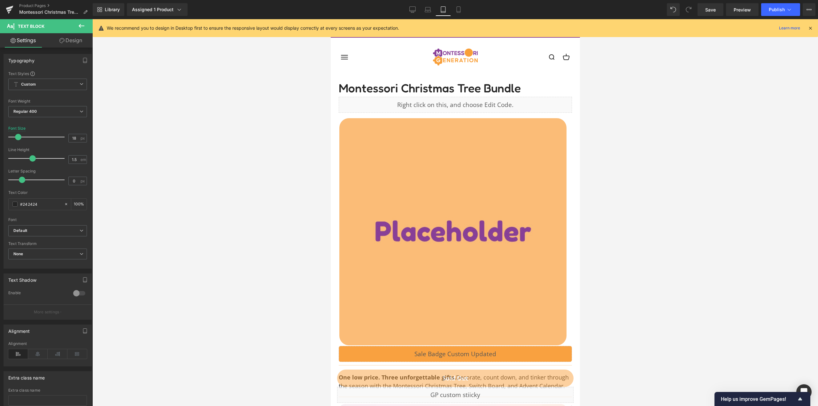
click at [521, 168] on img at bounding box center [452, 231] width 227 height 227
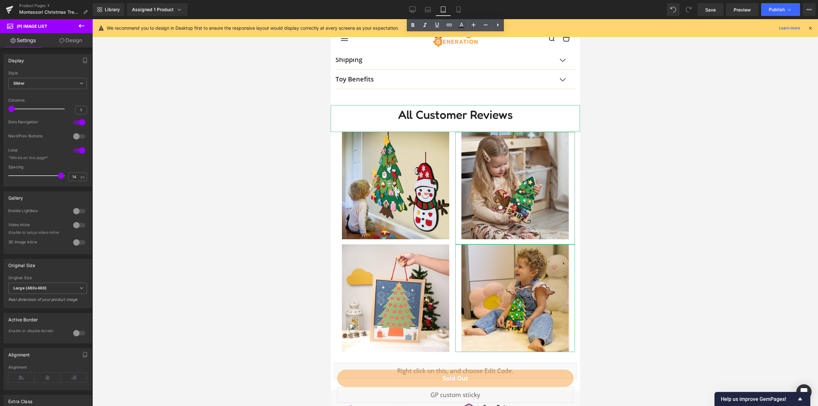
scroll to position [798, 0]
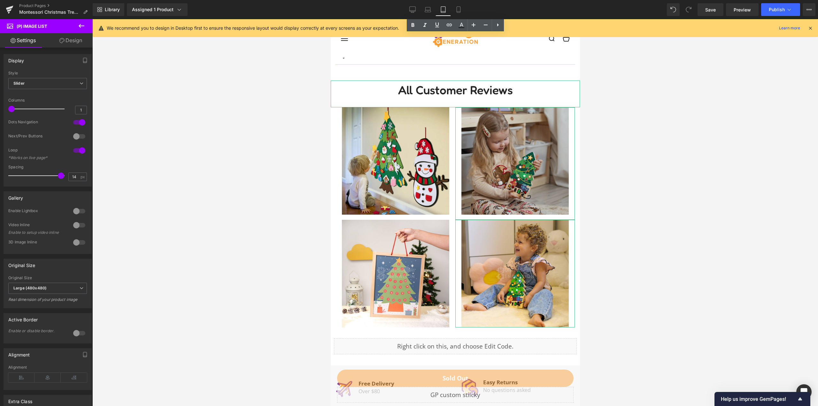
click at [468, 220] on img at bounding box center [515, 163] width 108 height 113
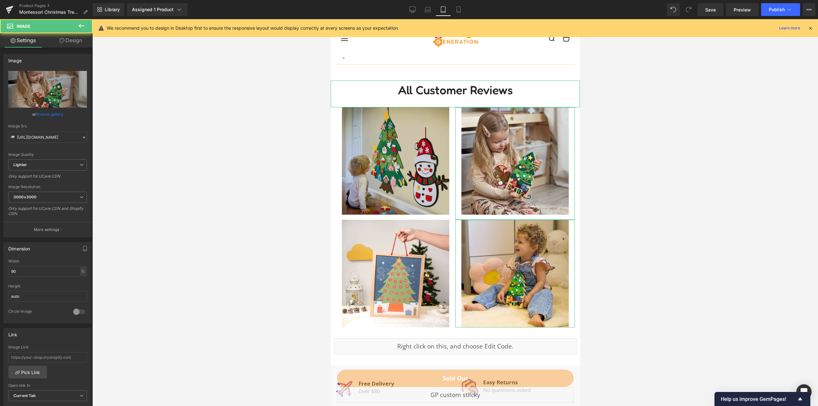
click at [461, 252] on img at bounding box center [515, 274] width 108 height 108
click at [414, 255] on img at bounding box center [395, 274] width 108 height 108
click at [401, 191] on img at bounding box center [395, 163] width 108 height 113
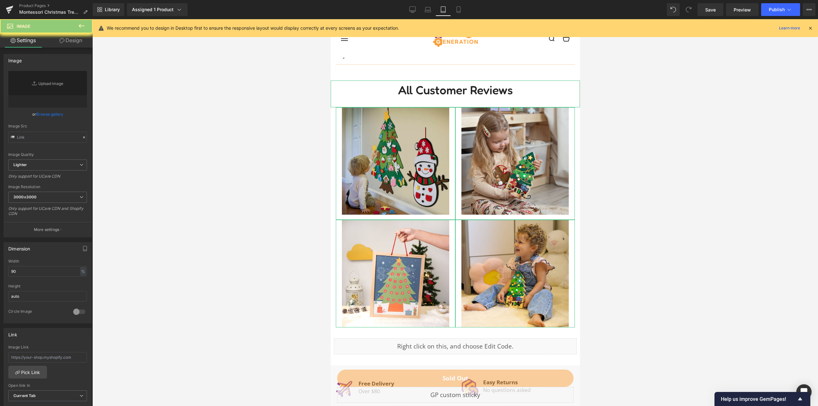
click at [486, 176] on img at bounding box center [515, 163] width 108 height 113
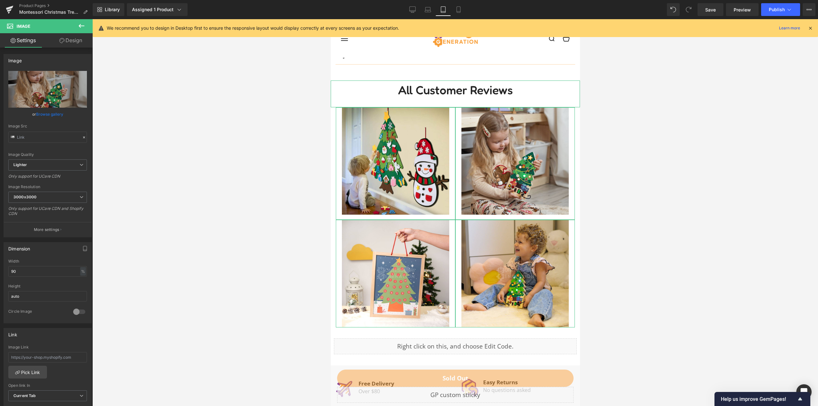
click at [449, 97] on h1 "All Customer Reviews" at bounding box center [454, 89] width 249 height 19
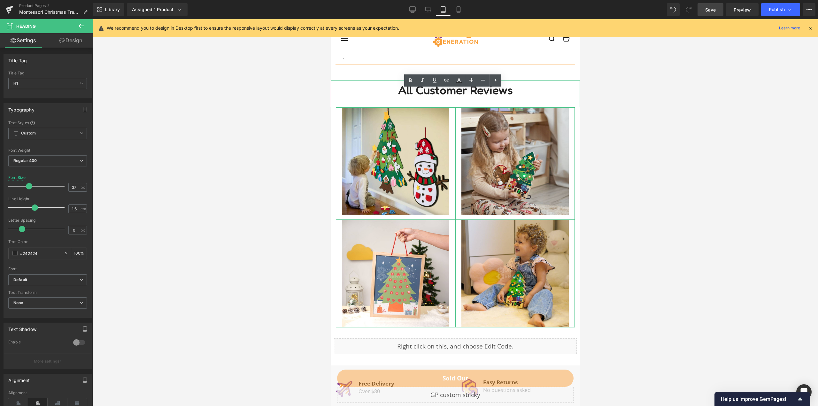
click at [716, 10] on link "Save" at bounding box center [710, 9] width 26 height 13
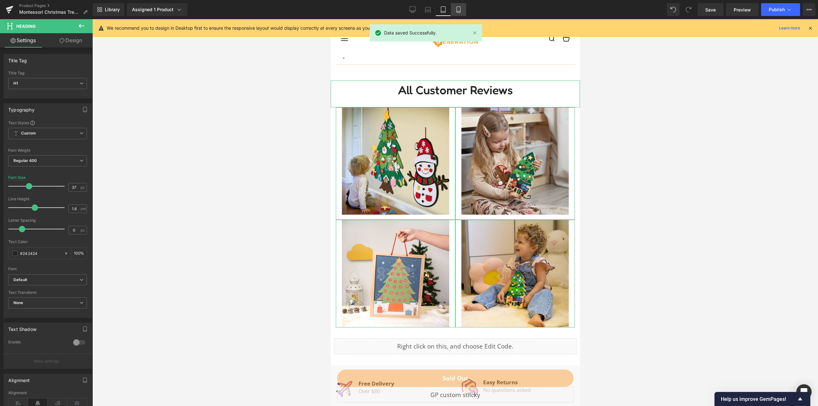
click at [457, 14] on link "Mobile" at bounding box center [458, 9] width 15 height 13
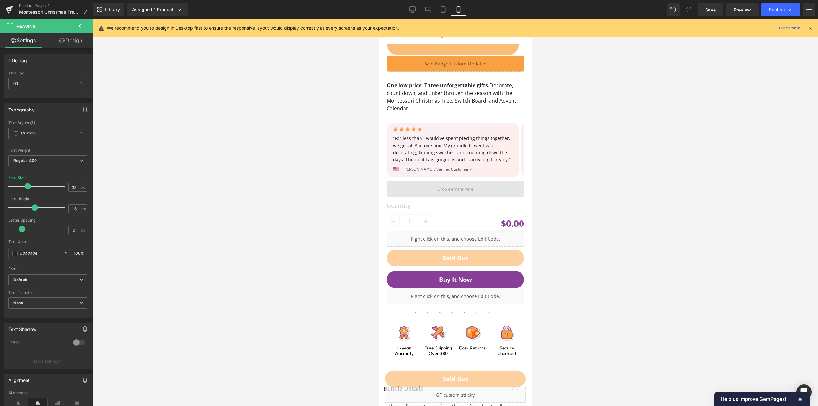
scroll to position [126, 0]
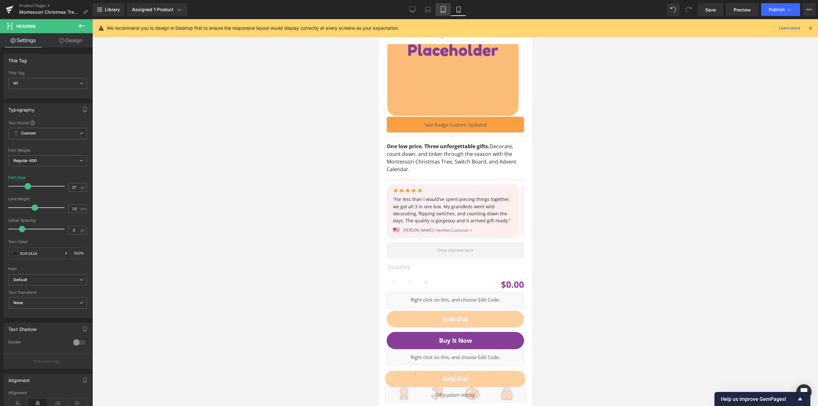
click at [443, 8] on icon at bounding box center [443, 9] width 6 height 6
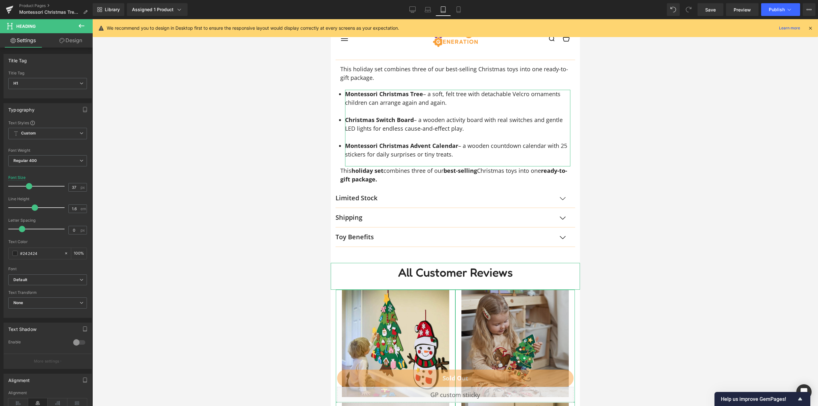
scroll to position [745, 0]
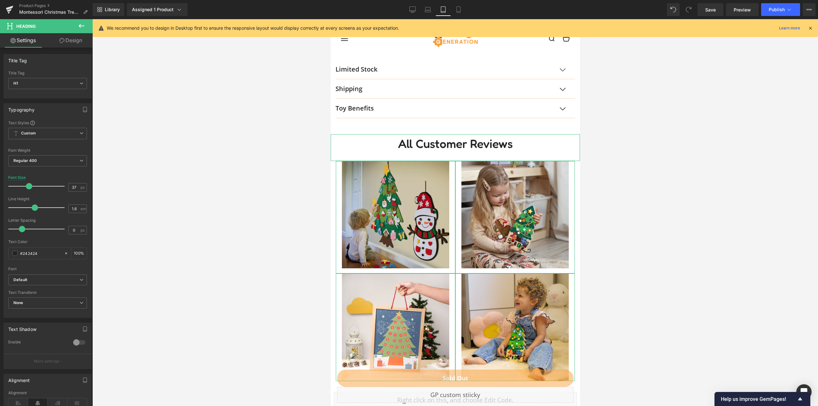
click at [370, 194] on img at bounding box center [395, 217] width 108 height 113
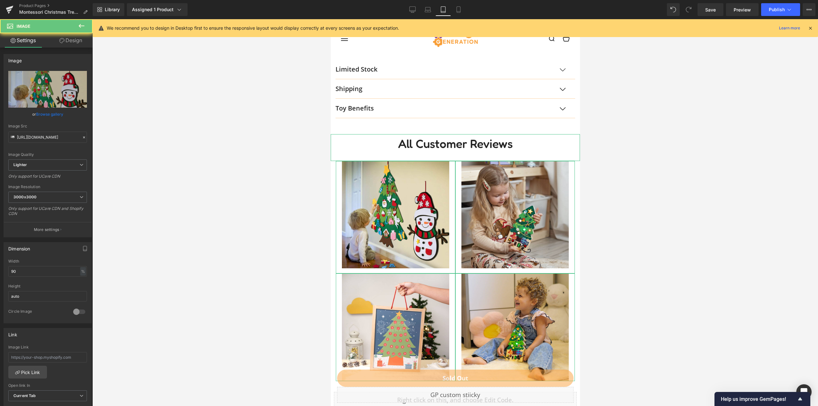
click at [335, 178] on div at bounding box center [394, 217] width 119 height 113
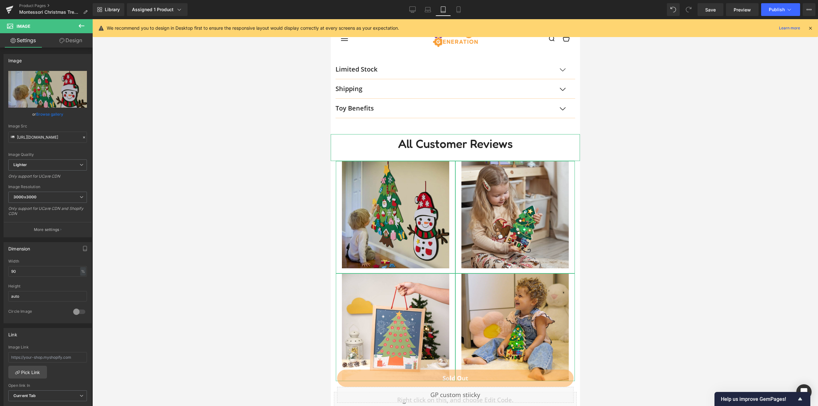
click at [341, 179] on img at bounding box center [395, 217] width 108 height 113
click at [359, 151] on h1 "All Customer Reviews" at bounding box center [454, 143] width 249 height 19
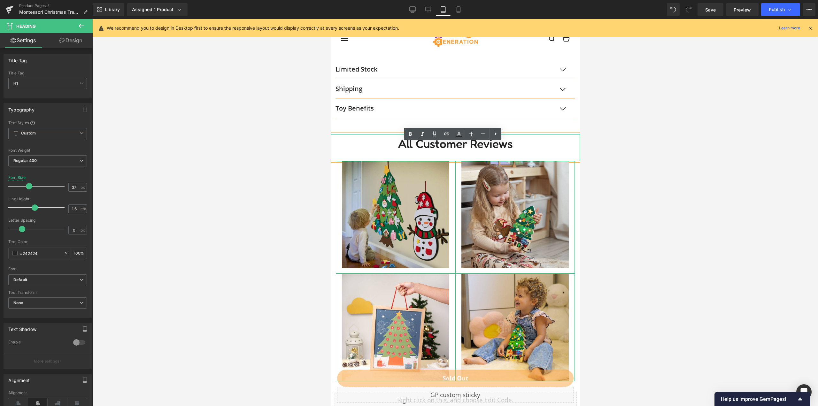
click at [349, 180] on img at bounding box center [395, 217] width 108 height 113
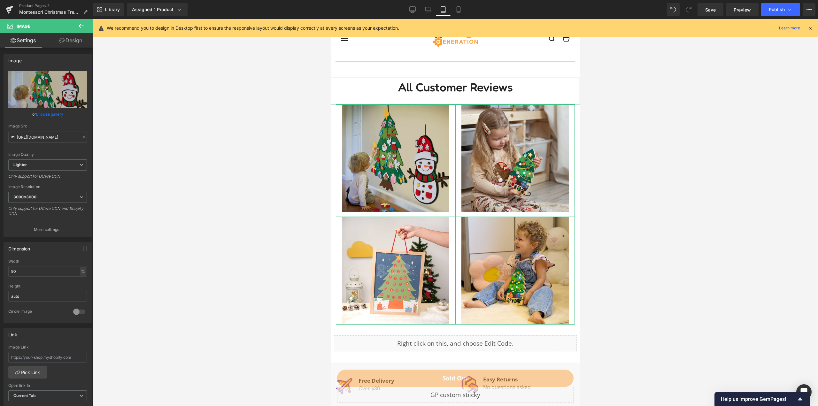
scroll to position [936, 0]
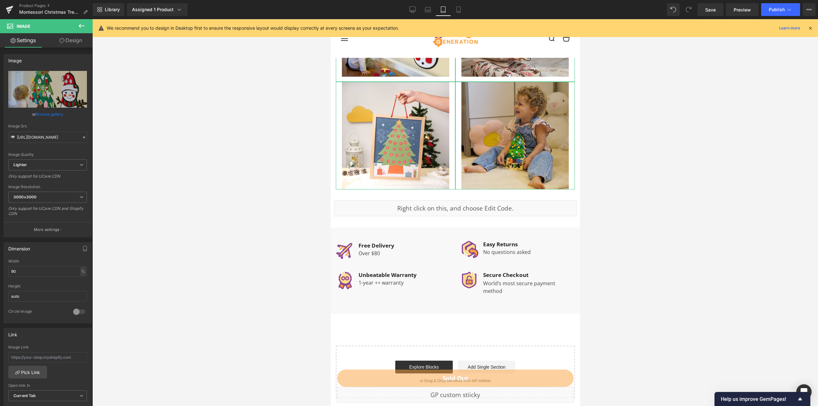
click at [461, 185] on img at bounding box center [515, 136] width 108 height 108
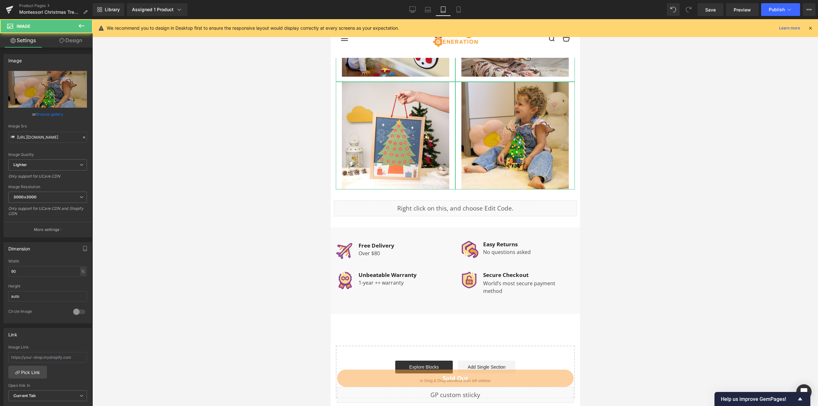
click at [455, 186] on div "Image" at bounding box center [514, 136] width 119 height 108
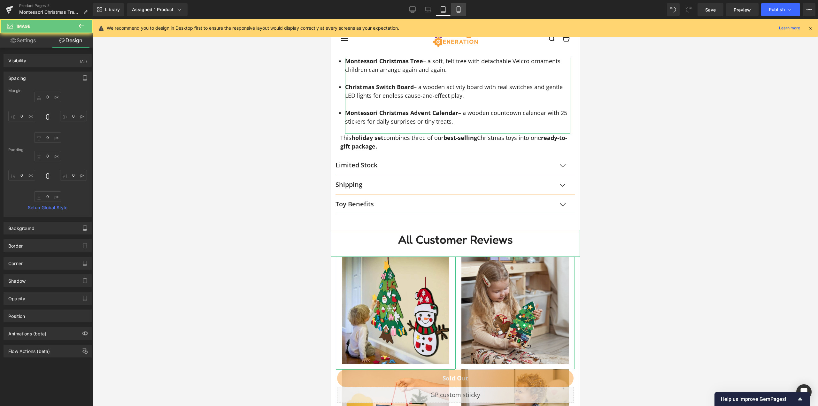
click at [460, 12] on icon at bounding box center [458, 10] width 4 height 6
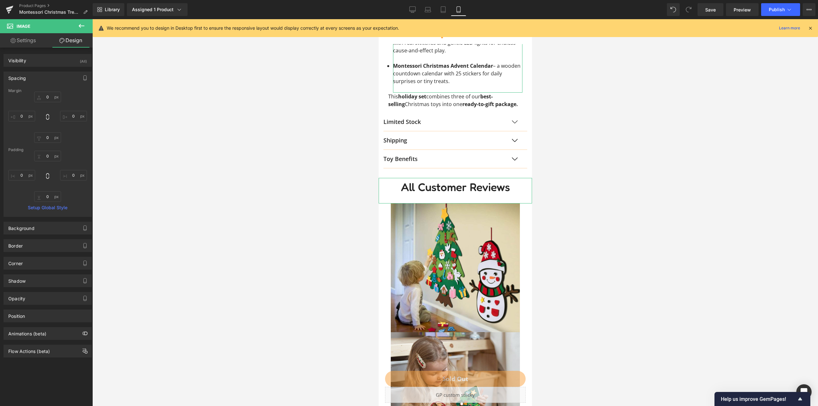
scroll to position [553, 0]
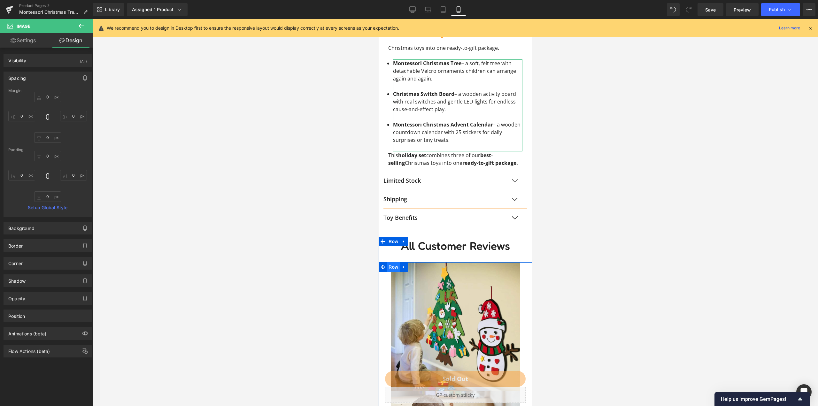
click at [389, 266] on span "Row" at bounding box center [392, 267] width 13 height 10
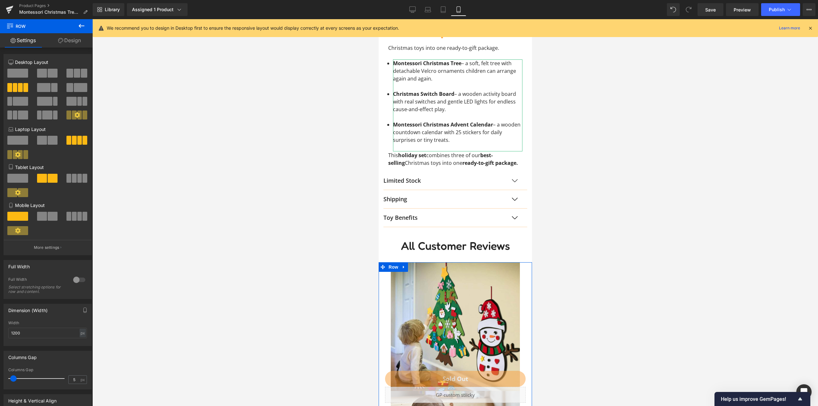
click at [53, 216] on span at bounding box center [53, 216] width 10 height 9
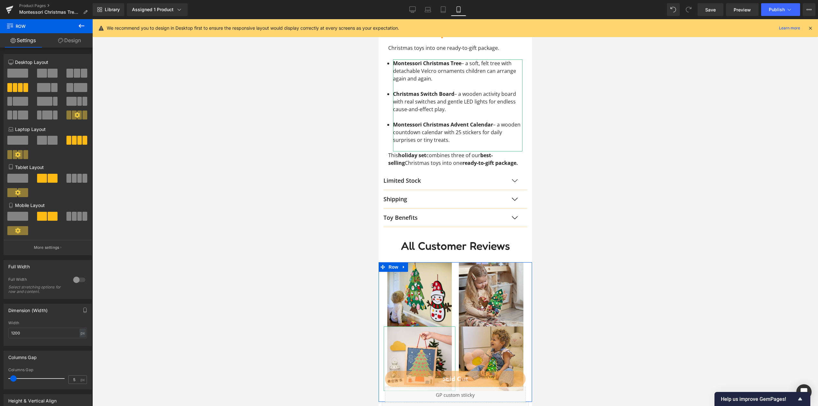
click at [72, 217] on span at bounding box center [74, 216] width 5 height 9
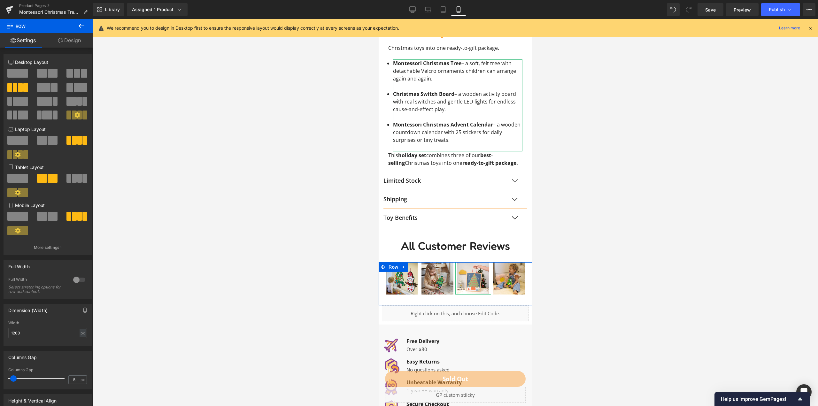
click at [31, 217] on div at bounding box center [18, 219] width 30 height 14
click at [37, 216] on span at bounding box center [42, 216] width 10 height 9
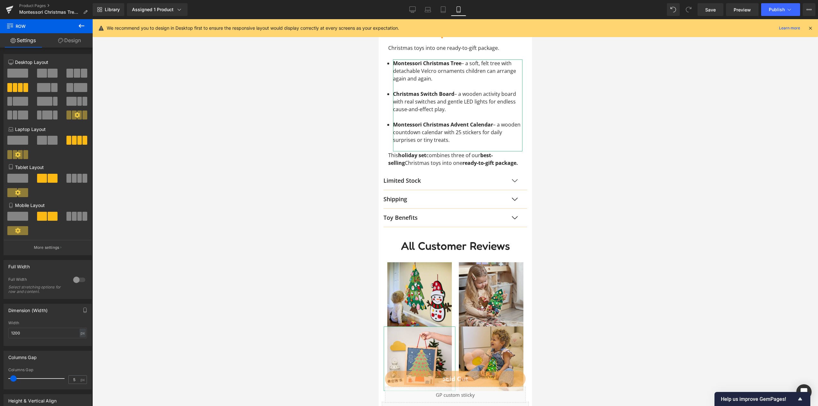
scroll to position [681, 0]
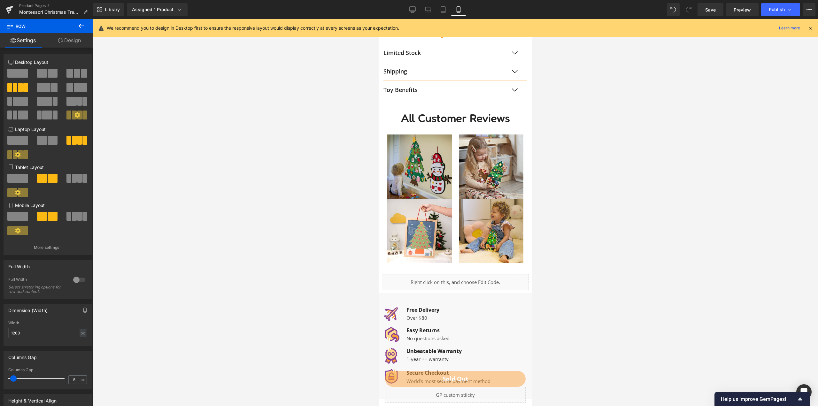
click at [403, 176] on img at bounding box center [419, 166] width 65 height 65
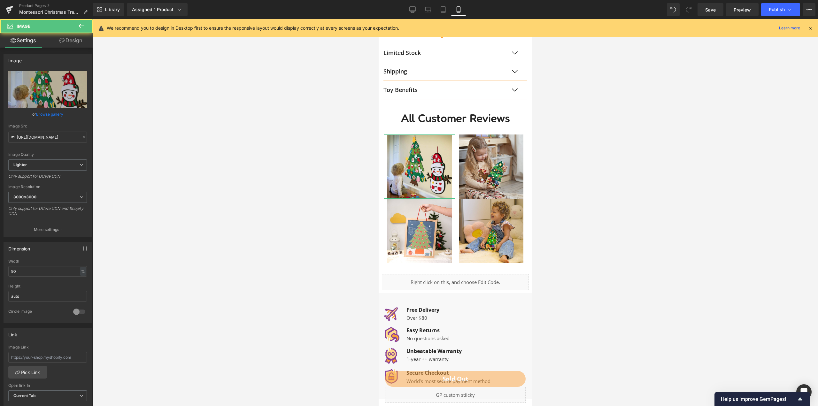
drag, startPoint x: 65, startPoint y: 44, endPoint x: 37, endPoint y: 76, distance: 42.1
click at [65, 44] on link "Design" at bounding box center [71, 40] width 46 height 14
click at [0, 0] on div "Spacing" at bounding box center [0, 0] width 0 height 0
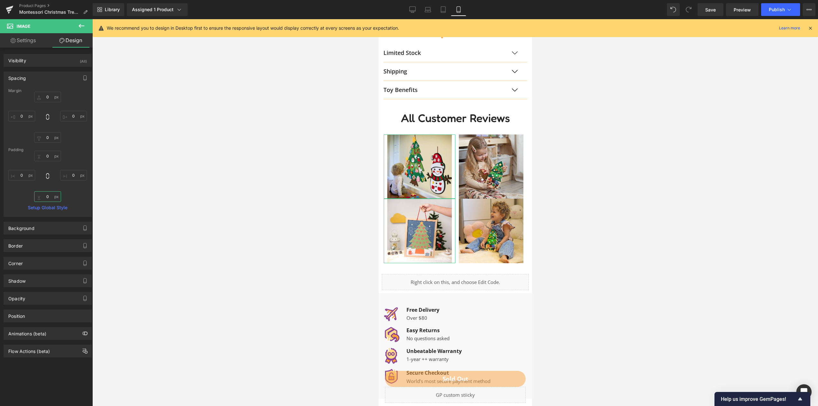
click at [50, 196] on input "text" at bounding box center [47, 196] width 27 height 11
type input "16"
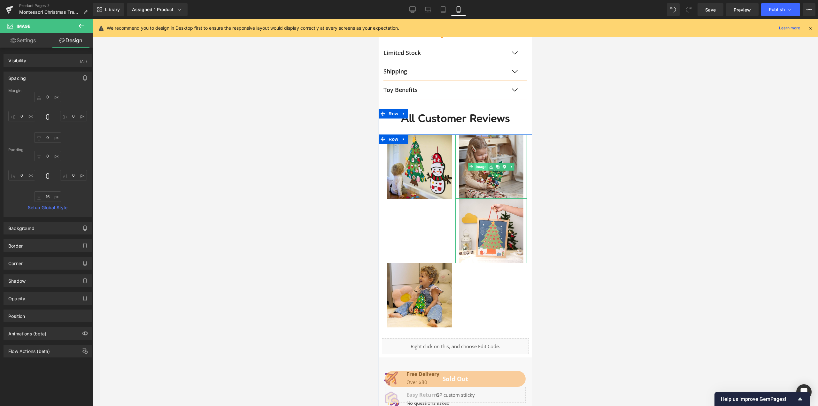
click at [481, 167] on link "Image" at bounding box center [477, 167] width 20 height 8
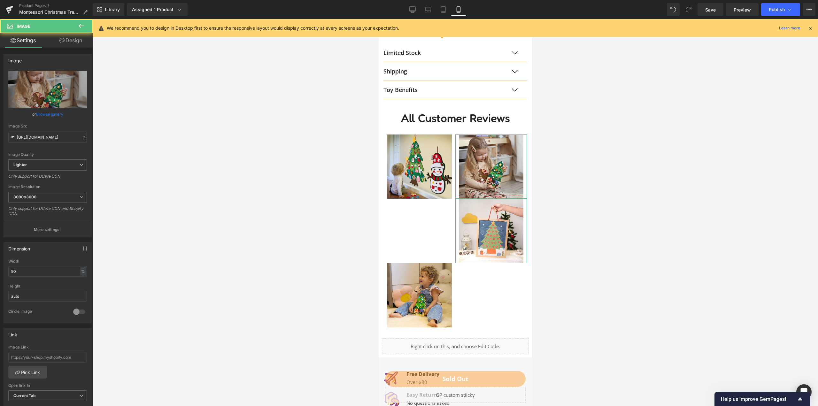
click at [76, 46] on link "Design" at bounding box center [71, 40] width 46 height 14
click at [0, 0] on div "Spacing" at bounding box center [0, 0] width 0 height 0
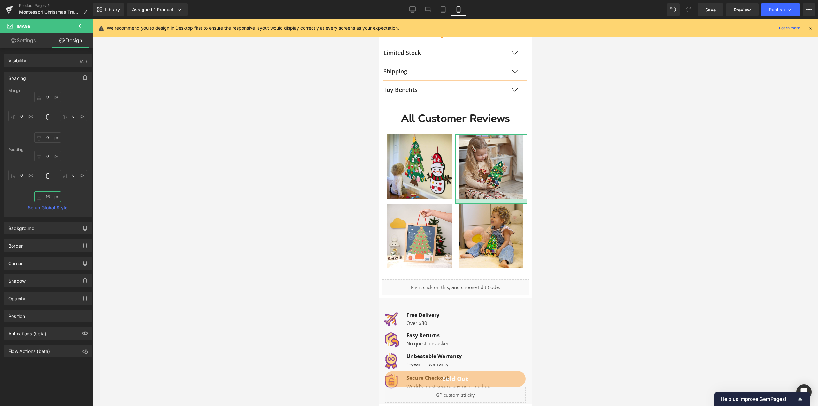
type input "16"
drag, startPoint x: 259, startPoint y: 218, endPoint x: 258, endPoint y: 213, distance: 4.9
click at [259, 216] on div at bounding box center [454, 212] width 725 height 387
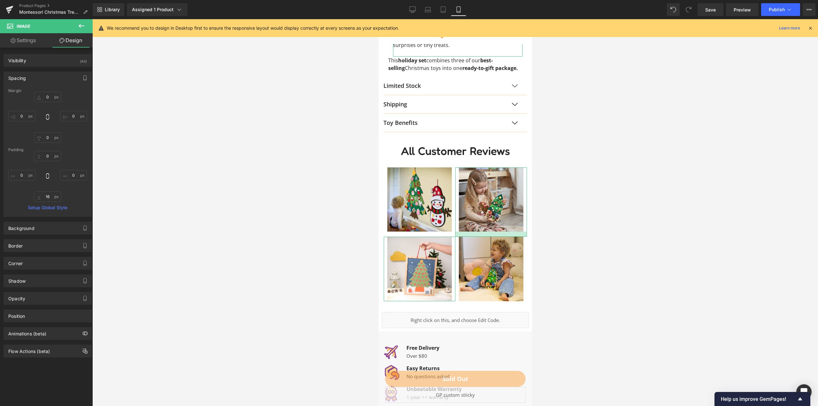
scroll to position [617, 0]
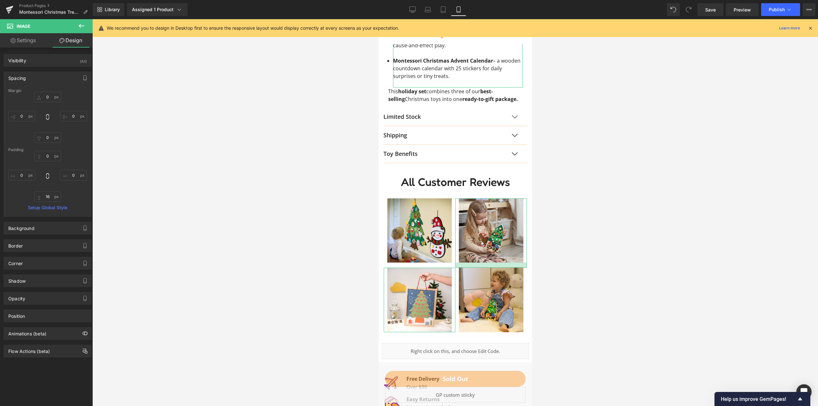
click at [523, 183] on h1 "All Customer Reviews" at bounding box center [454, 182] width 153 height 18
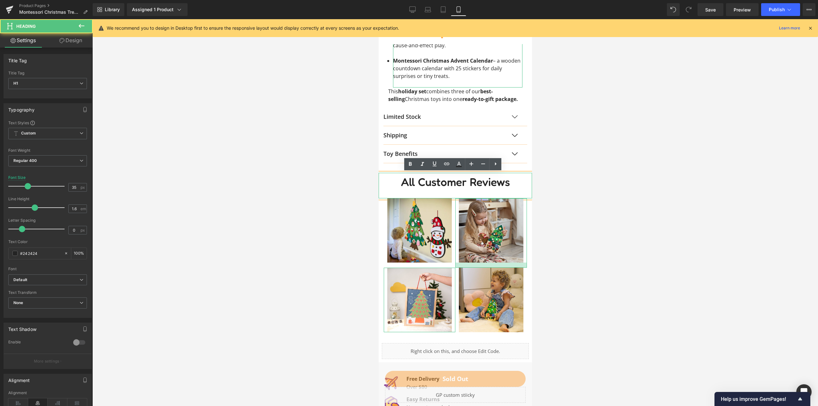
click at [526, 213] on div "Image Image Image Image Row 34px" at bounding box center [454, 270] width 153 height 145
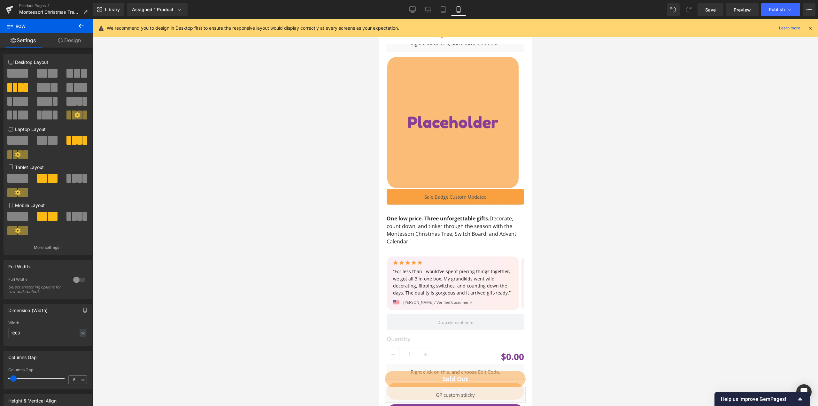
scroll to position [0, 0]
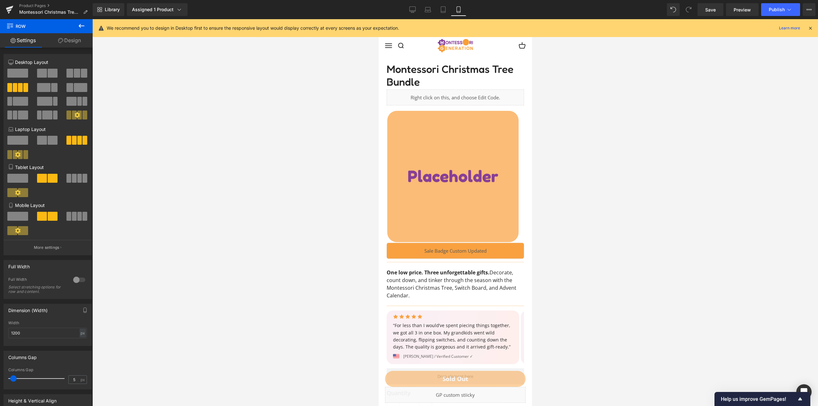
click at [519, 118] on div "Montessori Christmas Tree Bundle (P) Title Liquid ‹ › (P) Image List Liquid Row…" at bounding box center [454, 213] width 147 height 310
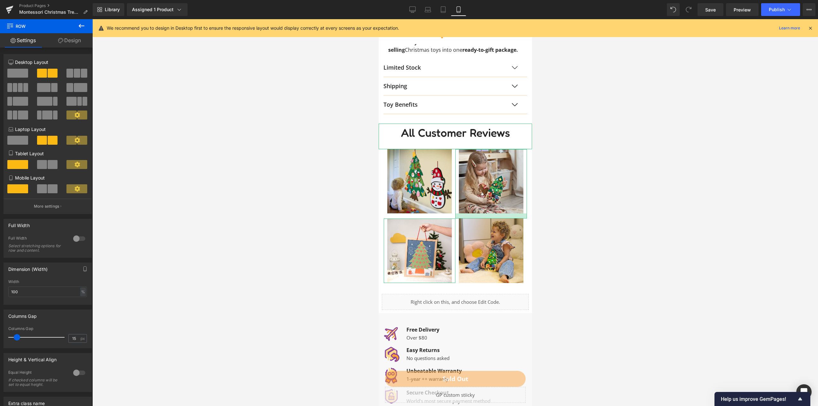
scroll to position [671, 0]
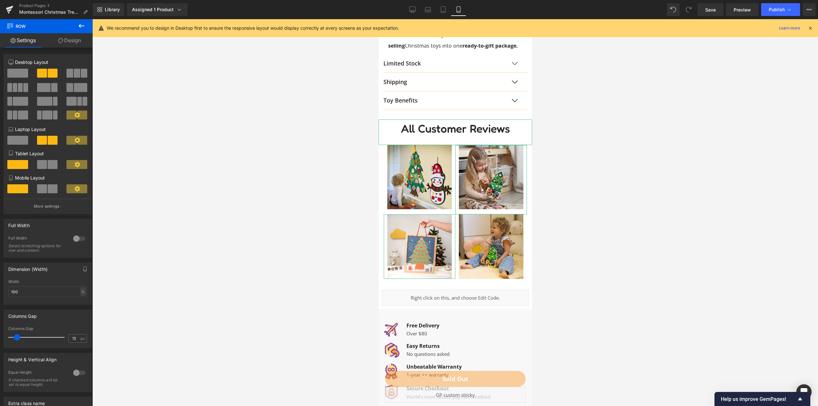
click at [459, 291] on div "Liquid" at bounding box center [454, 298] width 147 height 16
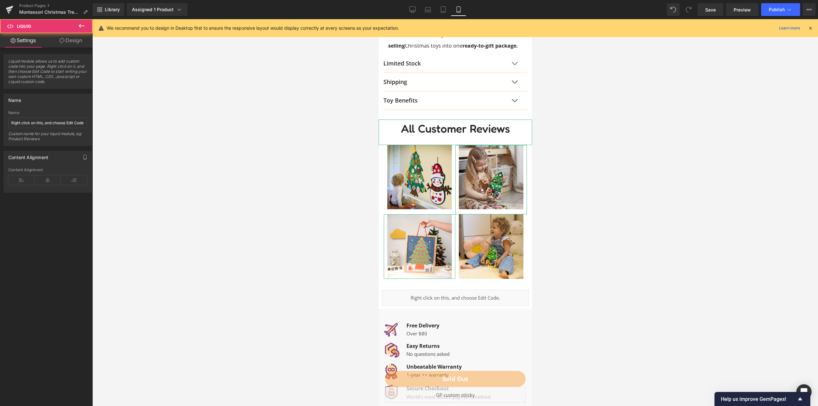
click at [462, 285] on div "Image Image Image Image Row 34px" at bounding box center [454, 217] width 153 height 145
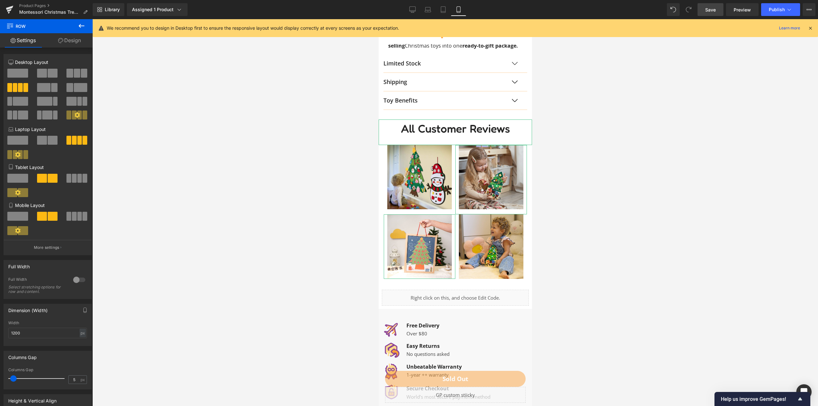
click at [714, 11] on span "Save" at bounding box center [710, 9] width 11 height 7
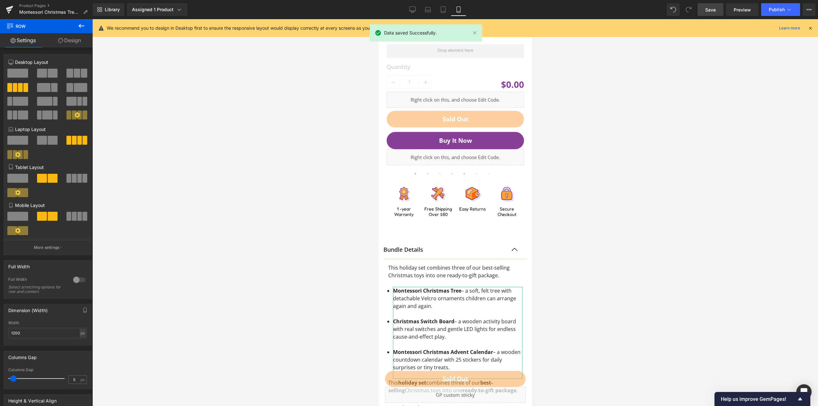
scroll to position [351, 0]
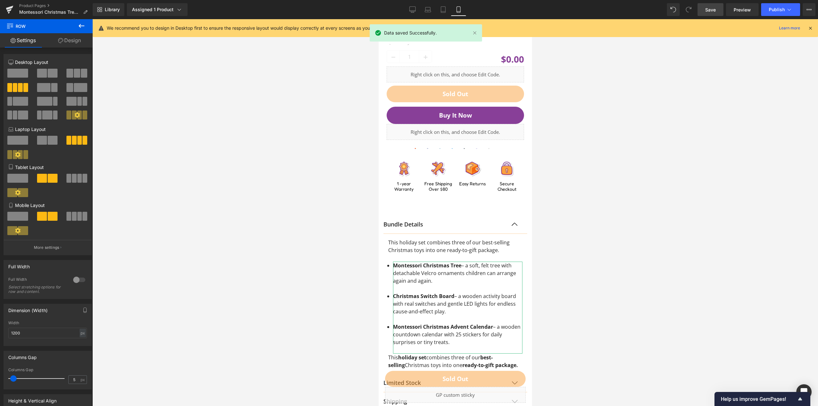
click at [514, 221] on button "button" at bounding box center [520, 224] width 13 height 18
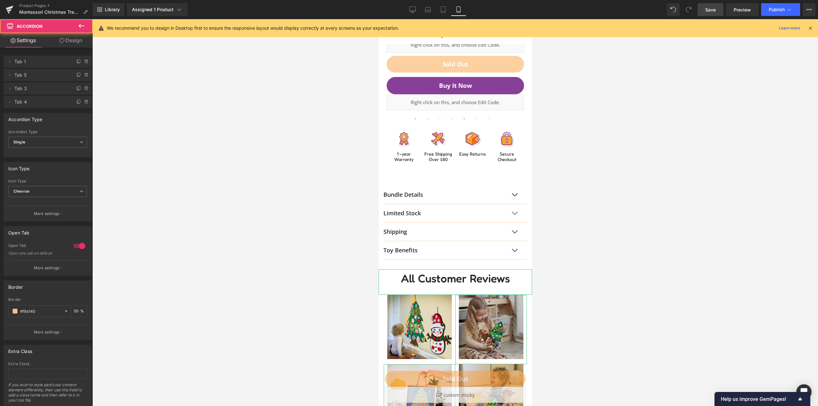
scroll to position [479, 0]
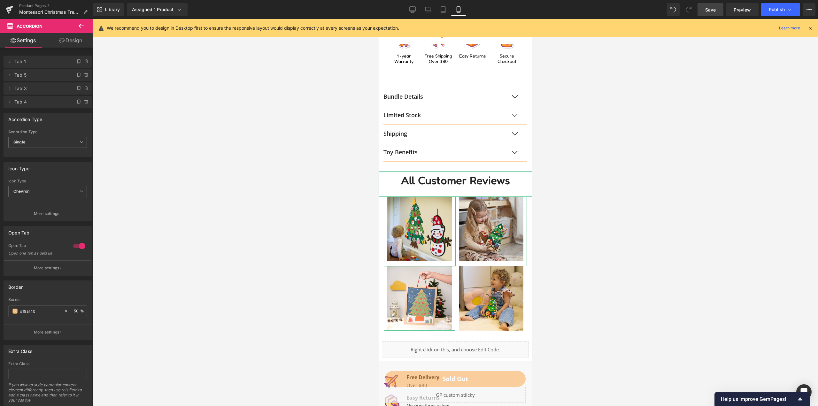
click at [318, 208] on div at bounding box center [454, 212] width 725 height 387
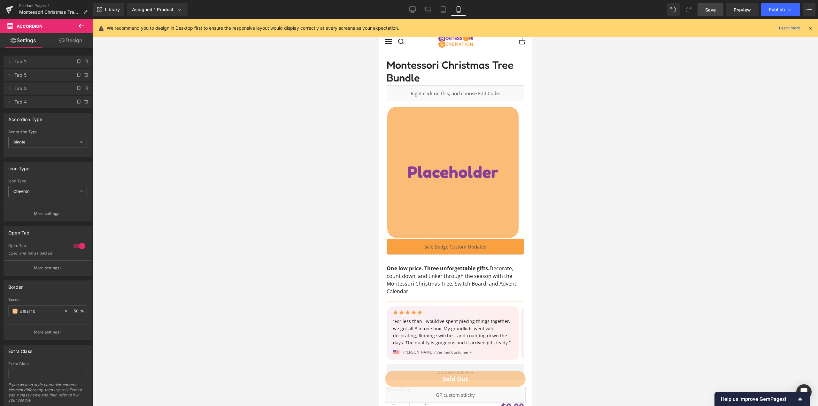
scroll to position [0, 0]
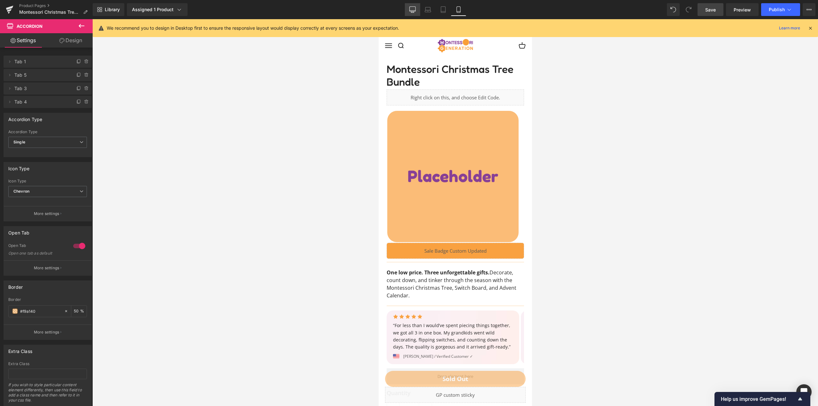
click at [414, 11] on icon at bounding box center [412, 9] width 6 height 6
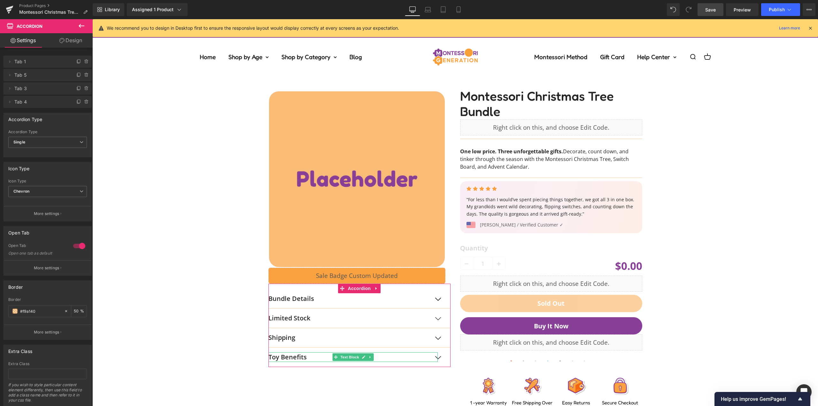
click at [718, 163] on div "‹ › (P) Image List Liquid Row Bundle Details Text Block This holiday set combin…" at bounding box center [454, 243] width 719 height 335
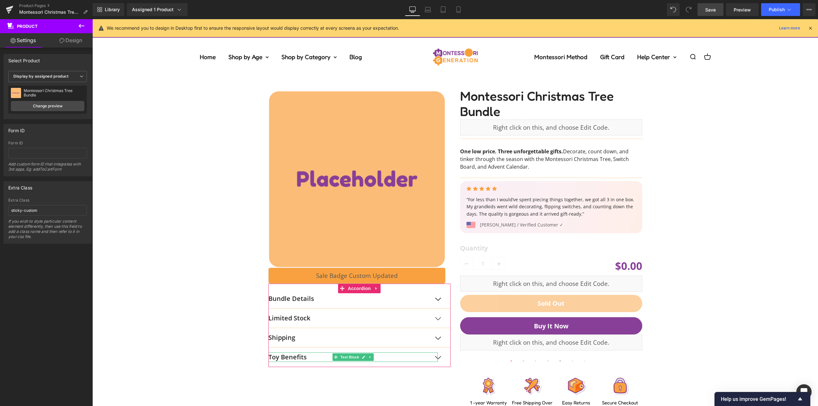
click at [707, 5] on link "Save" at bounding box center [710, 9] width 26 height 13
drag, startPoint x: 617, startPoint y: 156, endPoint x: 616, endPoint y: 379, distance: 223.2
click at [618, 203] on div "Montessori Christmas Tree Bundle (P) Title Liquid Separator Row One low price. …" at bounding box center [551, 248] width 192 height 325
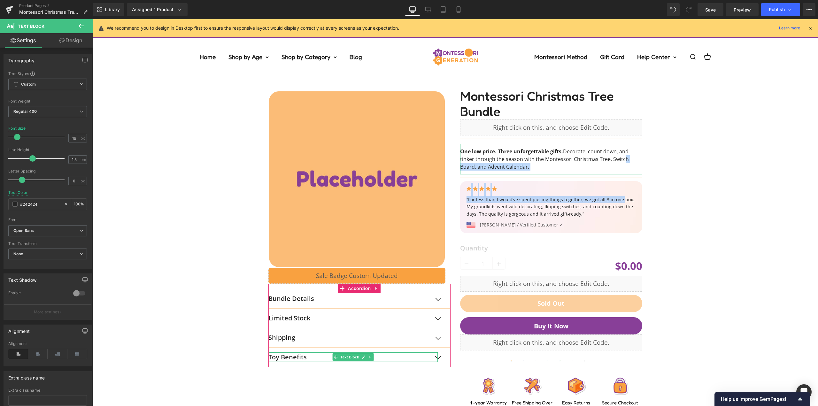
click at [669, 185] on div "‹ › (P) Image List Liquid Row Bundle Details Text Block This holiday set combin…" at bounding box center [454, 243] width 719 height 335
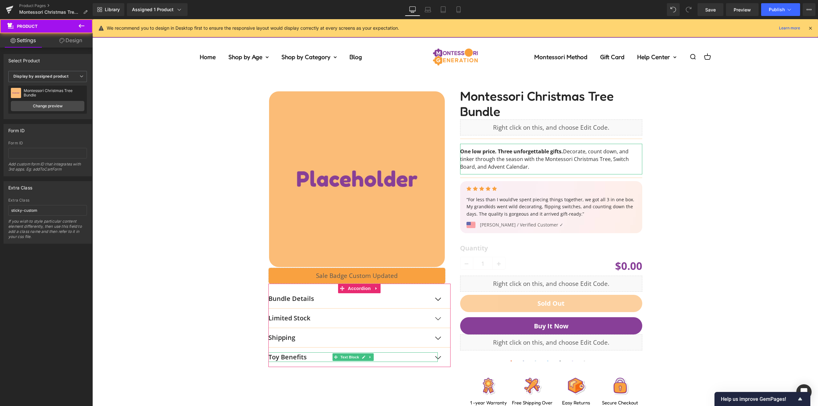
click at [677, 180] on div "‹ › (P) Image List Liquid Row Bundle Details Text Block This holiday set combin…" at bounding box center [454, 243] width 719 height 335
click at [712, 6] on link "Save" at bounding box center [710, 9] width 26 height 13
click at [809, 11] on icon at bounding box center [808, 9] width 5 height 5
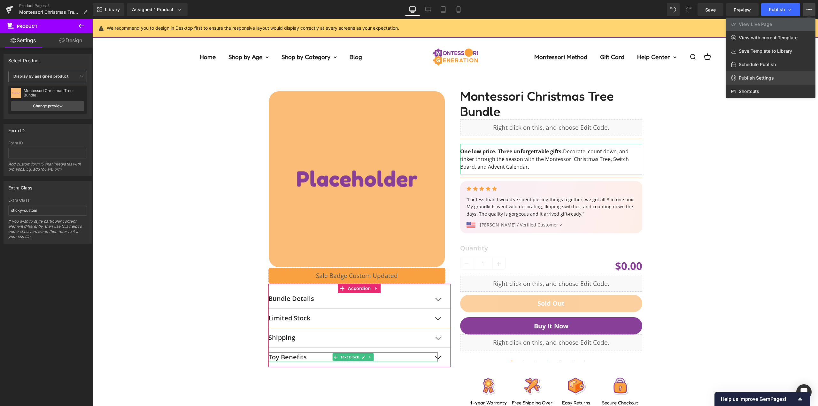
click at [762, 81] on link "Publish Settings" at bounding box center [770, 77] width 89 height 13
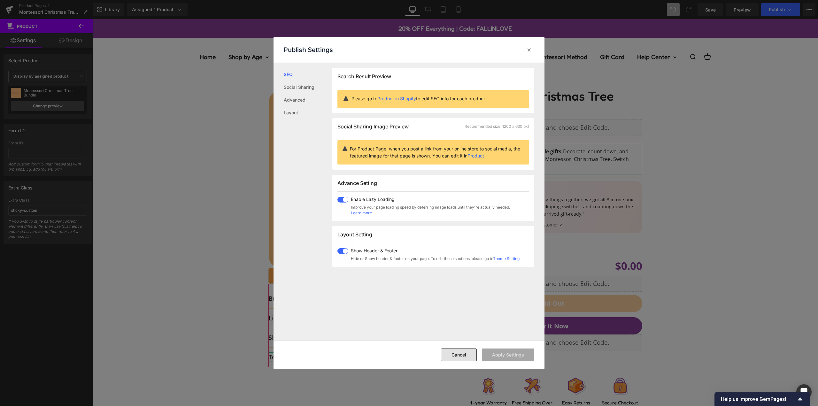
click at [468, 351] on button "Cancel" at bounding box center [459, 354] width 36 height 13
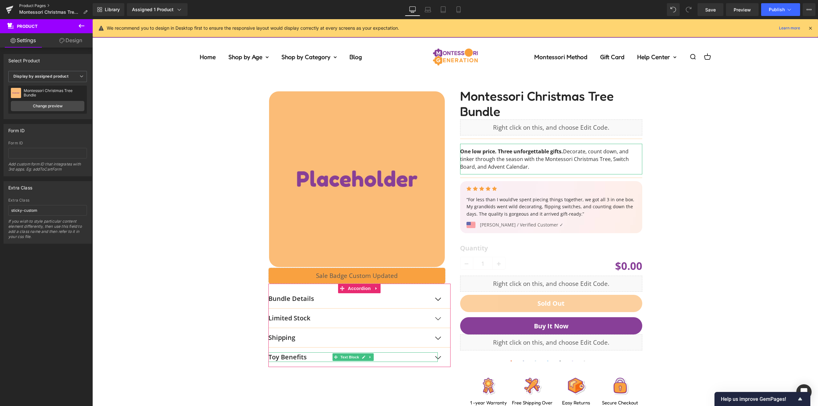
click at [36, 5] on link "Product Pages" at bounding box center [55, 5] width 73 height 5
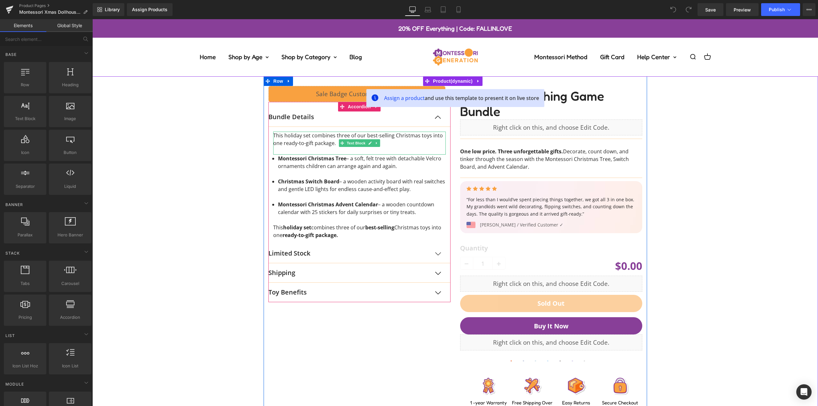
click at [184, 137] on div "Liquid Row Bundle Details Text Block This holiday set combines three of our bes…" at bounding box center [454, 243] width 719 height 335
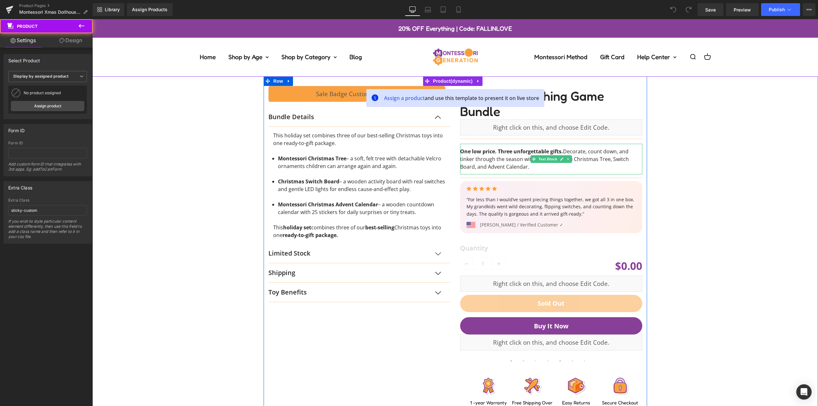
click at [734, 163] on div "Liquid Row Bundle Details Text Block This holiday set combines three of our bes…" at bounding box center [454, 243] width 719 height 335
click at [676, 112] on div "Liquid Row Bundle Details Text Block This holiday set combines three of our bes…" at bounding box center [454, 243] width 719 height 335
click at [447, 79] on span "Product" at bounding box center [452, 81] width 43 height 10
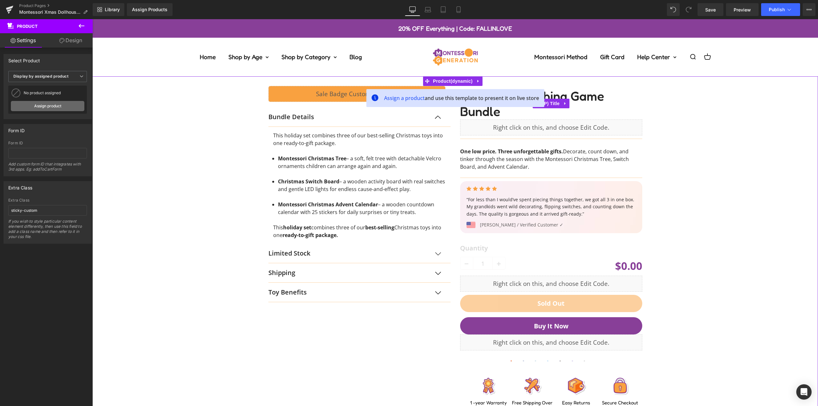
click at [54, 107] on link "Assign product" at bounding box center [47, 106] width 73 height 10
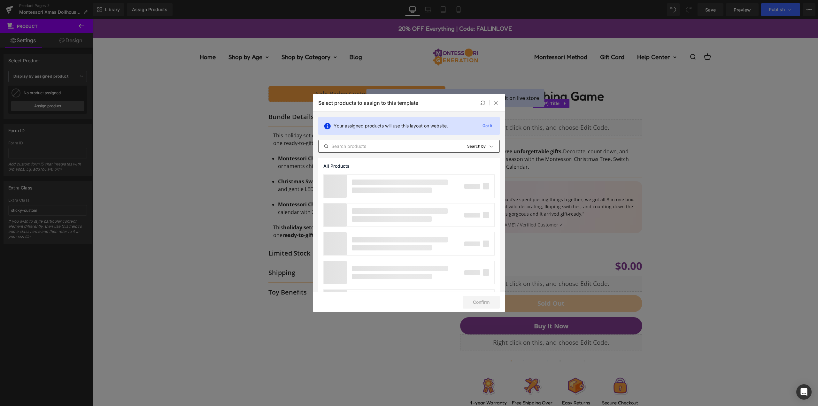
click at [423, 149] on input "text" at bounding box center [389, 146] width 143 height 8
type input "dollhouse"
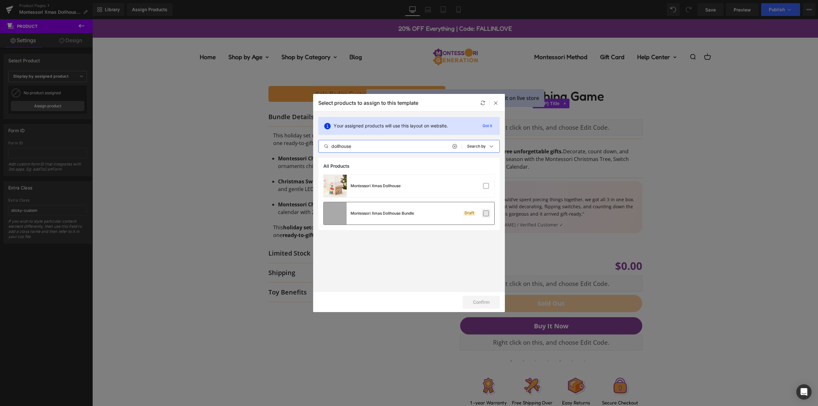
click at [486, 213] on label at bounding box center [486, 213] width 6 height 6
click at [486, 213] on input "checkbox" at bounding box center [486, 213] width 0 height 0
click at [485, 301] on button "Confirm" at bounding box center [480, 302] width 37 height 13
click at [478, 301] on button "Success" at bounding box center [476, 302] width 45 height 13
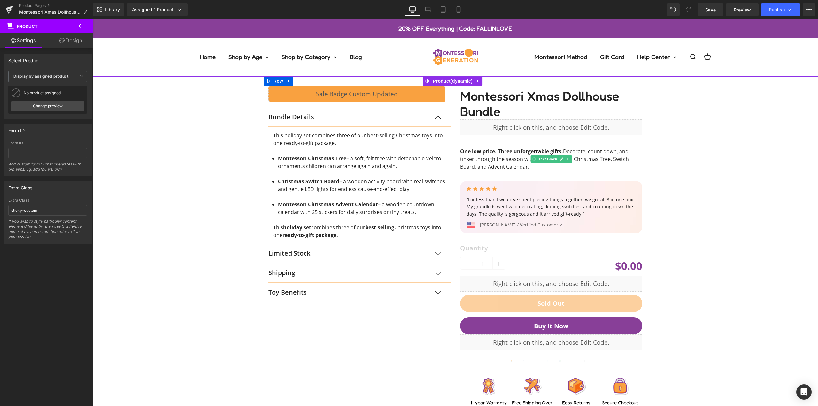
click at [511, 157] on p "One low price. Three unforgettable gifts. Decorate, count down, and tinker thro…" at bounding box center [551, 159] width 182 height 23
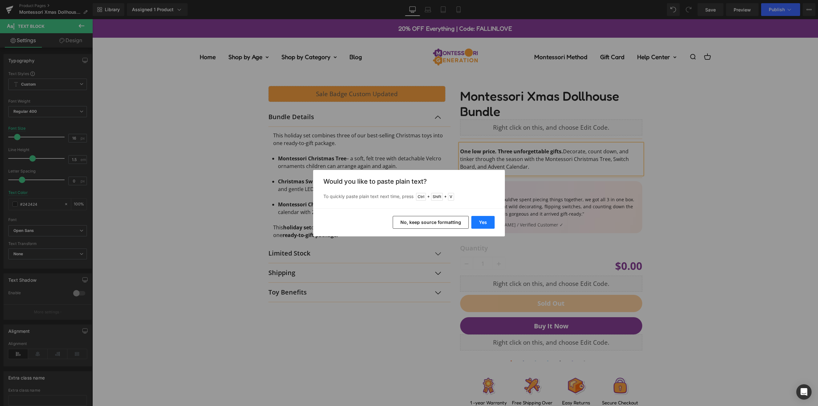
click at [483, 219] on button "Yes" at bounding box center [482, 222] width 23 height 13
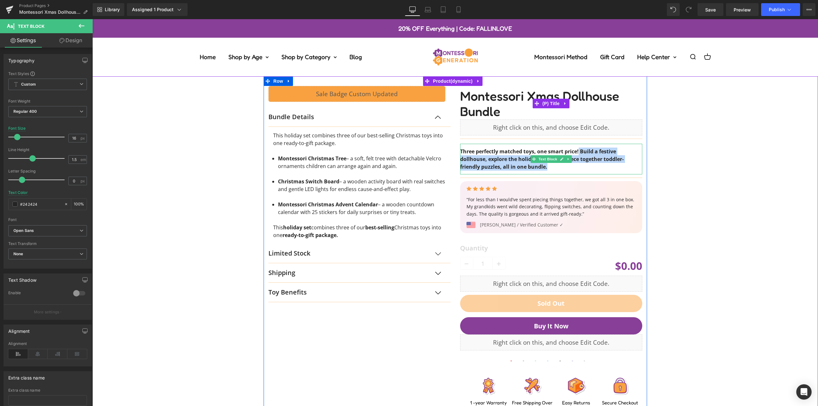
drag, startPoint x: 549, startPoint y: 168, endPoint x: 577, endPoint y: 151, distance: 32.4
click at [577, 151] on p "Three perfectly matched toys, one smart price! Build a festive dollhouse, explo…" at bounding box center [551, 159] width 182 height 23
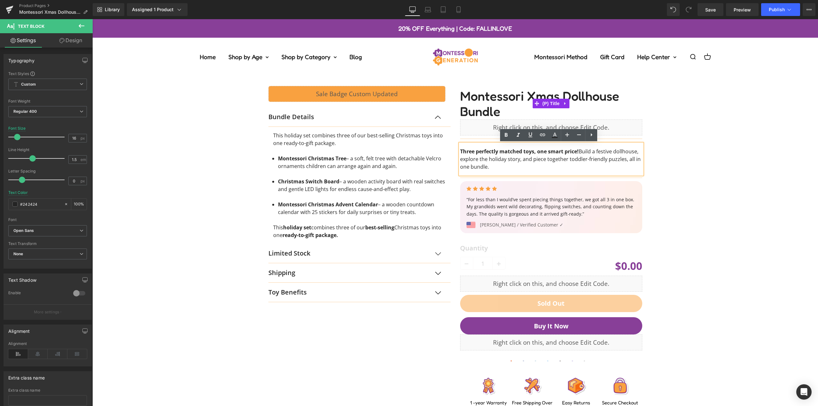
click at [693, 157] on div "Liquid Row Bundle Details Text Block This holiday set combines three of our bes…" at bounding box center [454, 243] width 719 height 335
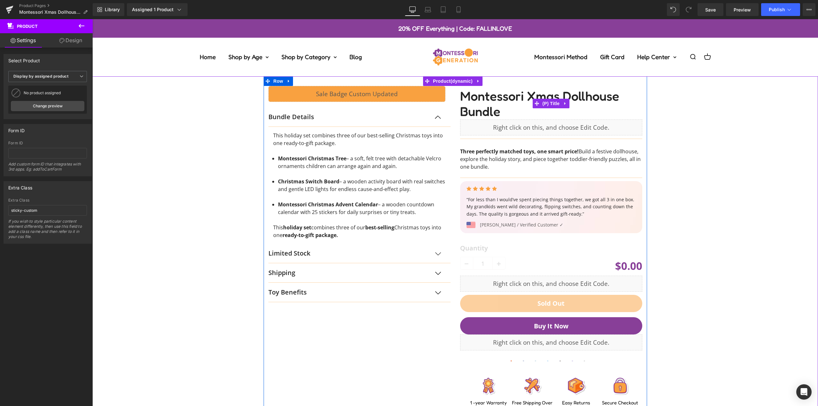
click at [698, 145] on div "Liquid Row Bundle Details Text Block This holiday set combines three of our bes…" at bounding box center [454, 243] width 719 height 335
click at [508, 209] on p "“For less than I would’ve spent piecing things together, we got all 3 in one bo…" at bounding box center [552, 206] width 172 height 21
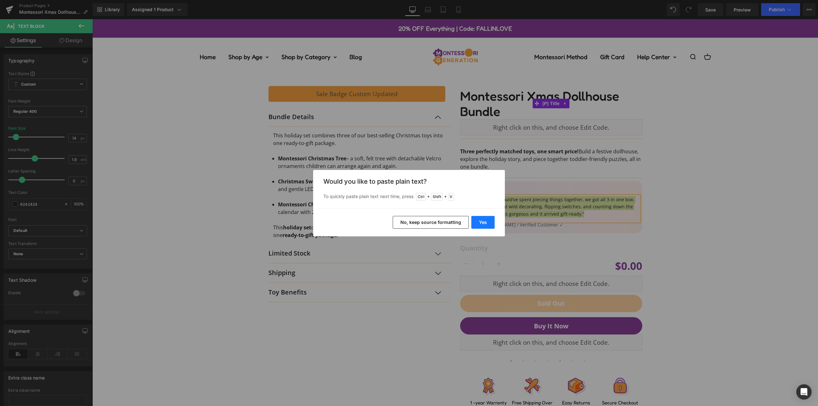
click at [482, 221] on button "Yes" at bounding box center [482, 222] width 23 height 13
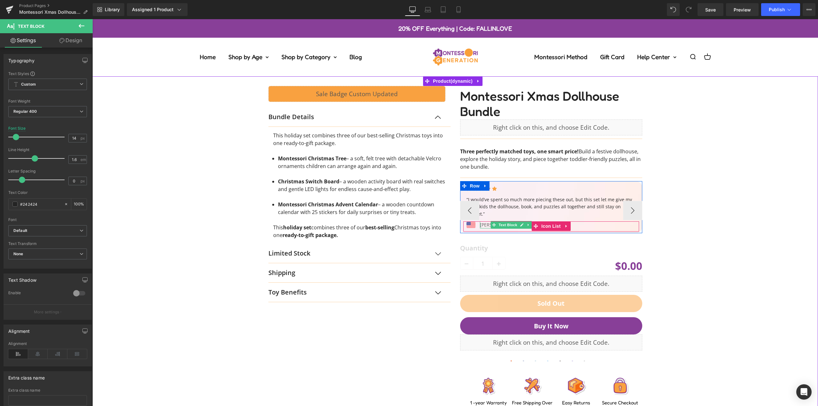
click at [486, 221] on p "[PERSON_NAME] / Verified Customer ✓" at bounding box center [521, 224] width 83 height 7
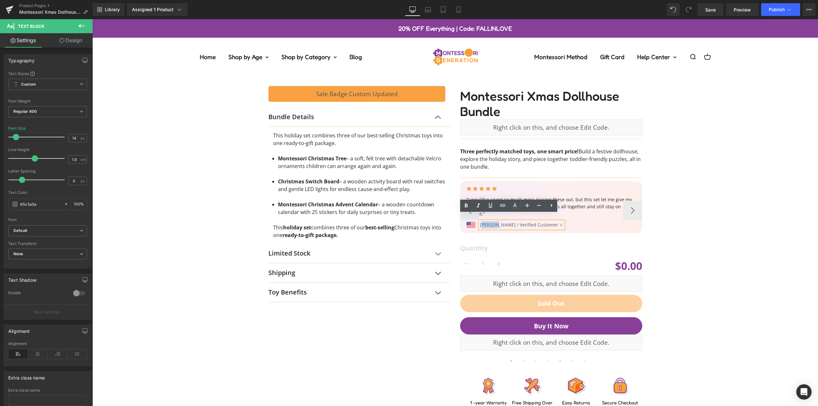
drag, startPoint x: 492, startPoint y: 218, endPoint x: 478, endPoint y: 218, distance: 14.1
click at [480, 221] on p "[PERSON_NAME] / Verified Customer ✓" at bounding box center [521, 224] width 83 height 7
click at [670, 189] on div "Liquid Row Bundle Details Text Block This holiday set combines three of our bes…" at bounding box center [454, 243] width 719 height 335
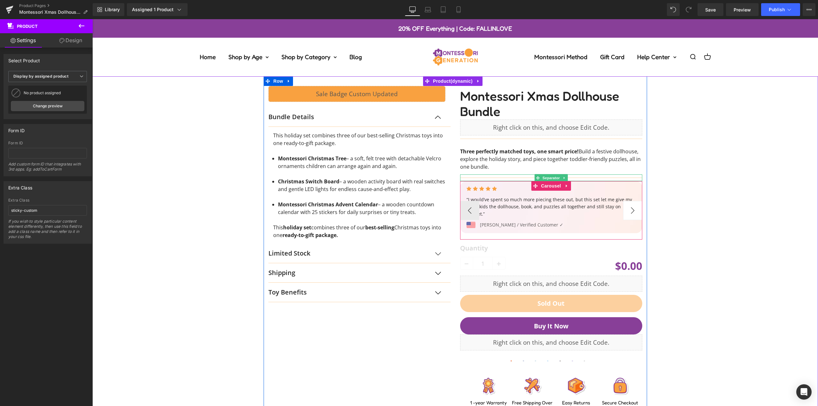
click at [631, 207] on button "›" at bounding box center [632, 210] width 19 height 19
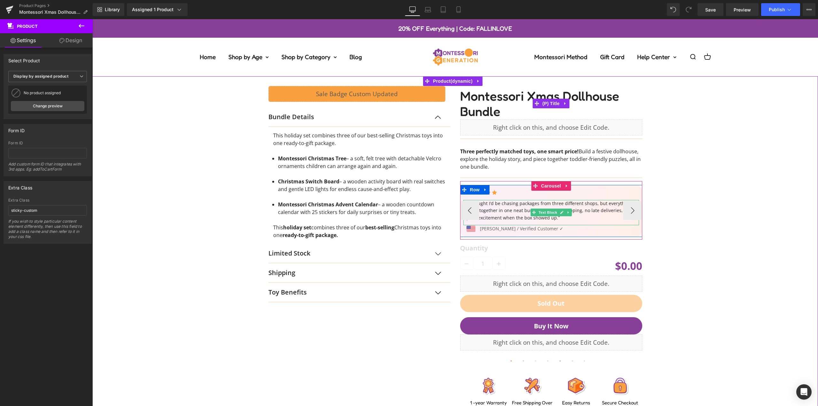
click at [495, 212] on p "“I thought I’d be chasing packages from three different shops, but everything c…" at bounding box center [552, 210] width 172 height 21
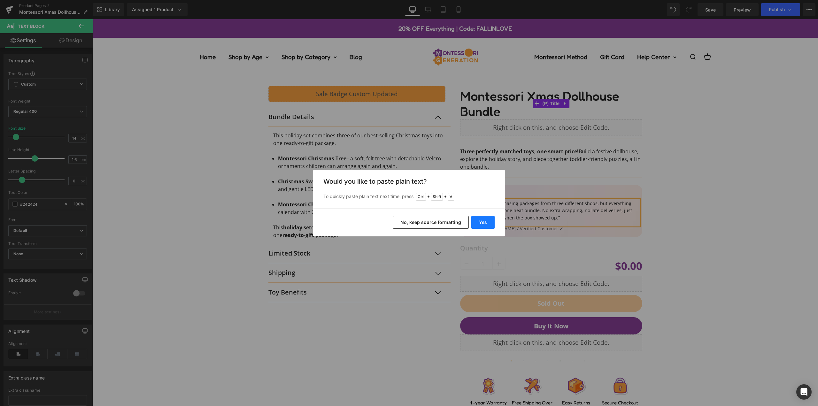
click at [483, 222] on button "Yes" at bounding box center [482, 222] width 23 height 13
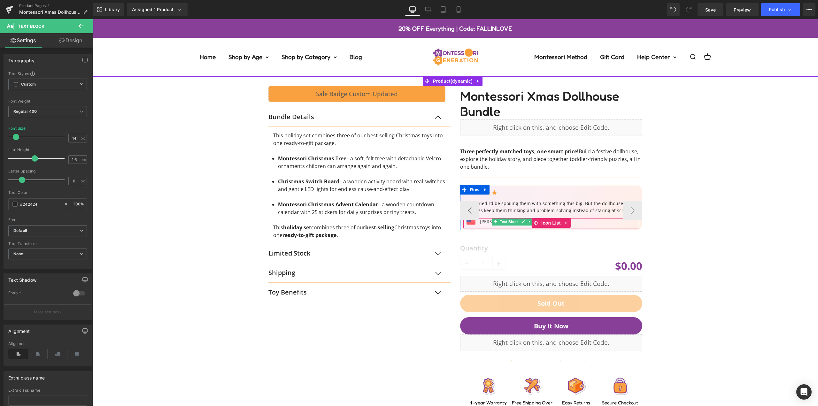
click at [485, 221] on p "[PERSON_NAME] / Verified Customer ✓" at bounding box center [521, 221] width 83 height 7
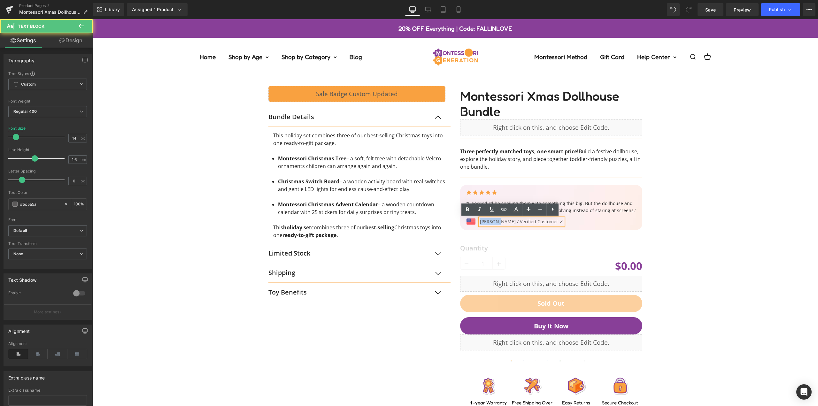
drag, startPoint x: 494, startPoint y: 221, endPoint x: 563, endPoint y: 247, distance: 73.9
click at [480, 222] on p "[PERSON_NAME] / Verified Customer ✓" at bounding box center [521, 221] width 83 height 7
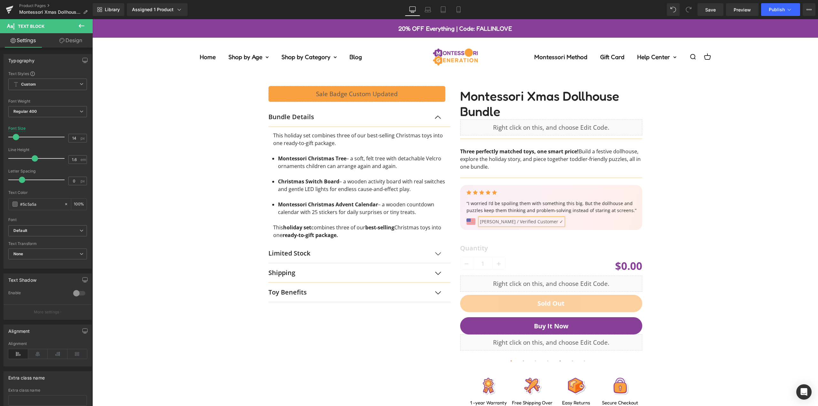
click at [709, 214] on div "Liquid Row Bundle Details Text Block This holiday set combines three of our bes…" at bounding box center [454, 243] width 719 height 335
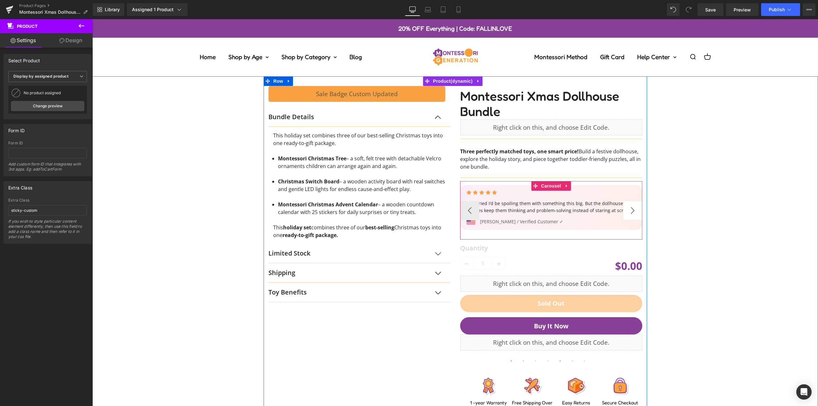
click at [633, 208] on button "›" at bounding box center [632, 210] width 19 height 19
click at [508, 206] on p "“I usually worry about quality with online toys, but every piece feels sturdy a…" at bounding box center [552, 207] width 172 height 14
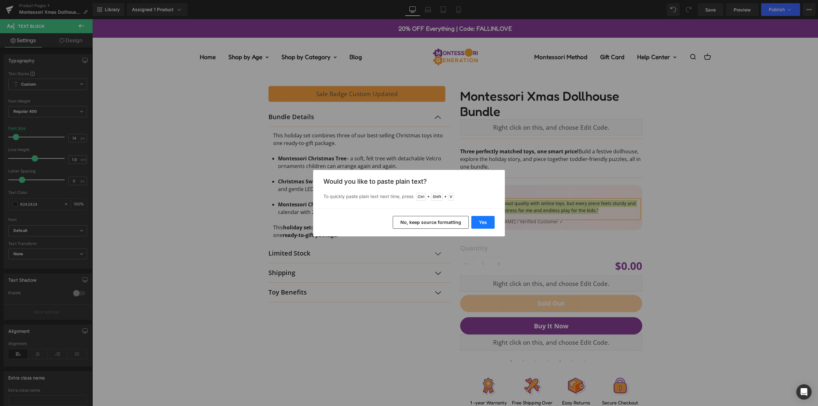
click at [485, 221] on button "Yes" at bounding box center [482, 222] width 23 height 13
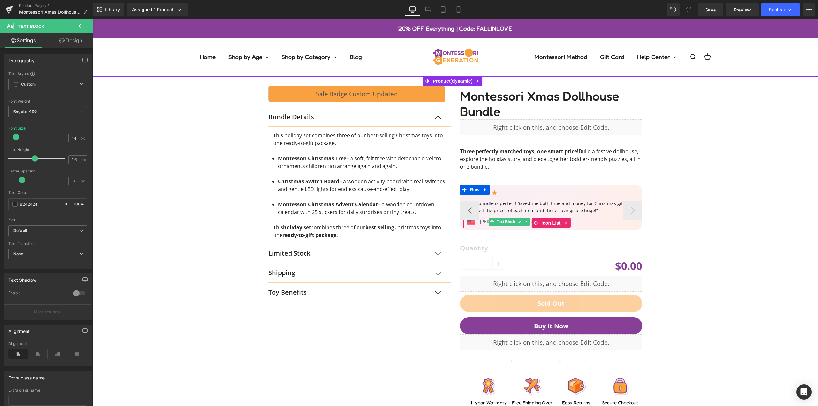
click at [480, 221] on p "[PERSON_NAME] / Verified Customer ✓" at bounding box center [521, 221] width 83 height 7
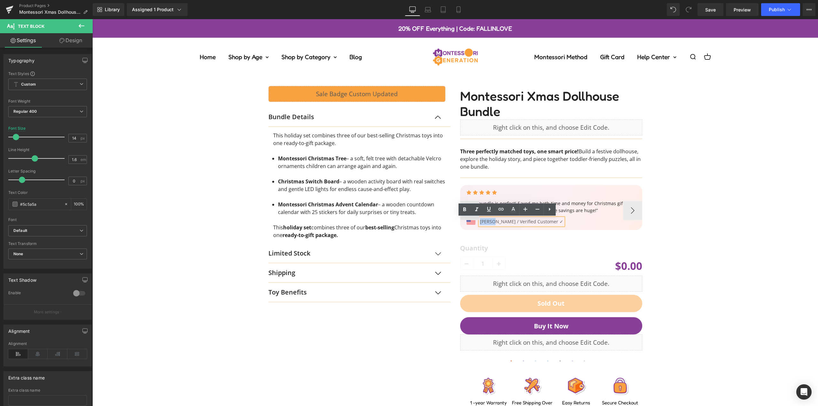
drag, startPoint x: 489, startPoint y: 221, endPoint x: 477, endPoint y: 223, distance: 11.9
click at [480, 223] on p "[PERSON_NAME] / Verified Customer ✓" at bounding box center [521, 221] width 83 height 7
click at [694, 223] on div "Liquid Row Bundle Details Text Block This holiday set combines three of our bes…" at bounding box center [454, 243] width 719 height 335
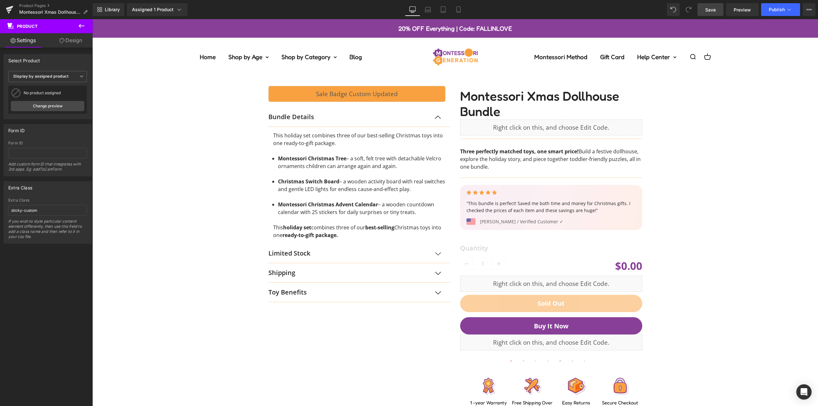
click at [718, 9] on link "Save" at bounding box center [710, 9] width 26 height 13
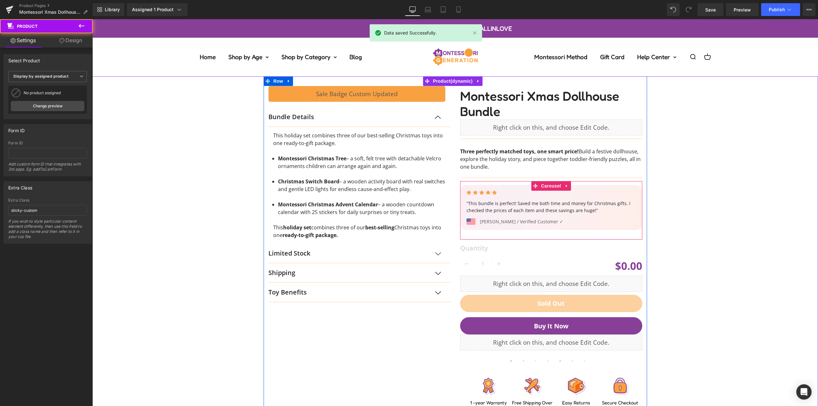
click at [704, 210] on div "Liquid Row Bundle Details Text Block This holiday set combines three of our bes…" at bounding box center [454, 243] width 719 height 335
click at [462, 5] on link "Mobile" at bounding box center [458, 9] width 15 height 13
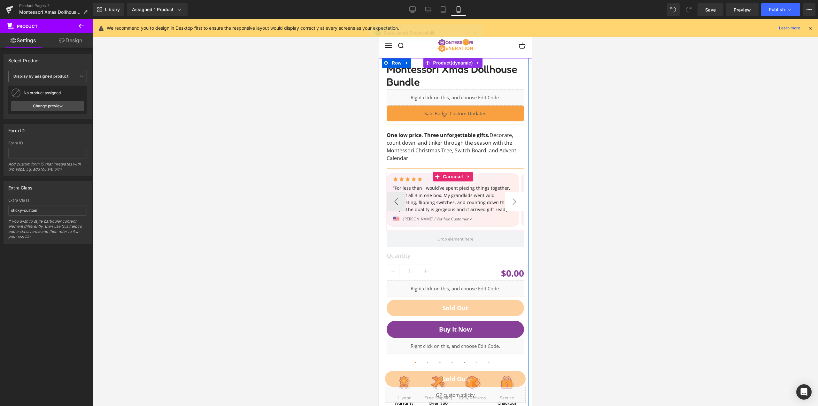
click at [504, 201] on button "›" at bounding box center [513, 201] width 19 height 19
click at [506, 201] on button "›" at bounding box center [513, 201] width 19 height 19
click at [398, 205] on button "‹" at bounding box center [395, 201] width 19 height 19
click at [397, 202] on button "‹" at bounding box center [395, 201] width 19 height 19
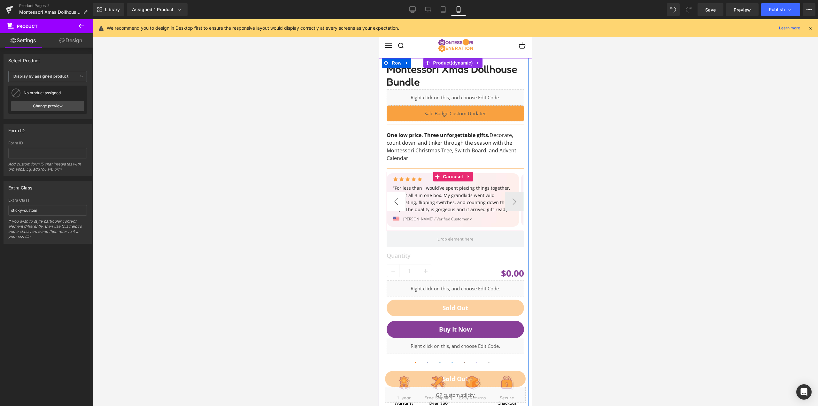
click at [397, 202] on button "‹" at bounding box center [395, 201] width 19 height 19
click at [305, 197] on div at bounding box center [454, 212] width 725 height 387
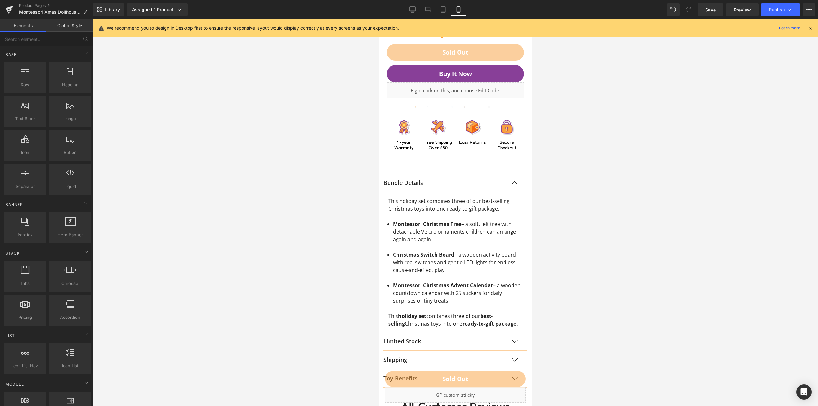
scroll to position [32, 0]
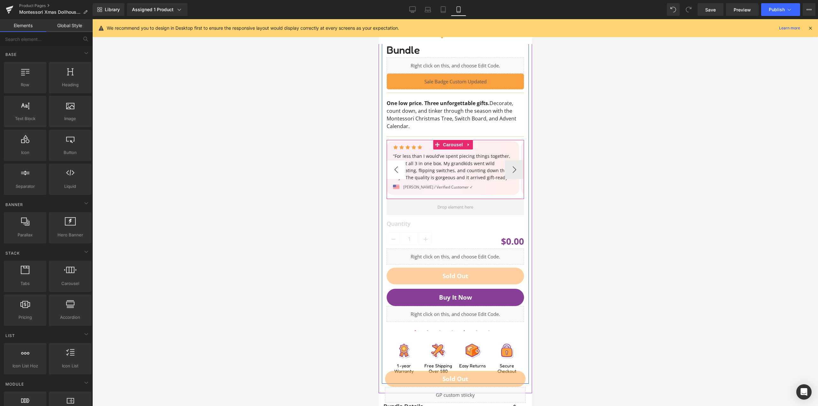
click at [397, 170] on button "‹" at bounding box center [395, 169] width 19 height 19
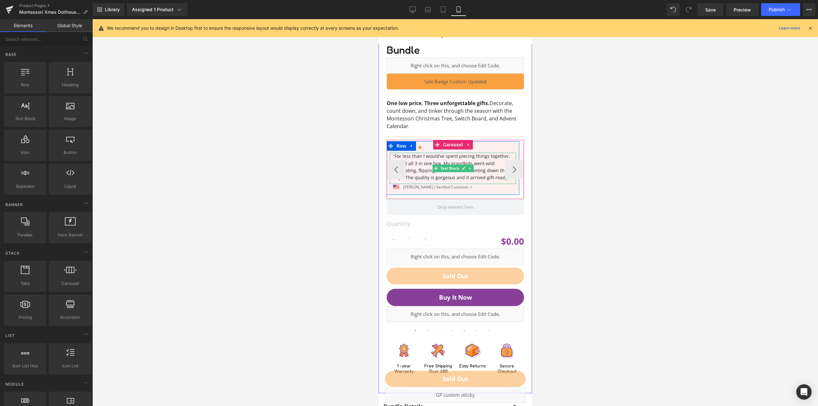
click at [427, 162] on p "“For less than I would’ve spent piecing things together, we got all 3 in one bo…" at bounding box center [454, 167] width 123 height 29
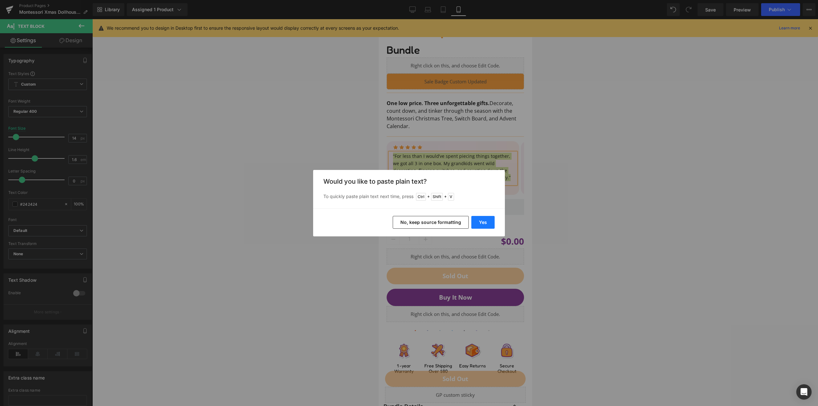
click at [481, 222] on button "Yes" at bounding box center [482, 222] width 23 height 13
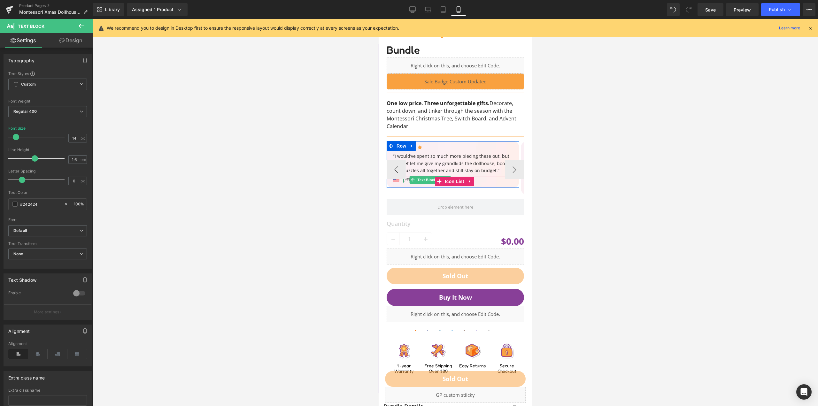
click at [407, 179] on p "[PERSON_NAME] / Verified Customer ✓" at bounding box center [438, 180] width 70 height 6
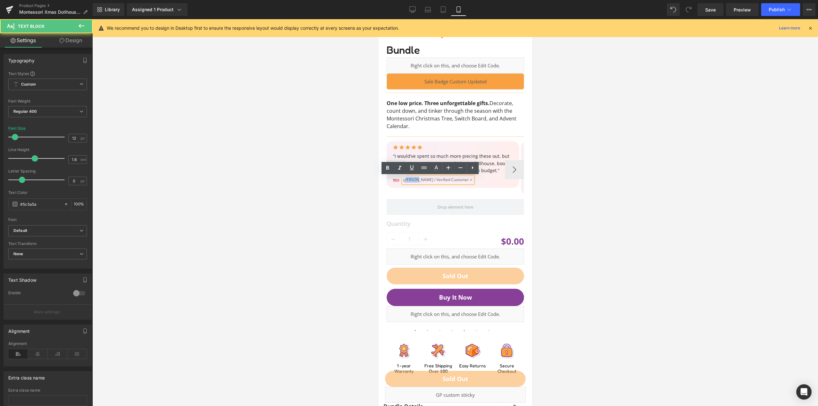
drag, startPoint x: 416, startPoint y: 179, endPoint x: 450, endPoint y: 180, distance: 34.2
click at [404, 180] on p "[PERSON_NAME] / Verified Customer ✓" at bounding box center [438, 180] width 70 height 6
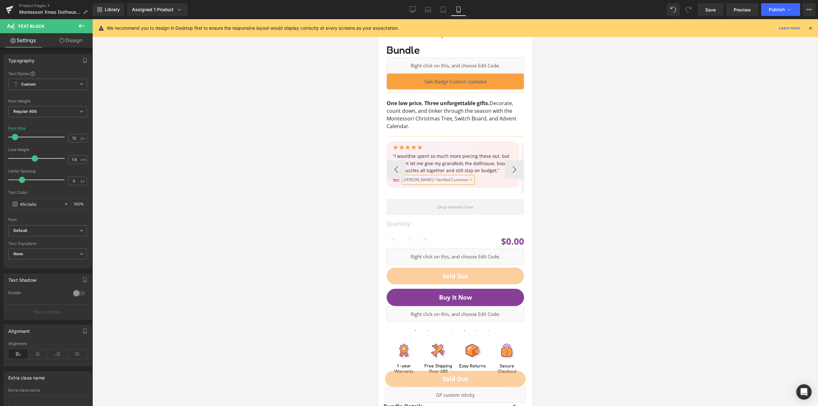
click at [424, 193] on div "Icon Icon Icon Icon Icon Icon List Hoz “I would’ve spent so much more piecing t…" at bounding box center [587, 169] width 402 height 59
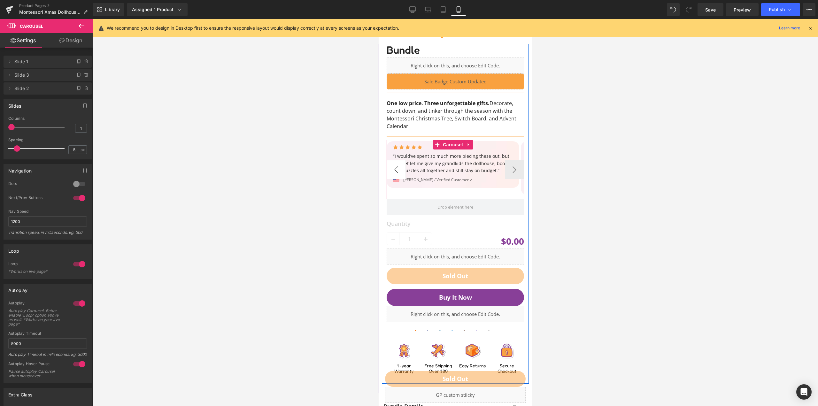
click at [396, 168] on button "‹" at bounding box center [395, 169] width 19 height 19
click at [506, 169] on button "›" at bounding box center [513, 169] width 19 height 19
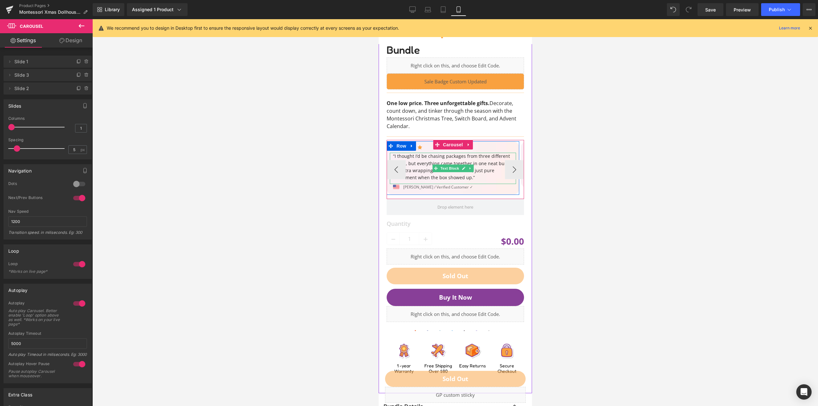
click at [412, 165] on p "“I thought I’d be chasing packages from three different shops, but everything c…" at bounding box center [454, 167] width 123 height 29
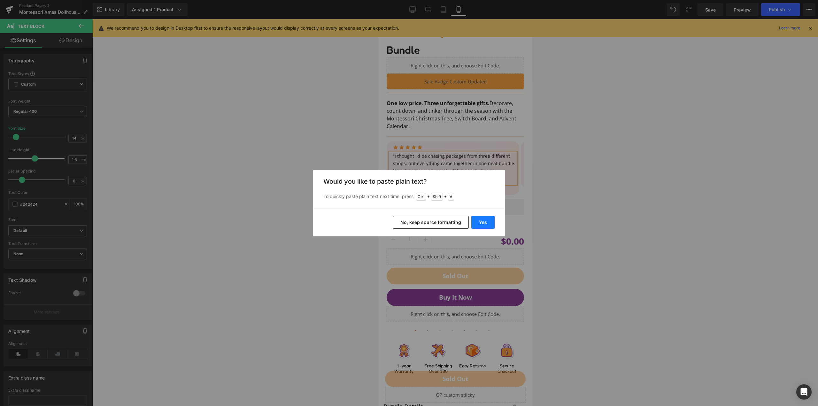
click at [484, 223] on button "Yes" at bounding box center [482, 222] width 23 height 13
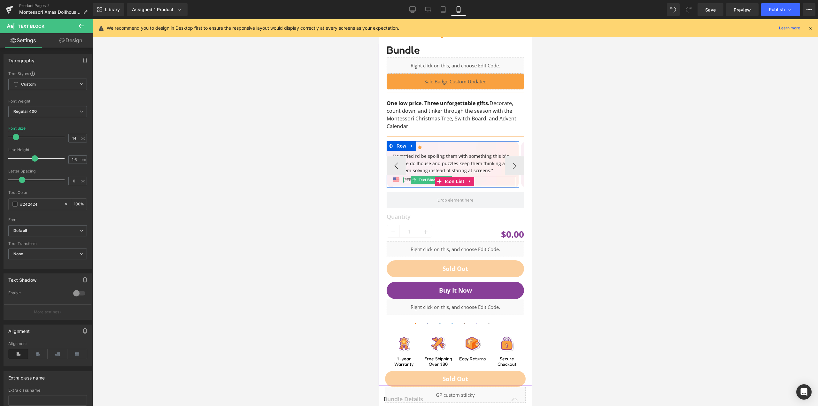
click at [413, 182] on span at bounding box center [413, 180] width 7 height 8
click at [404, 180] on div at bounding box center [404, 180] width 2 height 6
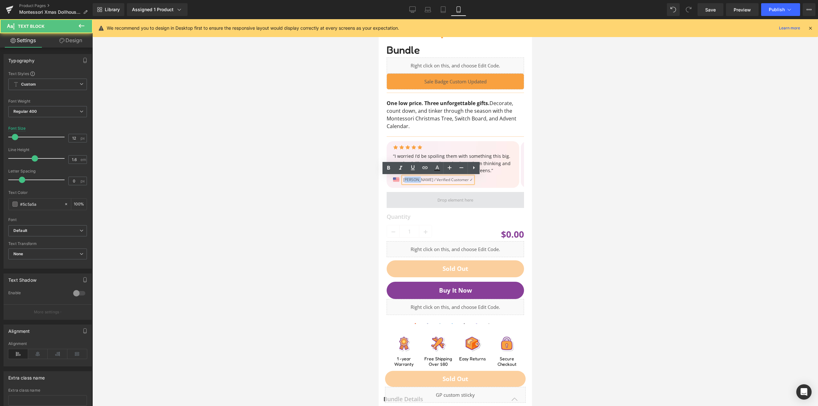
drag, startPoint x: 418, startPoint y: 178, endPoint x: 505, endPoint y: 199, distance: 89.7
click at [404, 179] on p "[PERSON_NAME] / Verified Customer ✓" at bounding box center [438, 180] width 70 height 6
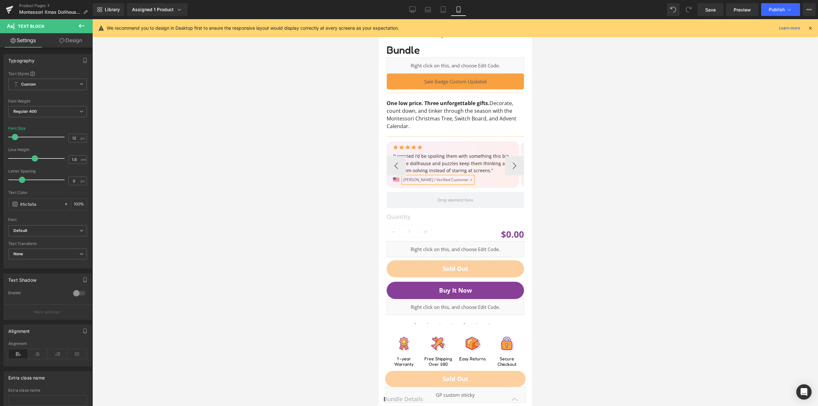
click at [483, 190] on div "Icon Icon Icon Icon Icon Icon List Hoz “I worried I’d be spoiling them with som…" at bounding box center [452, 166] width 133 height 52
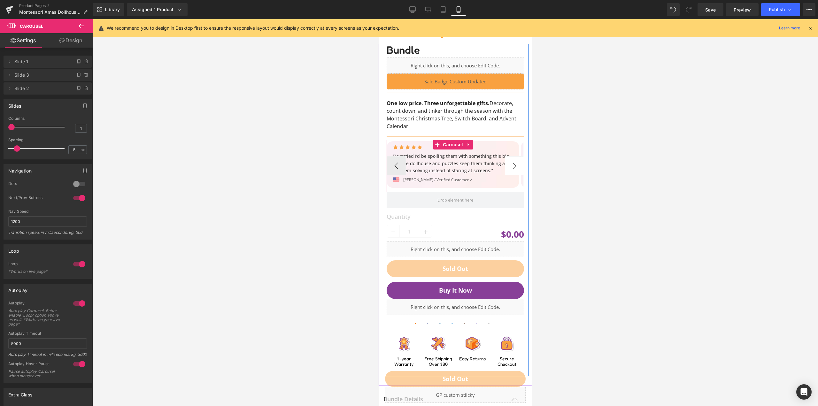
click at [509, 167] on button "›" at bounding box center [513, 165] width 19 height 19
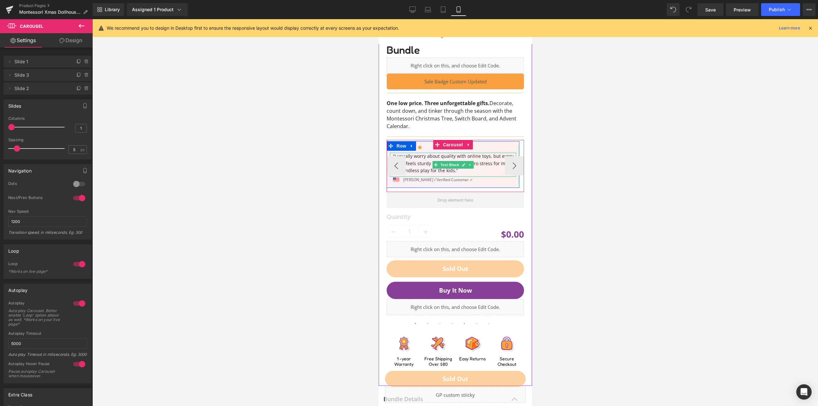
click at [425, 163] on p "“I usually worry about quality with online toys, but every piece feels sturdy a…" at bounding box center [454, 163] width 123 height 21
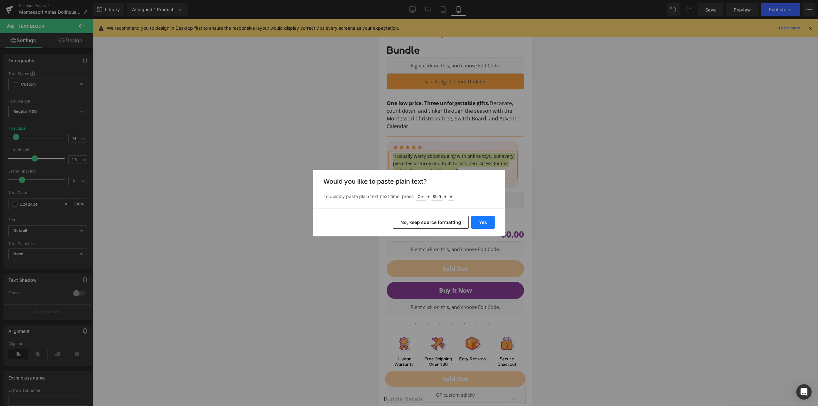
click at [479, 221] on button "Yes" at bounding box center [482, 222] width 23 height 13
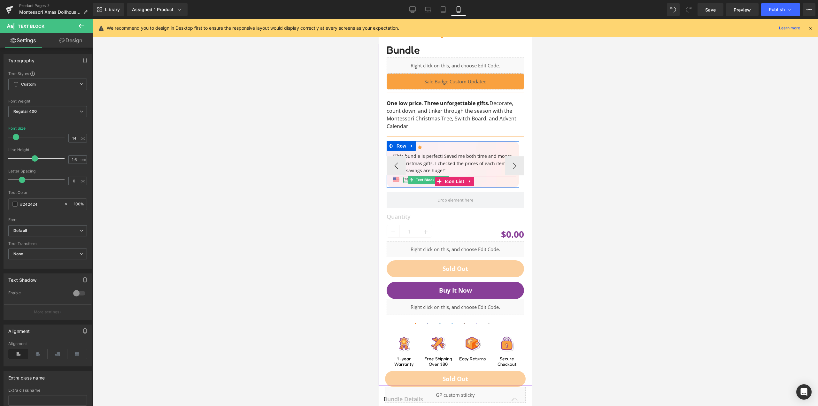
click at [406, 181] on div at bounding box center [438, 182] width 70 height 2
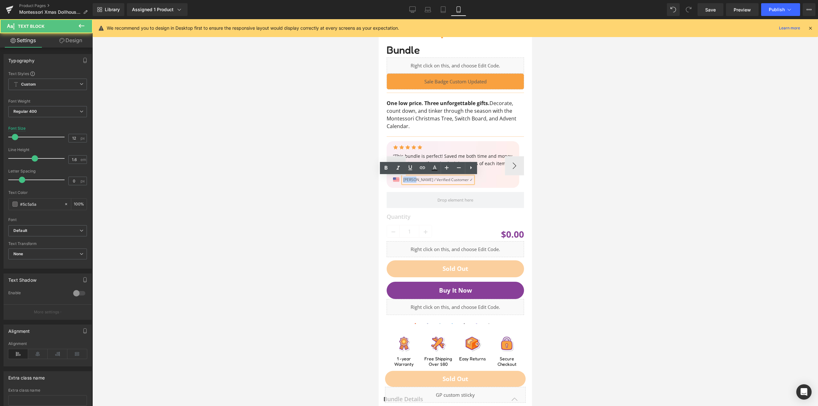
drag, startPoint x: 412, startPoint y: 179, endPoint x: 403, endPoint y: 179, distance: 8.9
click at [403, 179] on p "[PERSON_NAME] / Verified Customer ✓" at bounding box center [438, 180] width 70 height 6
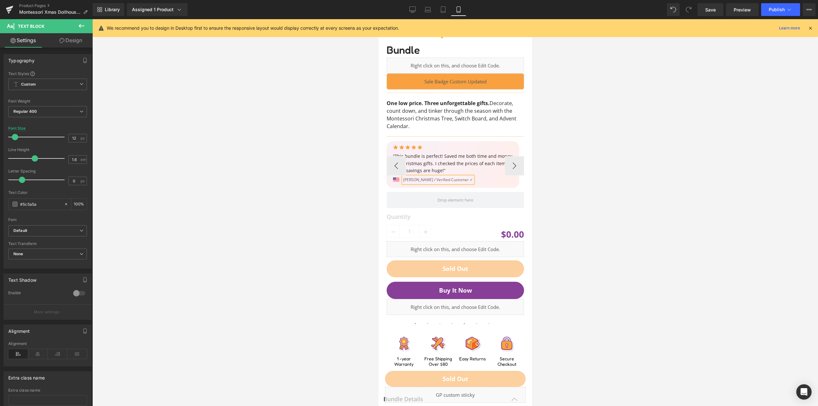
click at [471, 190] on div "Icon Icon Icon Icon Icon Icon List Hoz “This bundle is perfect! Saved me both t…" at bounding box center [452, 166] width 133 height 52
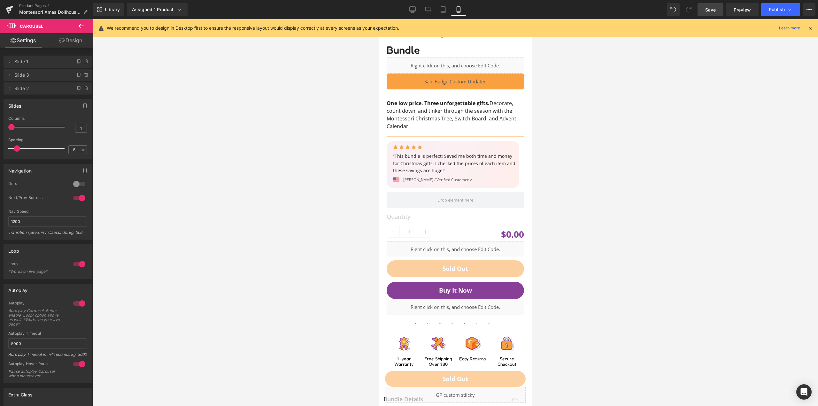
click at [705, 10] on link "Save" at bounding box center [710, 9] width 26 height 13
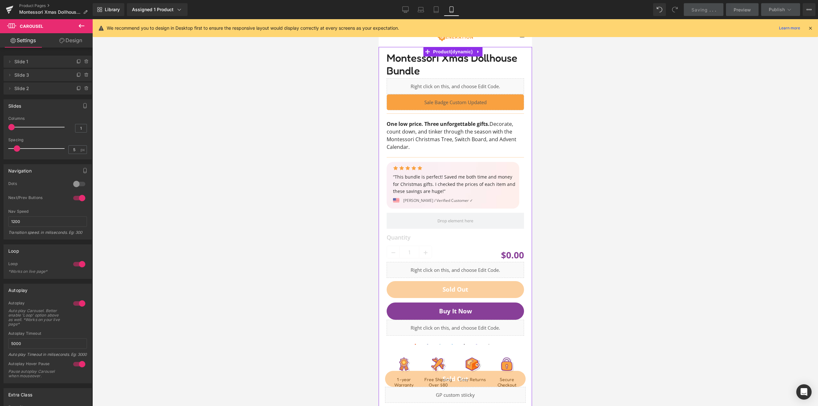
scroll to position [0, 0]
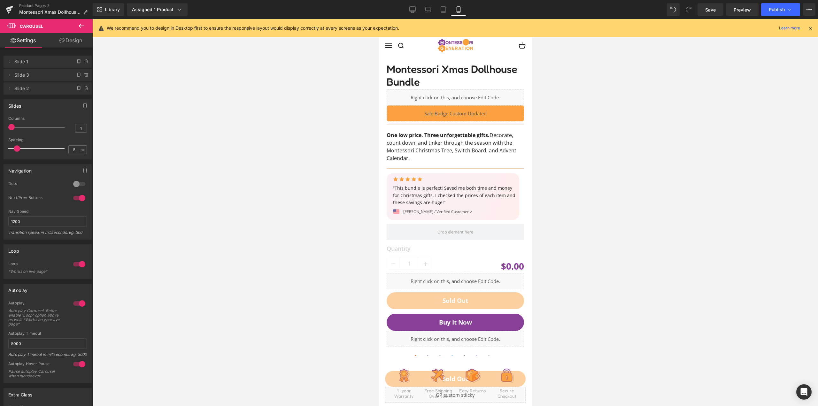
click at [332, 183] on div at bounding box center [454, 212] width 725 height 387
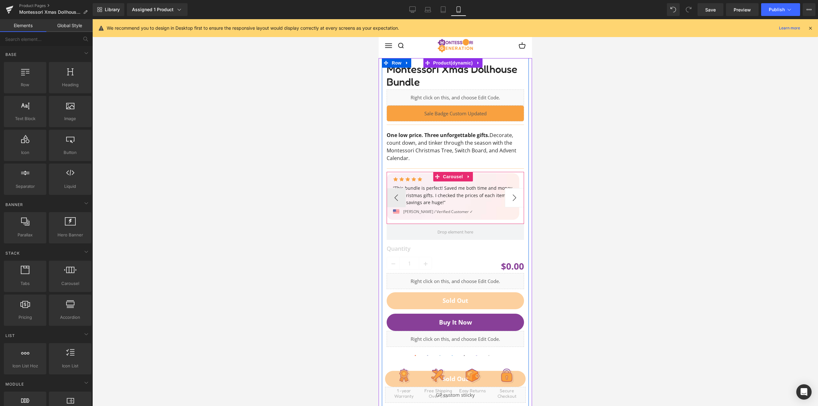
click at [516, 198] on button "›" at bounding box center [513, 197] width 19 height 19
drag, startPoint x: 385, startPoint y: 200, endPoint x: 391, endPoint y: 200, distance: 6.1
click at [385, 200] on div "Montessori Xmas Dollhouse Bundle (P) Title Liquid Liquid Row Separator One low …" at bounding box center [454, 141] width 147 height 166
click at [393, 200] on button "‹" at bounding box center [395, 197] width 19 height 19
click at [395, 200] on button "‹" at bounding box center [395, 197] width 19 height 19
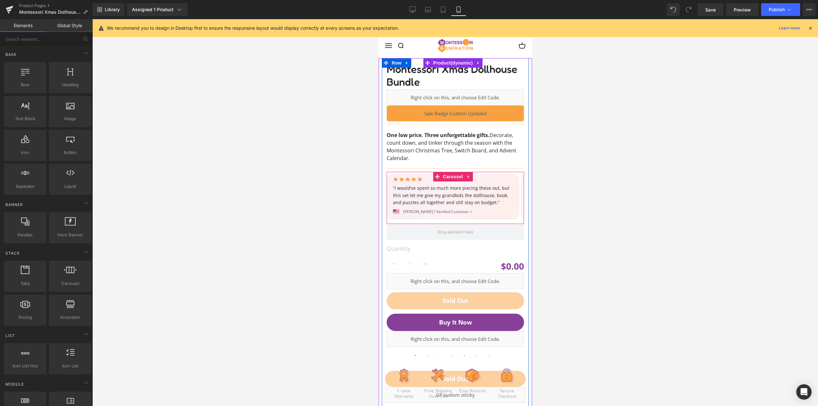
click at [370, 198] on div at bounding box center [454, 212] width 725 height 387
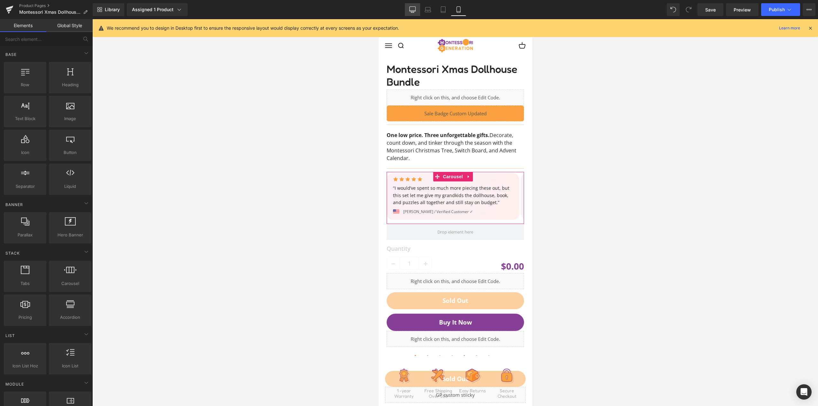
click at [419, 9] on link "Desktop" at bounding box center [412, 9] width 15 height 13
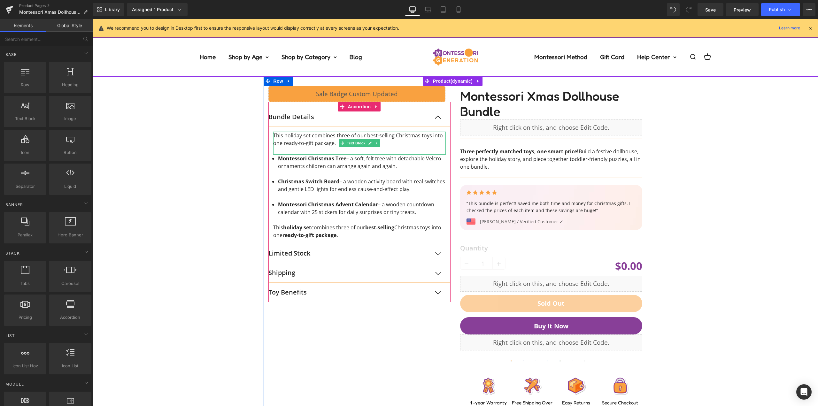
click at [313, 136] on span "This holiday set combines three of our best-selling Christmas toys into one rea…" at bounding box center [358, 139] width 170 height 15
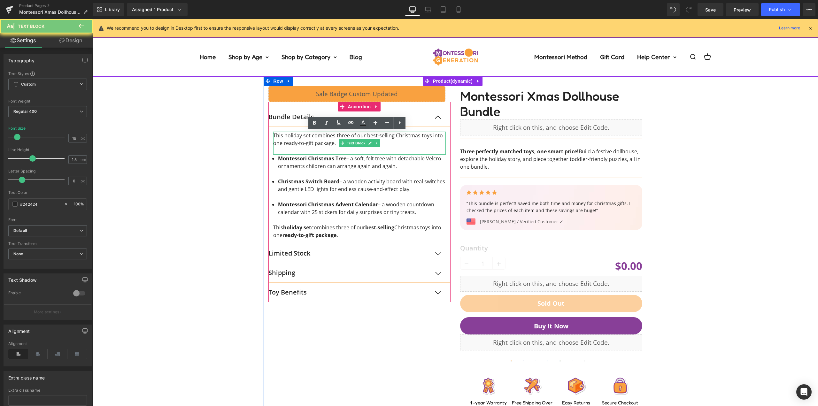
click at [313, 136] on span "This holiday set combines three of our best-selling Christmas toys into one rea…" at bounding box center [358, 139] width 170 height 15
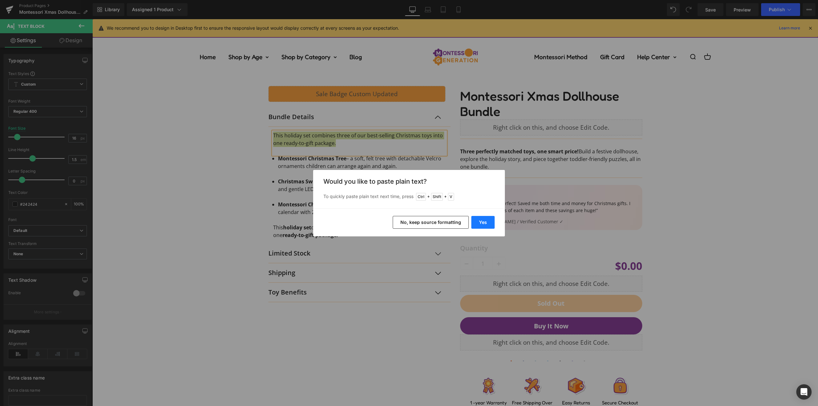
click at [485, 222] on button "Yes" at bounding box center [482, 222] width 23 height 13
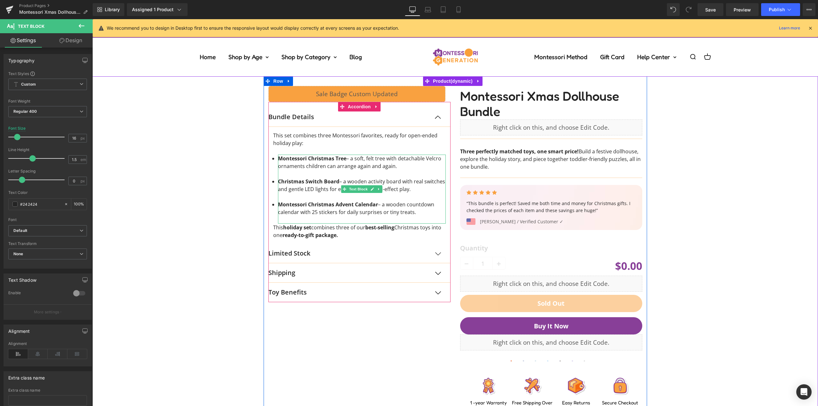
click at [371, 210] on li "Montessori Christmas Advent Calendar – a wooden countdown calendar with 25 stic…" at bounding box center [362, 208] width 168 height 15
click at [399, 213] on li "Montessori Christmas Advent Calendar – a wooden countdown calendar with 25 stic…" at bounding box center [362, 208] width 168 height 15
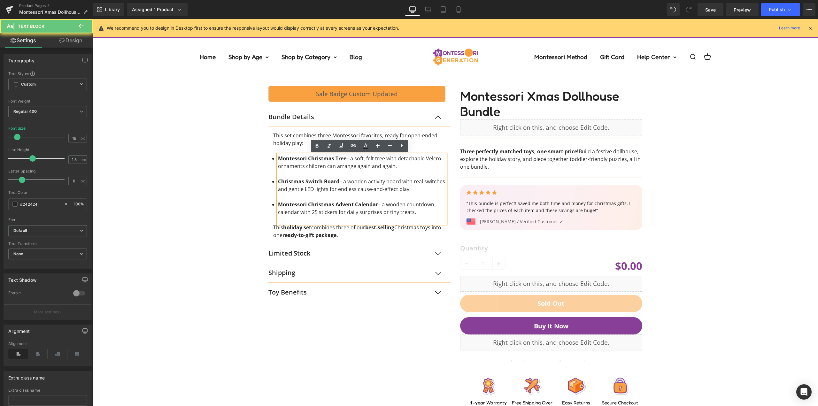
click at [420, 215] on li "Montessori Christmas Advent Calendar – a wooden countdown calendar with 25 stic…" at bounding box center [362, 208] width 168 height 15
drag, startPoint x: 427, startPoint y: 216, endPoint x: 296, endPoint y: 164, distance: 140.7
click at [317, 189] on div "Montessori Christmas Tree – a soft, felt tree with detachable Velcro ornaments …" at bounding box center [362, 189] width 168 height 69
click at [296, 164] on li "Montessori Christmas Tree – a soft, felt tree with detachable Velcro ornaments …" at bounding box center [362, 162] width 168 height 15
drag, startPoint x: 348, startPoint y: 158, endPoint x: 292, endPoint y: 163, distance: 56.4
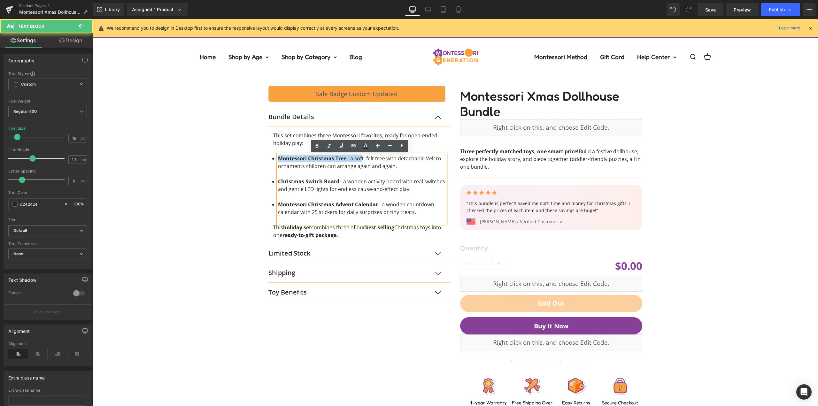
click at [254, 158] on div "Liquid Row Bundle Details Text Block This set combines three Montessori favorit…" at bounding box center [454, 243] width 719 height 335
drag, startPoint x: 358, startPoint y: 204, endPoint x: 209, endPoint y: 144, distance: 160.5
click at [206, 144] on div "Liquid Row Bundle Details Text Block This set combines three Montessori favorit…" at bounding box center [454, 243] width 719 height 335
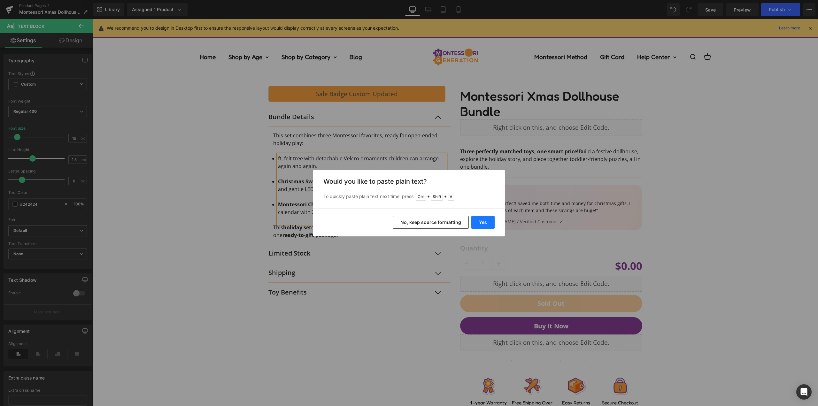
drag, startPoint x: 479, startPoint y: 221, endPoint x: 385, endPoint y: 201, distance: 96.5
click at [479, 221] on button "Yes" at bounding box center [482, 222] width 23 height 13
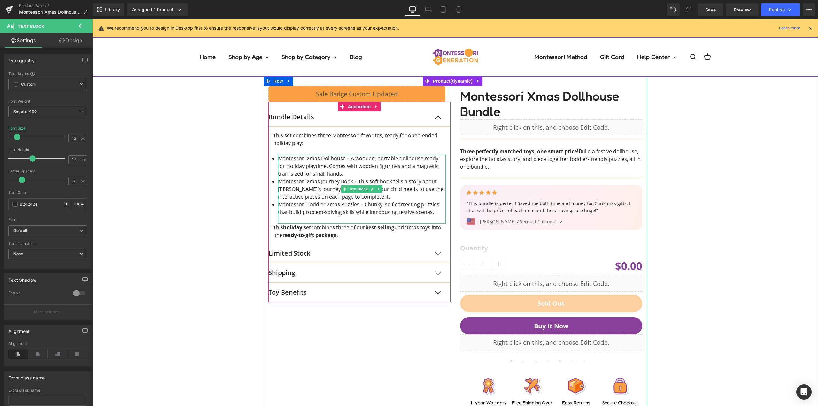
click at [420, 220] on div "Montessori Xmas Dollhouse – A wooden, portable dollhouse ready for Holiday play…" at bounding box center [362, 189] width 168 height 69
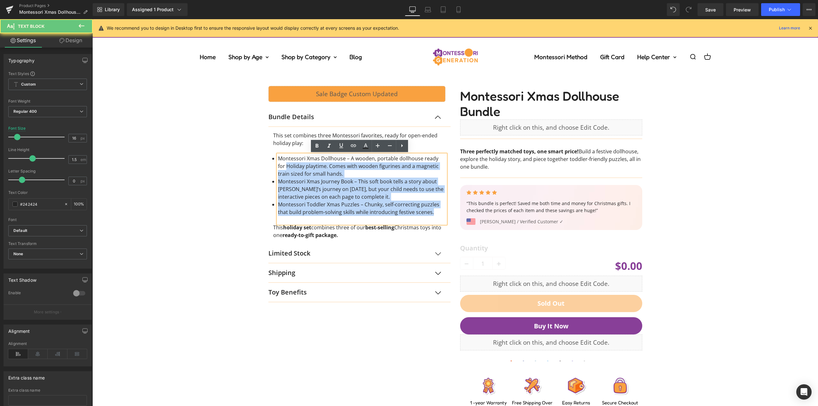
drag, startPoint x: 434, startPoint y: 216, endPoint x: 337, endPoint y: 168, distance: 108.1
click at [256, 169] on div "Liquid Row Bundle Details Text Block This set combines three Montessori favorit…" at bounding box center [454, 243] width 719 height 335
drag, startPoint x: 337, startPoint y: 168, endPoint x: 425, endPoint y: 161, distance: 89.1
click at [337, 168] on li "Montessori Xmas Dollhouse – A wooden, portable dollhouse ready for Holiday play…" at bounding box center [362, 166] width 168 height 23
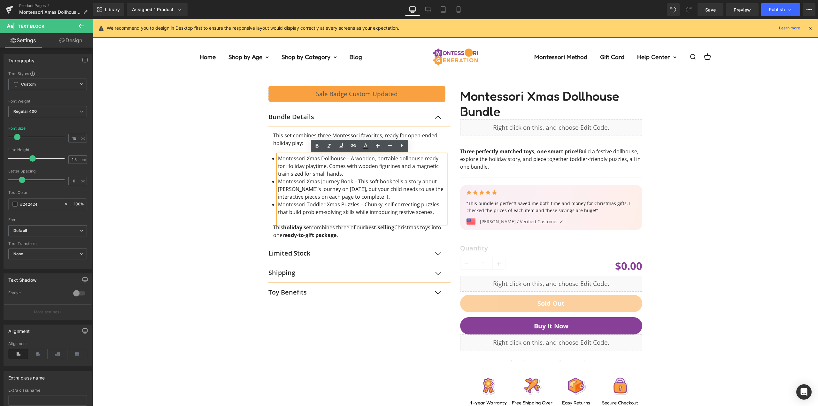
click at [346, 183] on li "Montessori Xmas Journey Book – This soft book tells a story about [PERSON_NAME]…" at bounding box center [362, 189] width 168 height 23
click at [346, 172] on li "Montessori Xmas Dollhouse – A wooden, portable dollhouse ready for Holiday play…" at bounding box center [362, 166] width 168 height 23
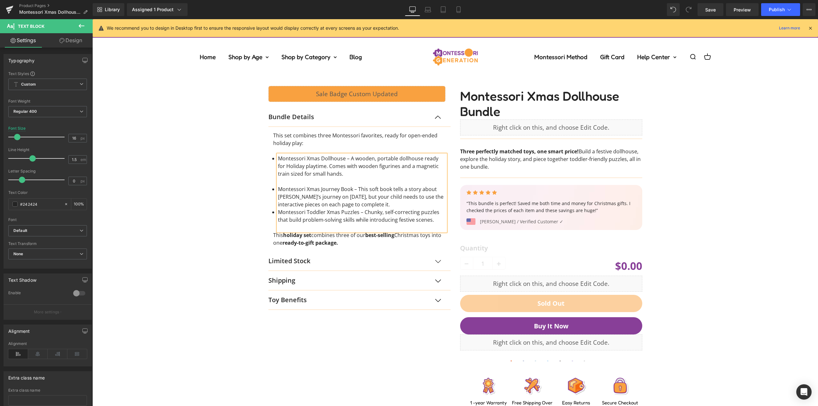
click at [398, 202] on li "Montessori Xmas Journey Book – This soft book tells a story about [PERSON_NAME]…" at bounding box center [362, 196] width 168 height 23
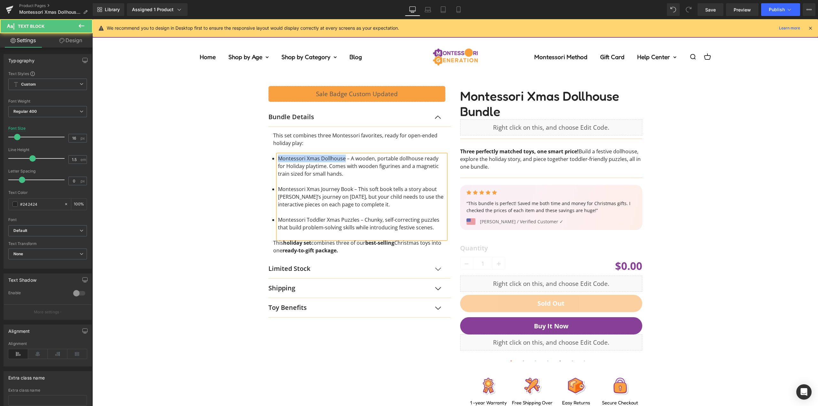
drag, startPoint x: 341, startPoint y: 158, endPoint x: 276, endPoint y: 159, distance: 65.5
click at [278, 159] on li "Montessori Xmas Dollhouse – A wooden, portable dollhouse ready for Holiday play…" at bounding box center [362, 166] width 168 height 23
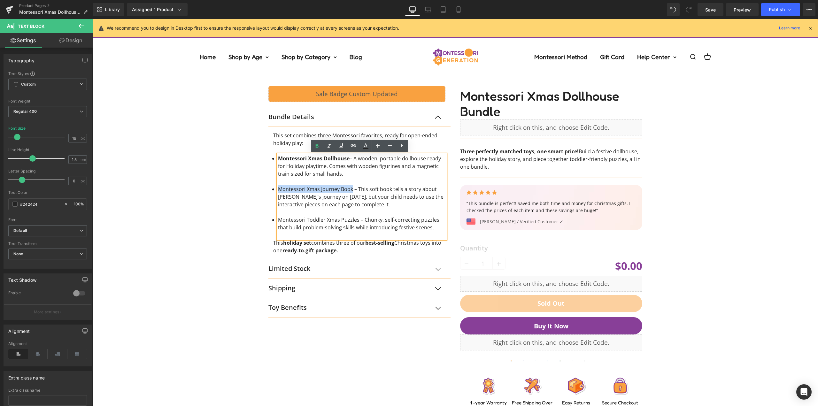
drag, startPoint x: 350, startPoint y: 188, endPoint x: 273, endPoint y: 188, distance: 76.3
click at [273, 188] on article "This set combines three Montessori favorites, ready for open-ended holiday play…" at bounding box center [359, 193] width 182 height 132
drag, startPoint x: 355, startPoint y: 218, endPoint x: 253, endPoint y: 212, distance: 102.4
click at [273, 218] on article "This set combines three Montessori favorites, ready for open-ended holiday play…" at bounding box center [359, 193] width 182 height 132
click at [204, 194] on div "Liquid Row Bundle Details Text Block This set combines three Montessori favorit…" at bounding box center [454, 243] width 719 height 335
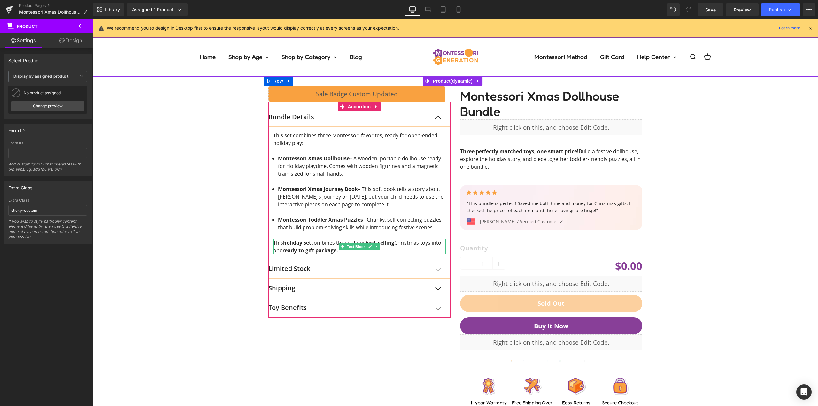
click at [320, 245] on span "This holiday set combines three of our best-selling Christmas toys into one rea…" at bounding box center [357, 246] width 168 height 15
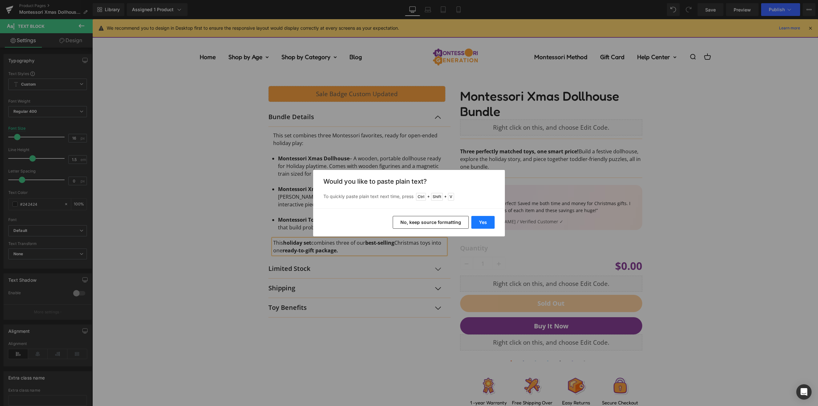
drag, startPoint x: 477, startPoint y: 222, endPoint x: 384, endPoint y: 203, distance: 94.6
click at [477, 222] on button "Yes" at bounding box center [482, 222] width 23 height 13
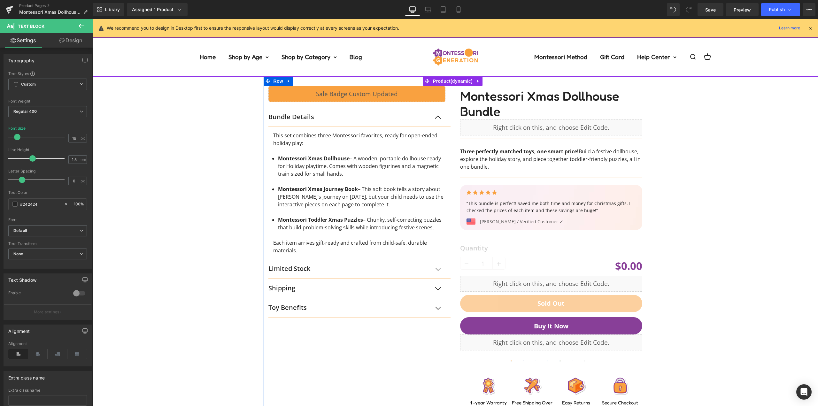
click at [439, 270] on button "button" at bounding box center [444, 268] width 13 height 19
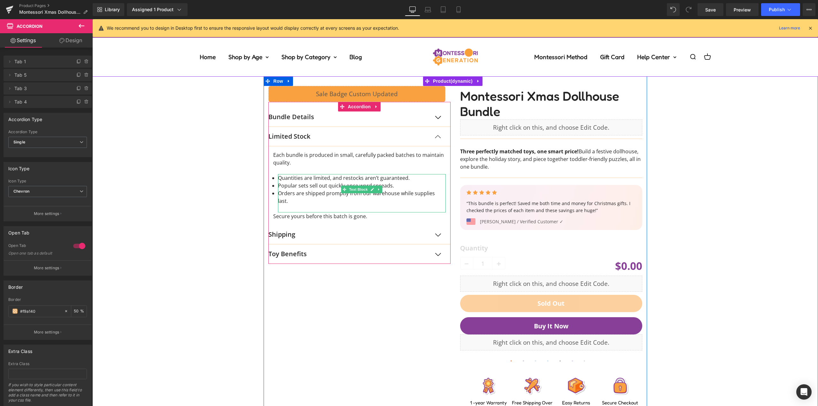
click at [211, 177] on div "Liquid Row Bundle Details Text Block This set combines three Montessori favorit…" at bounding box center [454, 243] width 719 height 335
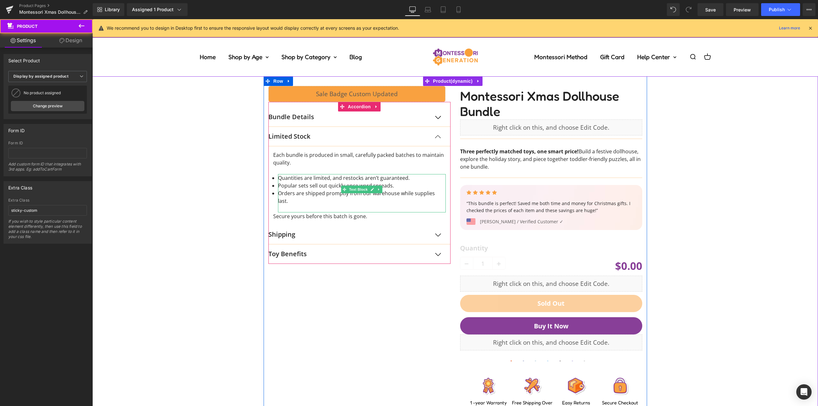
click at [448, 139] on div "Liquid Row Bundle Details Text Block This set combines three Montessori favorit…" at bounding box center [359, 175] width 192 height 178
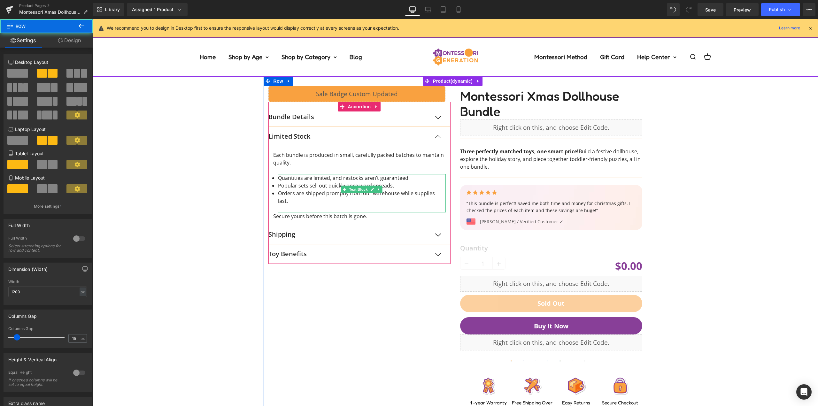
click at [441, 136] on button "button" at bounding box center [444, 136] width 13 height 19
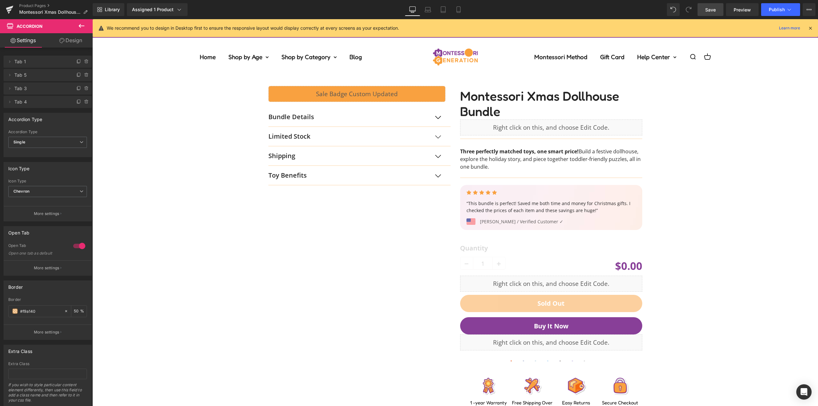
click at [715, 11] on span "Save" at bounding box center [710, 9] width 11 height 7
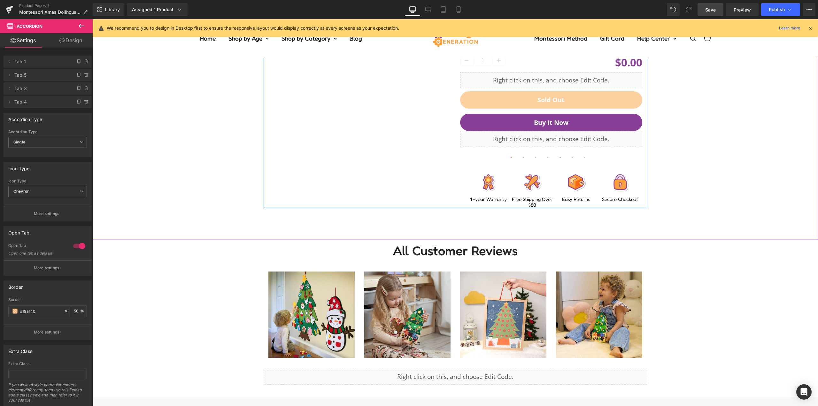
scroll to position [224, 0]
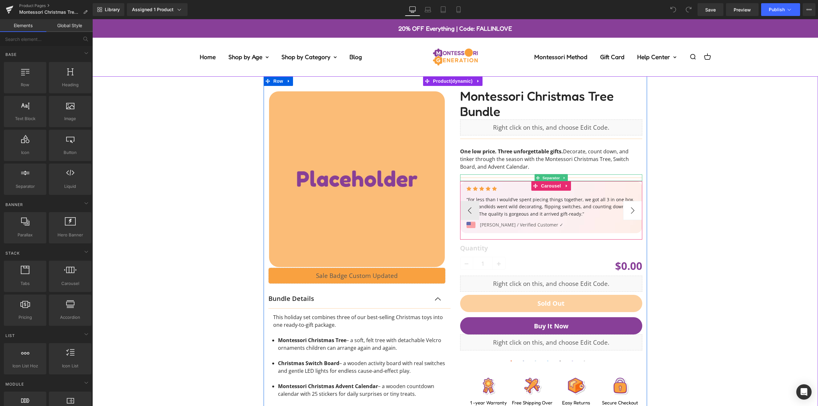
click at [631, 212] on button "›" at bounding box center [632, 210] width 19 height 19
click at [630, 212] on button "›" at bounding box center [632, 210] width 19 height 19
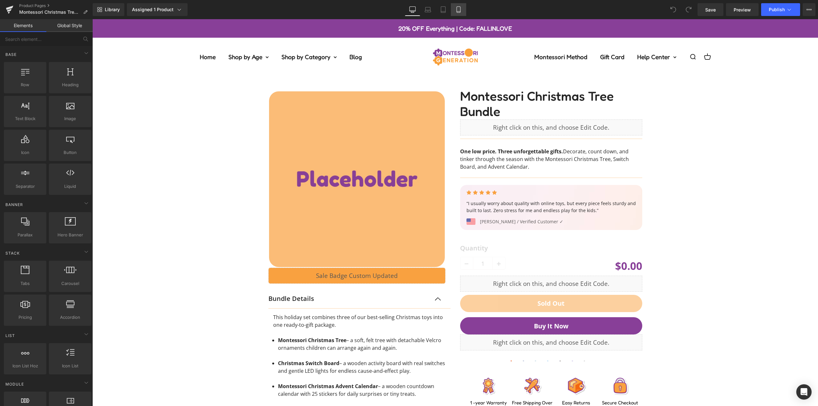
click at [464, 11] on link "Mobile" at bounding box center [458, 9] width 15 height 13
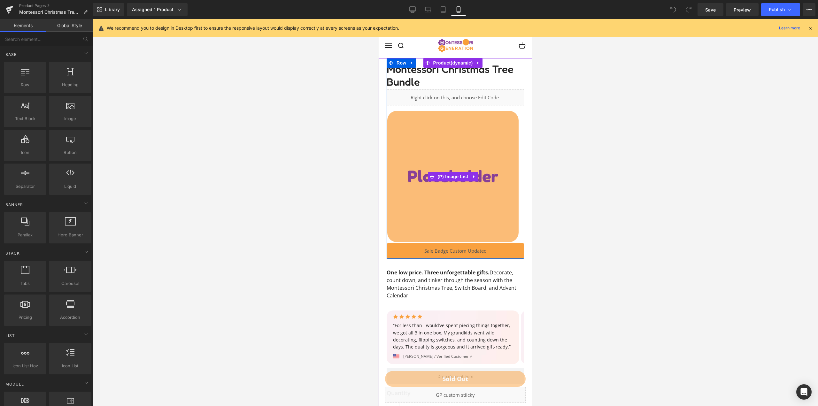
scroll to position [64, 0]
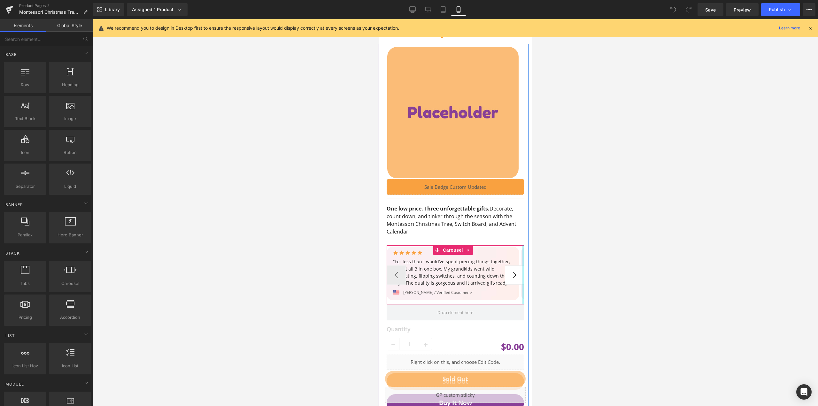
click at [513, 274] on button "›" at bounding box center [513, 274] width 19 height 19
click at [512, 274] on button "›" at bounding box center [513, 274] width 19 height 19
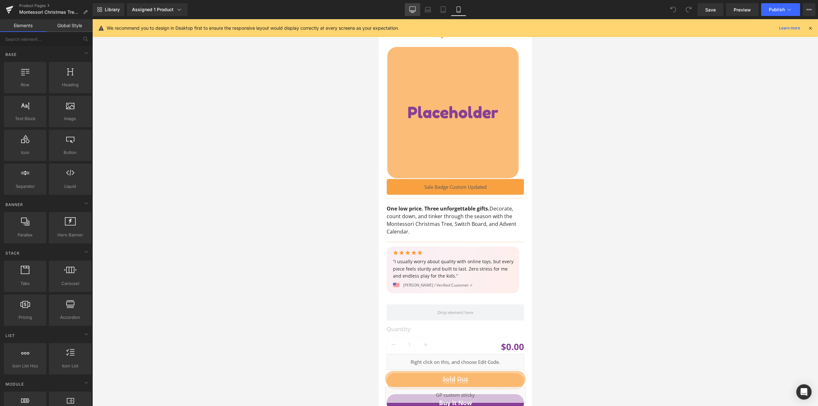
click at [418, 11] on link "Desktop" at bounding box center [412, 9] width 15 height 13
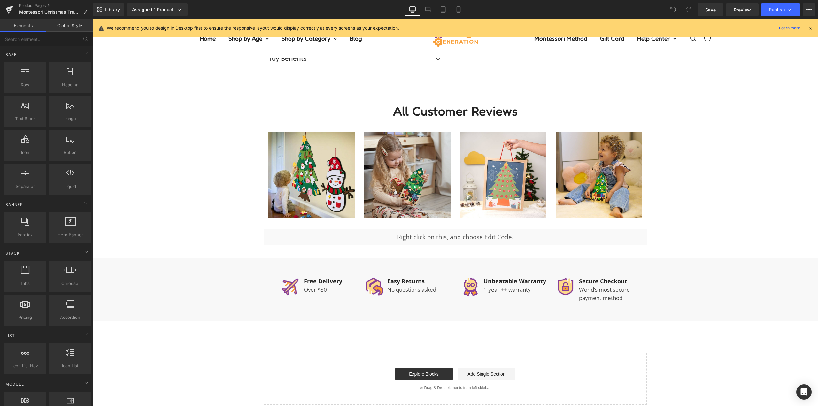
scroll to position [369, 0]
